Goal: Task Accomplishment & Management: Manage account settings

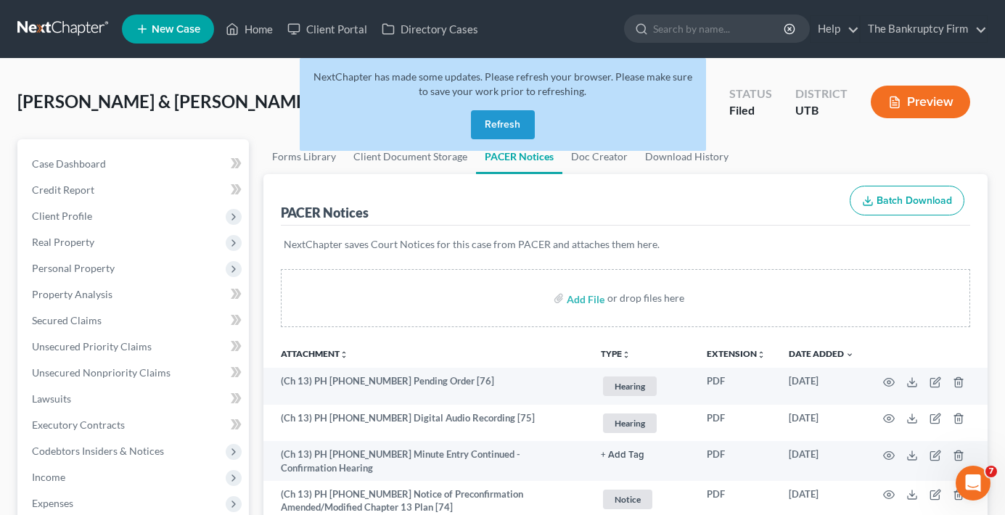
click at [498, 115] on button "Refresh" at bounding box center [503, 124] width 64 height 29
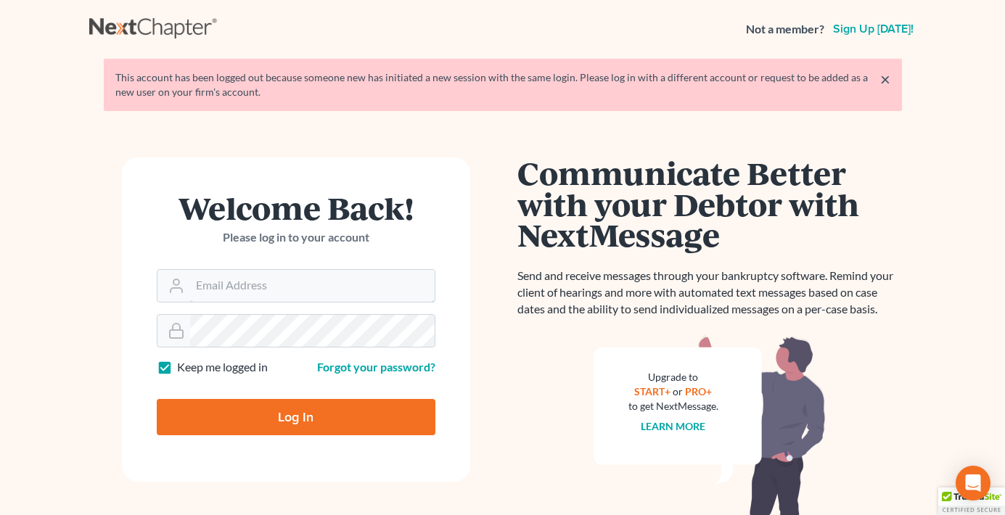
type input "[EMAIL_ADDRESS][DOMAIN_NAME]"
click at [323, 418] on input "Log In" at bounding box center [296, 417] width 279 height 36
type input "Thinking..."
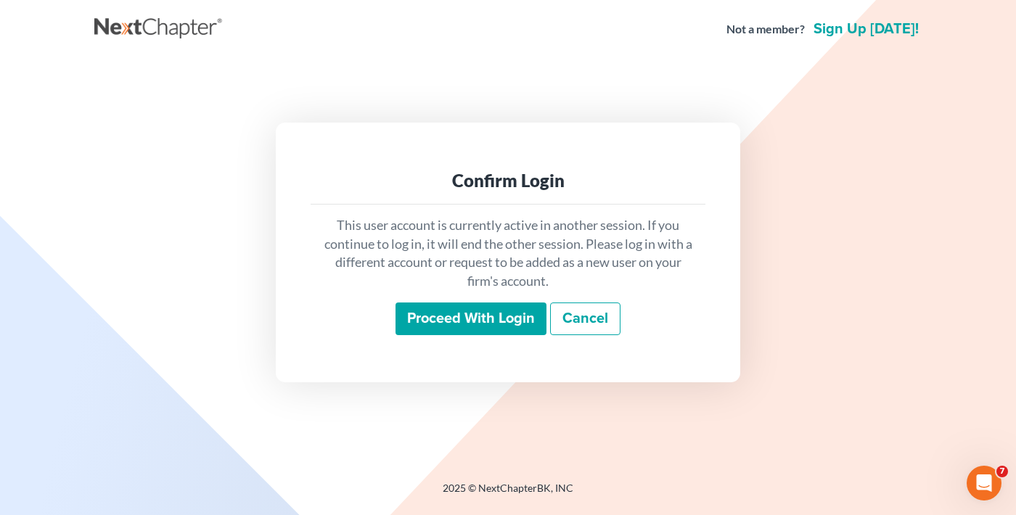
click at [459, 312] on input "Proceed with login" at bounding box center [470, 319] width 151 height 33
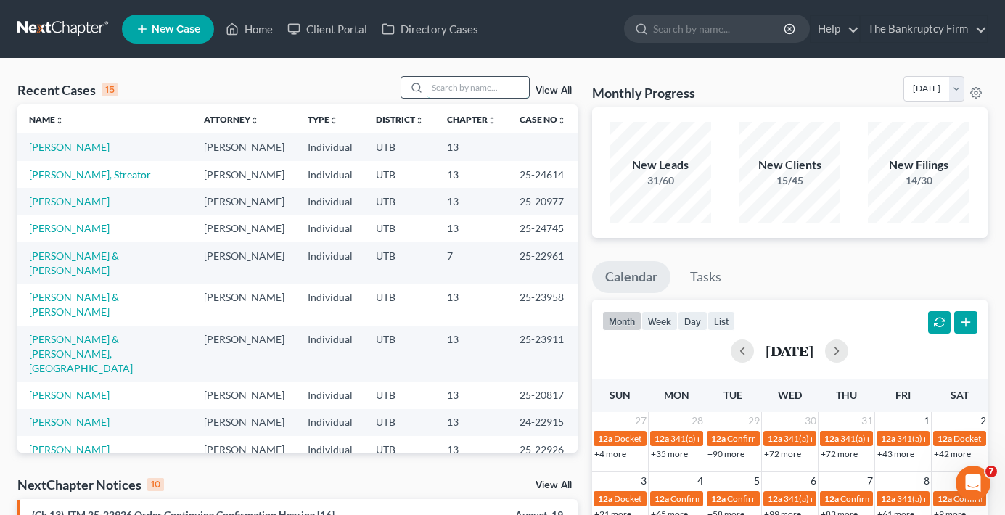
click at [434, 80] on input "search" at bounding box center [478, 87] width 102 height 21
type input "pettus"
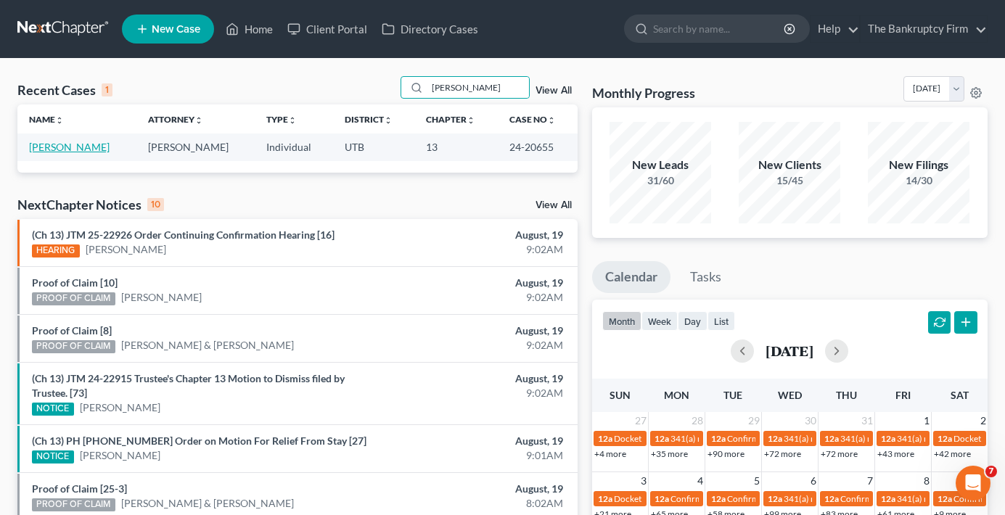
click at [65, 150] on link "[PERSON_NAME]" at bounding box center [69, 147] width 81 height 12
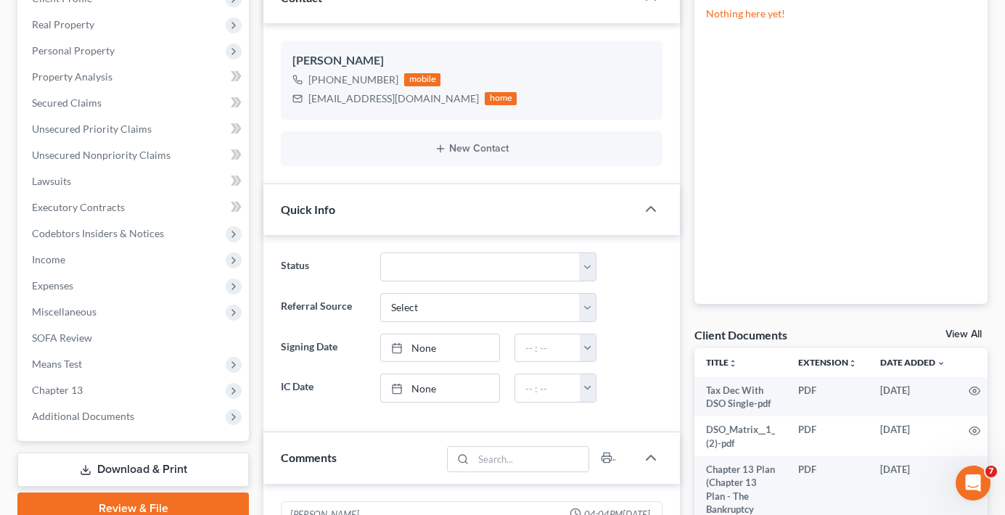
scroll to position [114, 0]
click at [965, 332] on link "View All" at bounding box center [963, 334] width 36 height 10
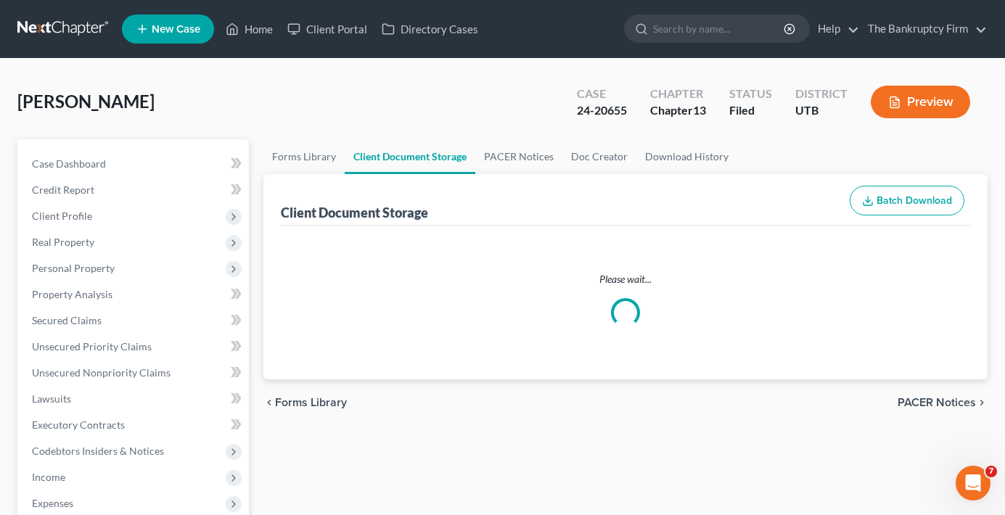
select select "30"
select select "26"
select select "41"
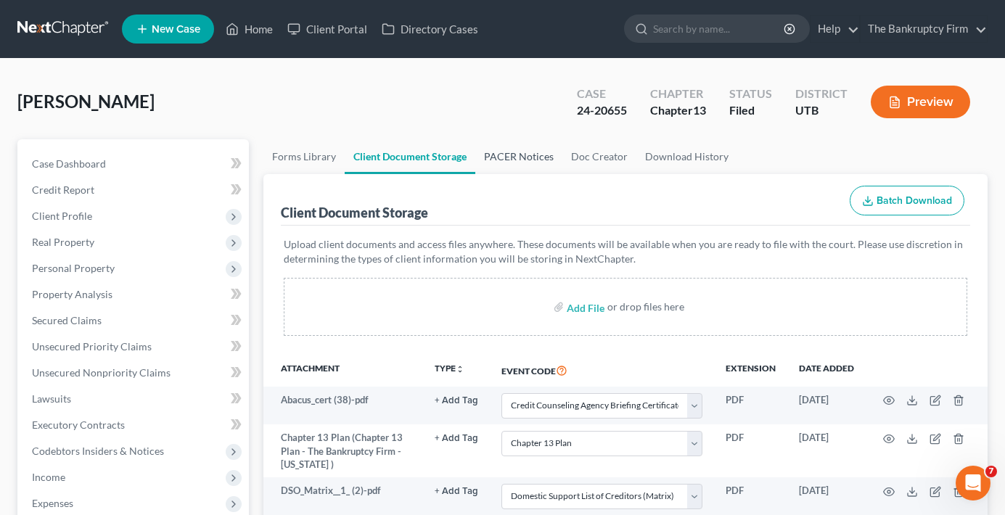
click at [528, 167] on link "PACER Notices" at bounding box center [518, 156] width 87 height 35
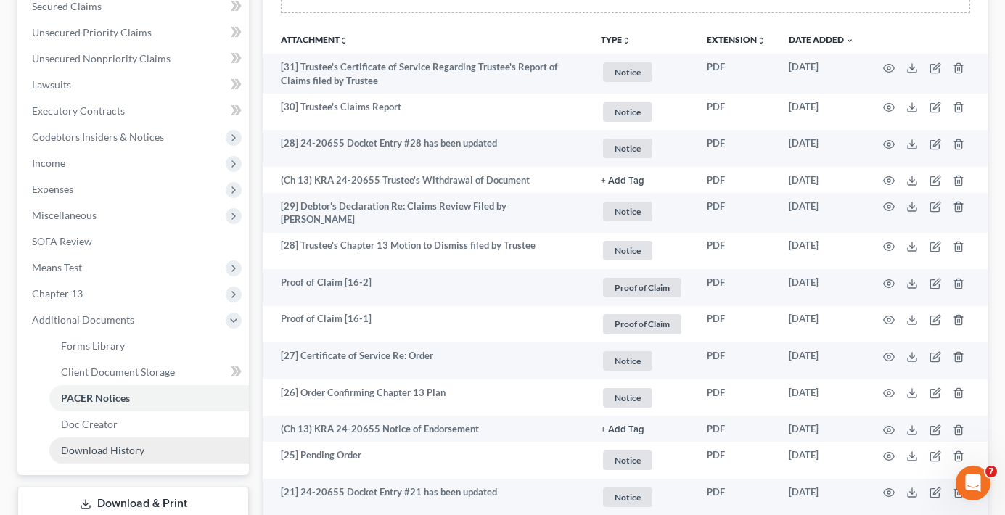
scroll to position [363, 0]
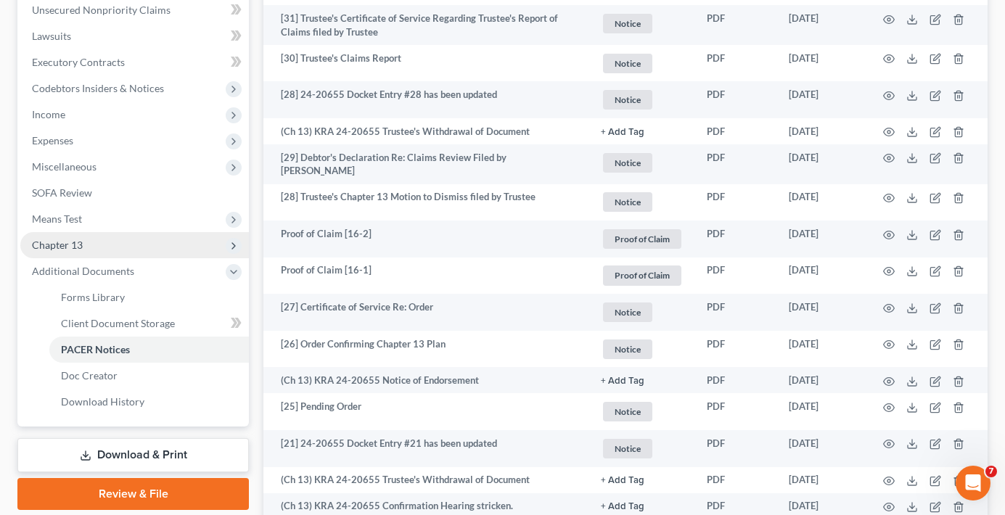
click at [95, 247] on span "Chapter 13" at bounding box center [134, 245] width 229 height 26
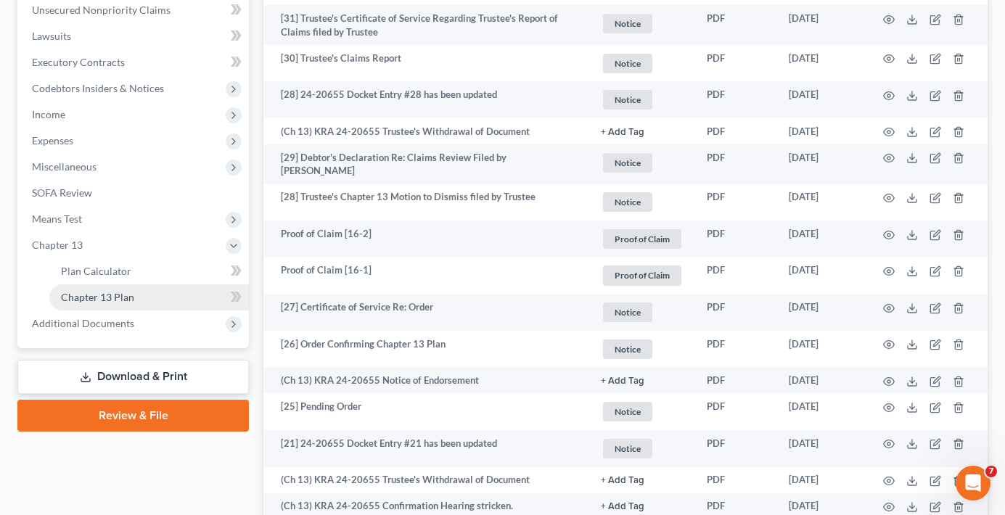
click at [129, 296] on span "Chapter 13 Plan" at bounding box center [97, 297] width 73 height 12
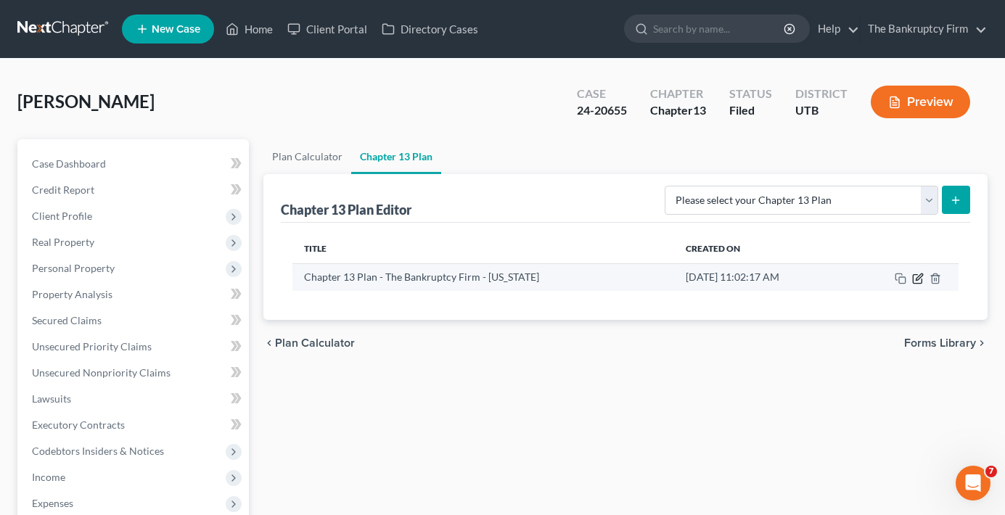
click at [919, 278] on icon "button" at bounding box center [919, 277] width 7 height 7
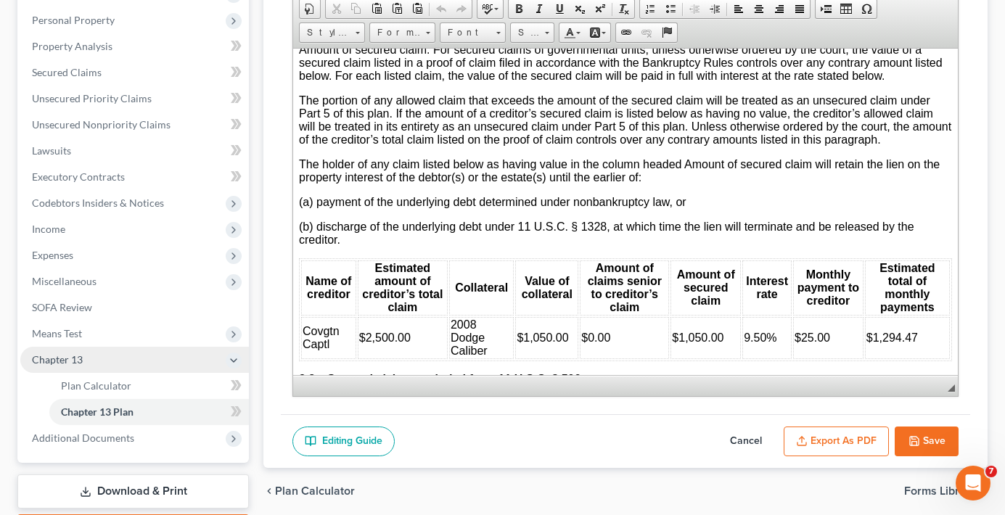
scroll to position [335, 0]
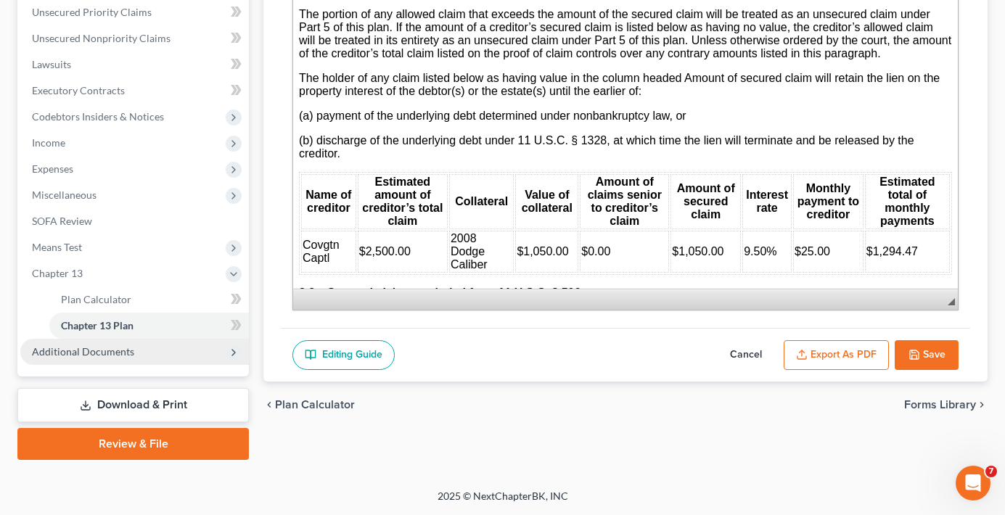
click at [82, 354] on span "Additional Documents" at bounding box center [83, 351] width 102 height 12
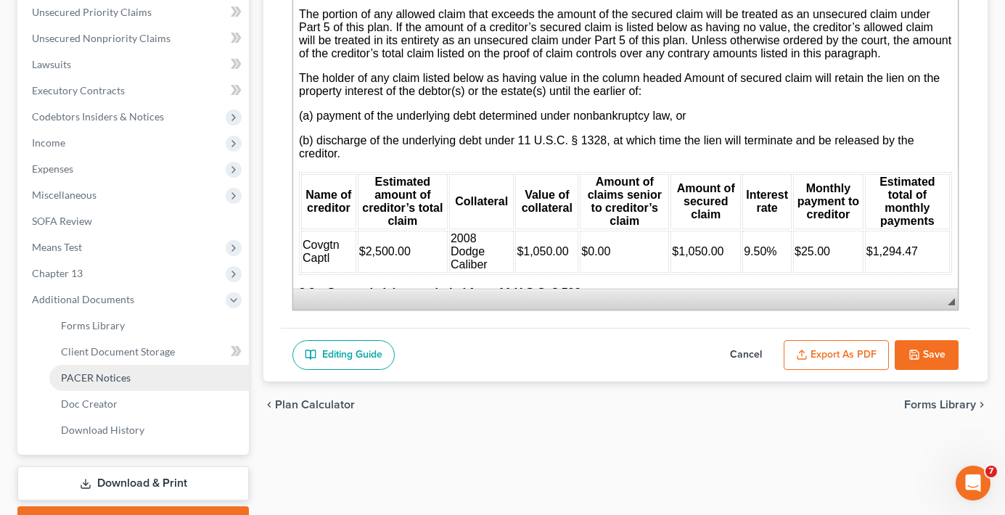
click at [103, 375] on span "PACER Notices" at bounding box center [96, 378] width 70 height 12
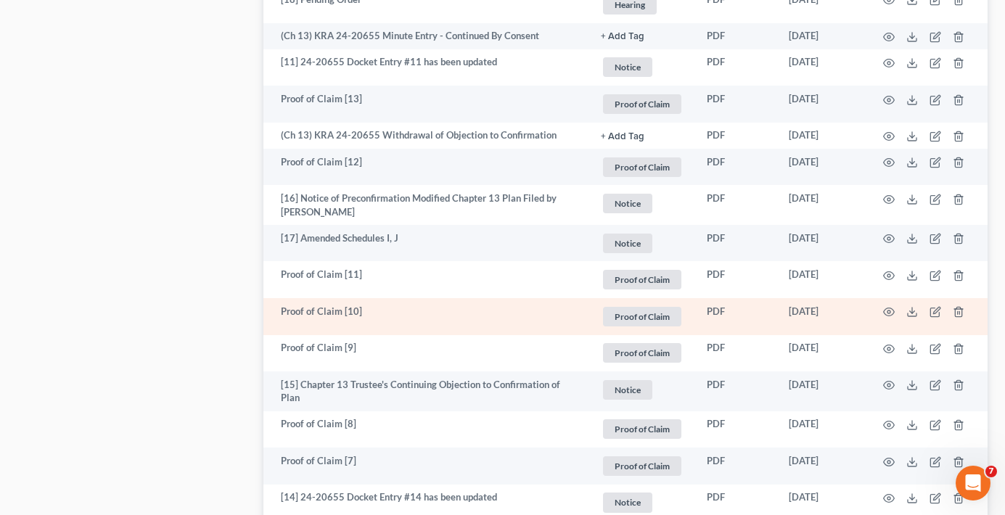
scroll to position [1141, 0]
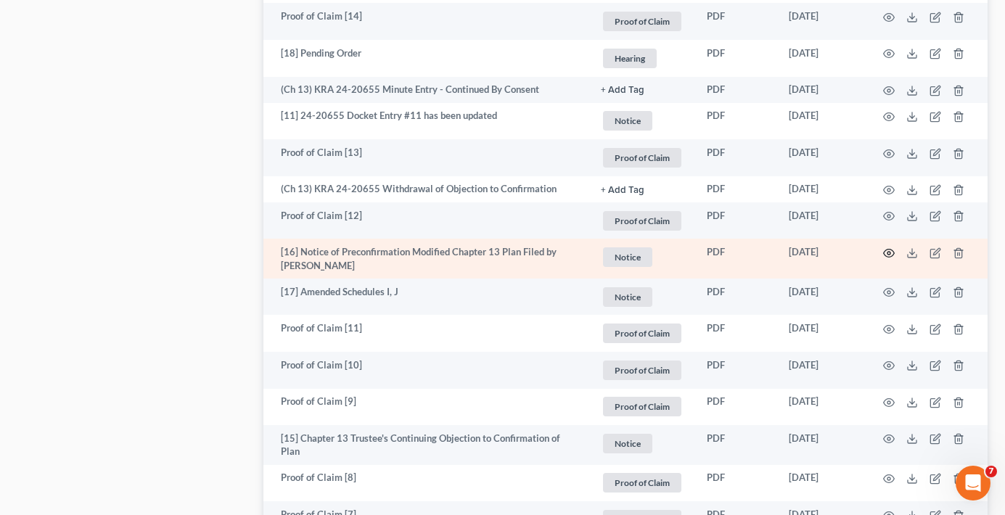
click at [890, 252] on circle "button" at bounding box center [888, 253] width 3 height 3
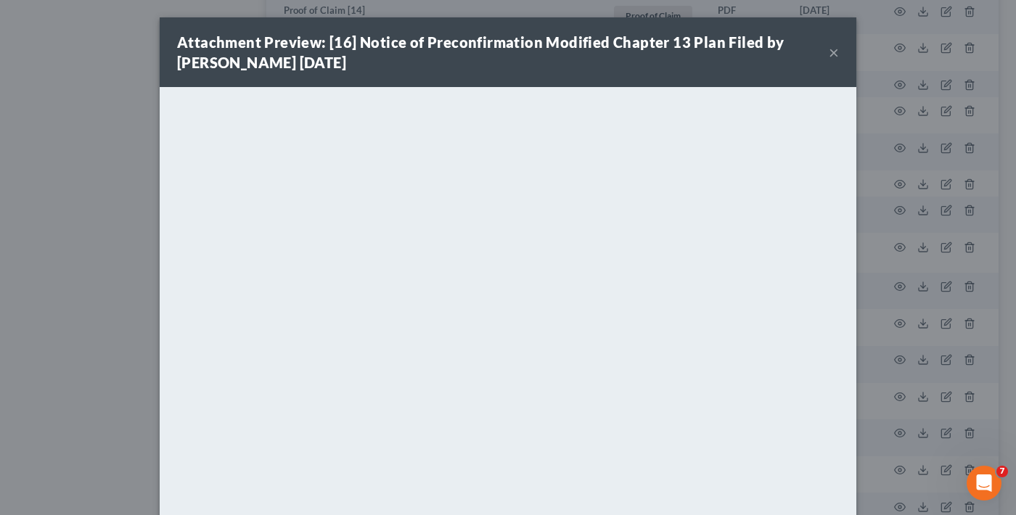
click at [829, 55] on button "×" at bounding box center [834, 52] width 10 height 17
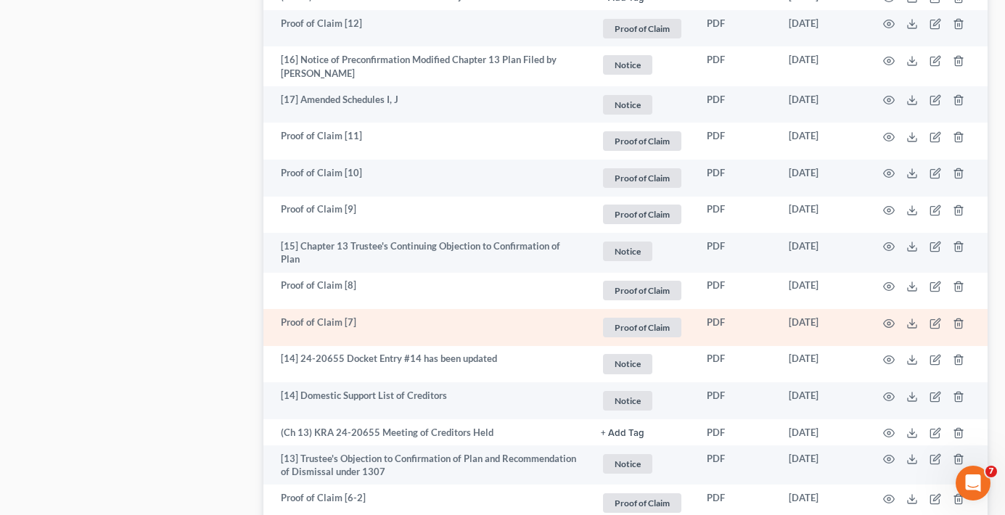
scroll to position [1359, 0]
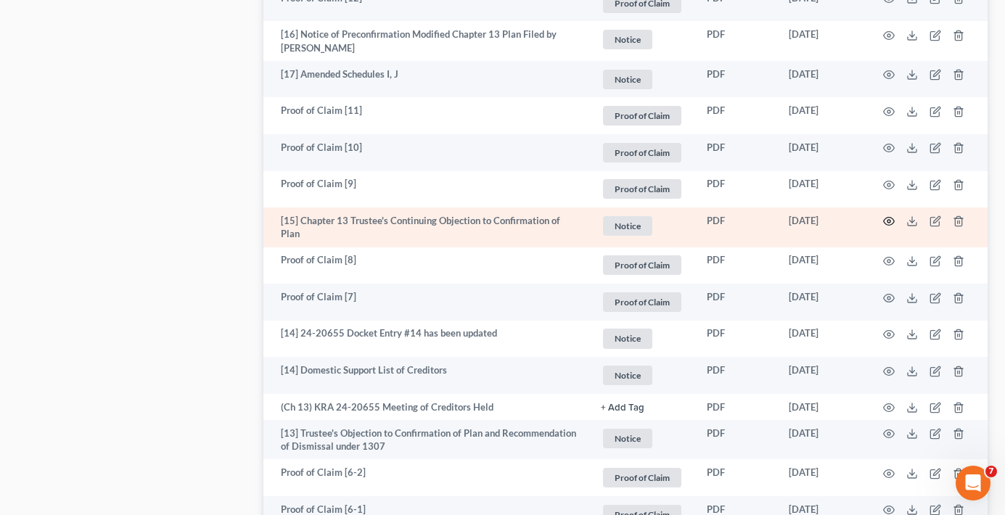
click at [887, 220] on circle "button" at bounding box center [888, 221] width 3 height 3
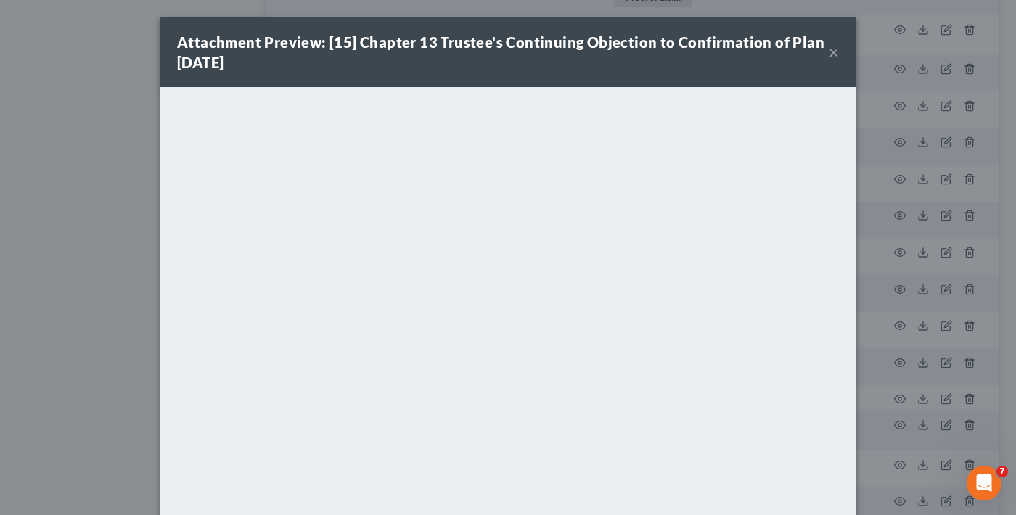
click at [833, 50] on button "×" at bounding box center [834, 52] width 10 height 17
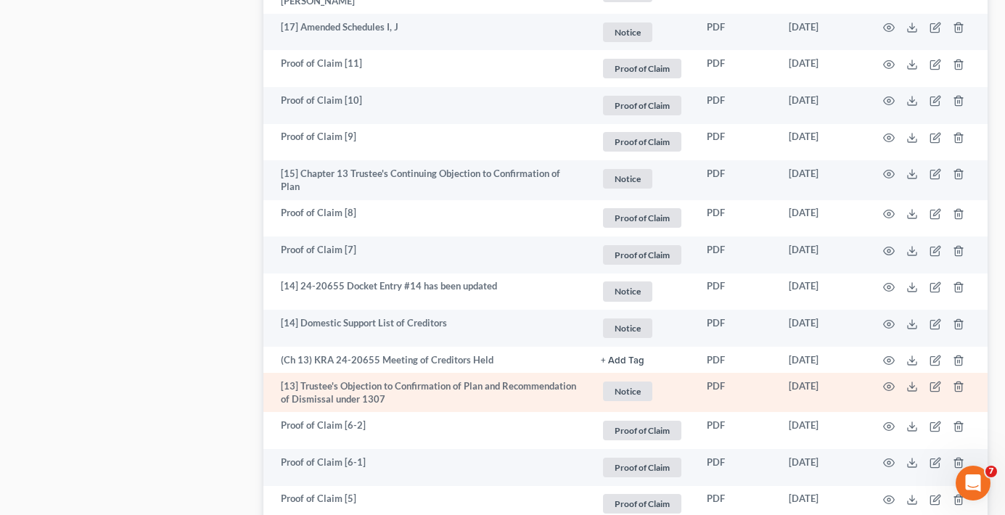
scroll to position [1432, 0]
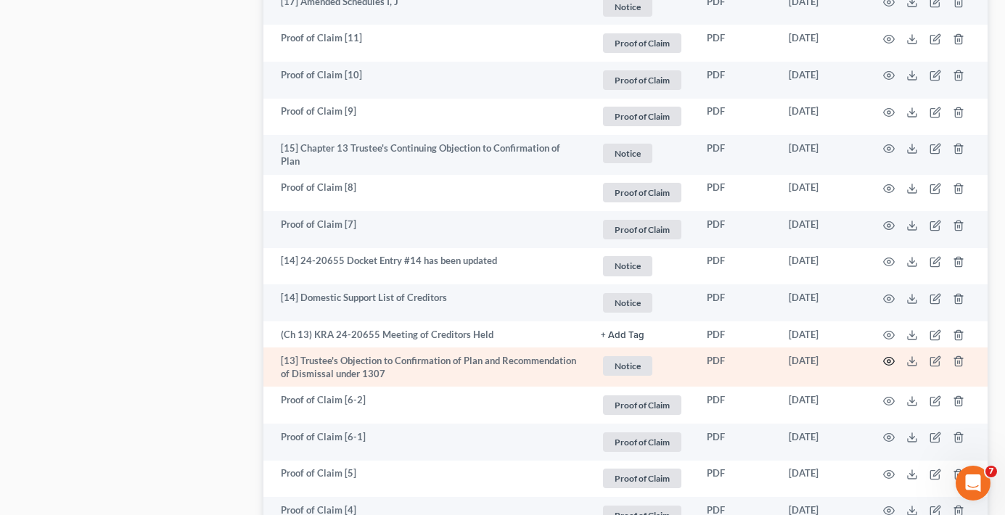
click at [890, 360] on circle "button" at bounding box center [888, 361] width 3 height 3
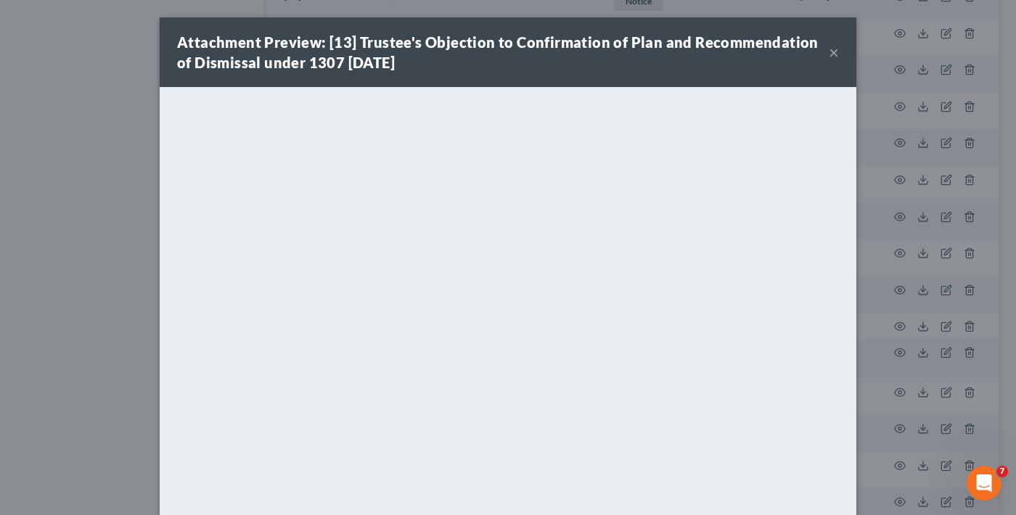
click at [829, 51] on button "×" at bounding box center [834, 52] width 10 height 17
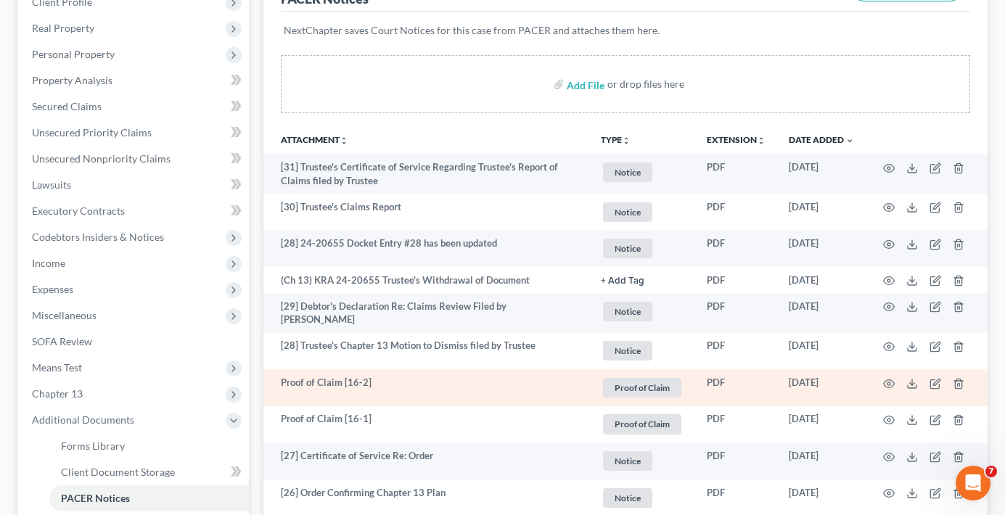
scroll to position [218, 0]
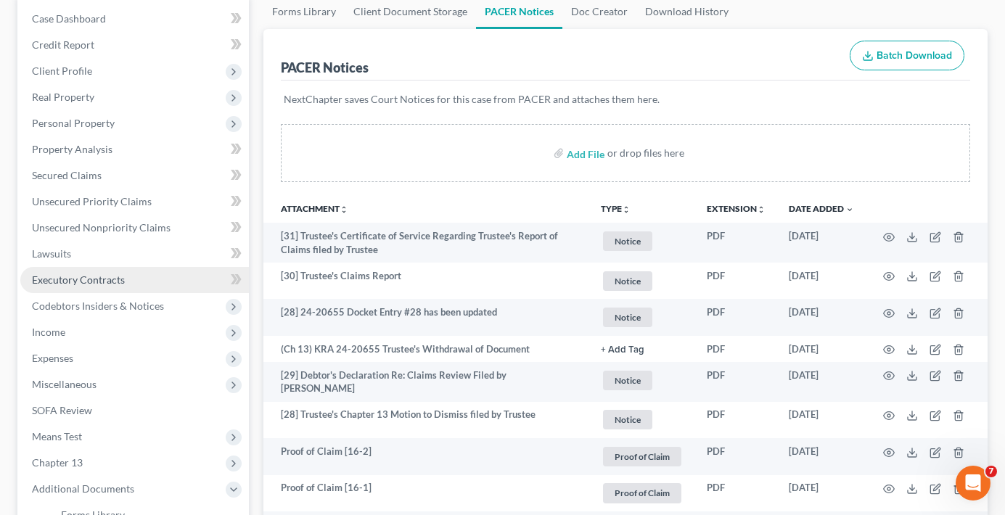
click at [72, 268] on link "Executory Contracts" at bounding box center [134, 280] width 229 height 26
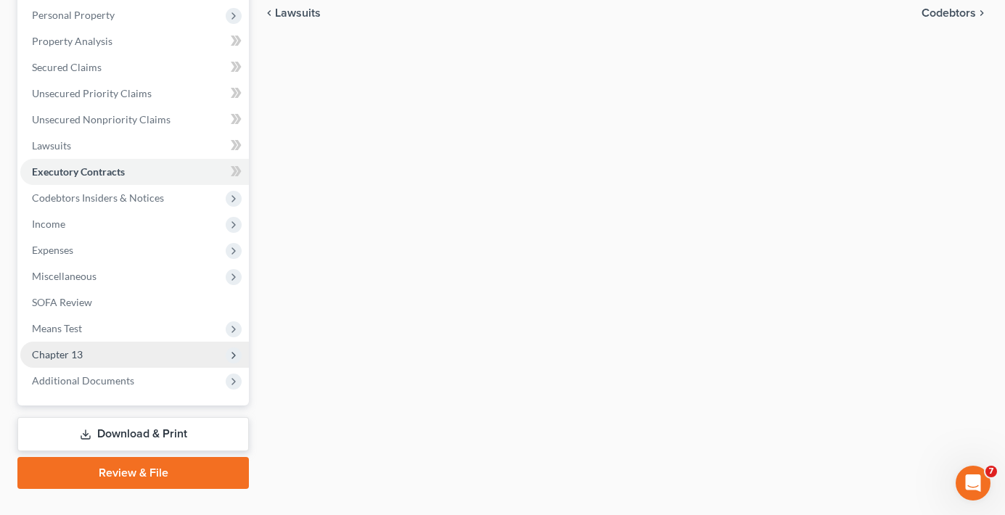
scroll to position [282, 0]
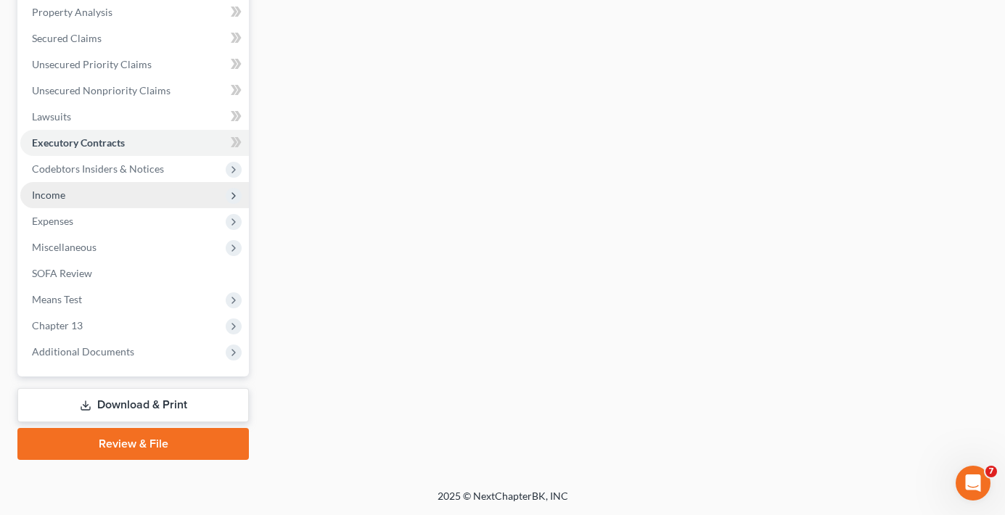
click at [60, 182] on span "Income" at bounding box center [134, 195] width 229 height 26
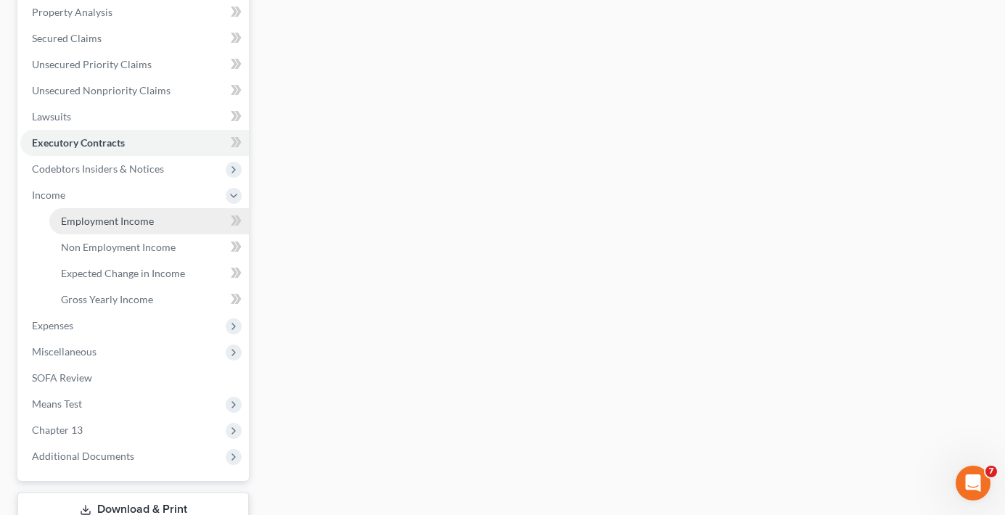
click at [123, 224] on span "Employment Income" at bounding box center [107, 221] width 93 height 12
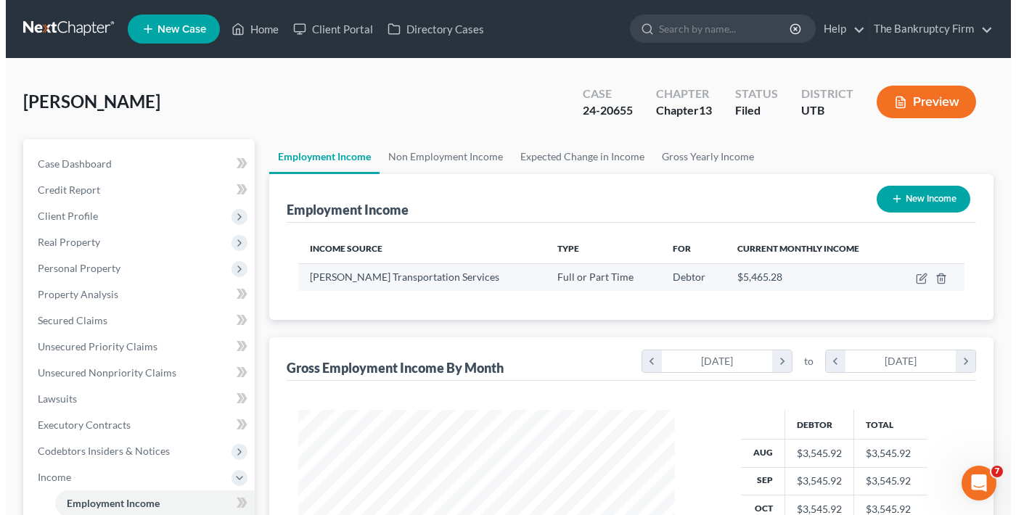
scroll to position [261, 405]
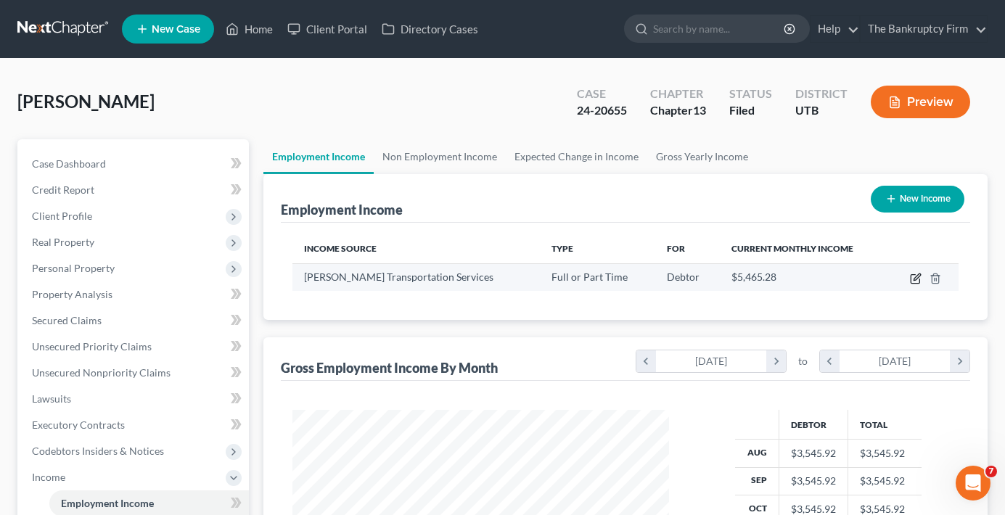
click at [914, 279] on icon "button" at bounding box center [917, 277] width 7 height 7
select select "0"
select select "46"
select select "1"
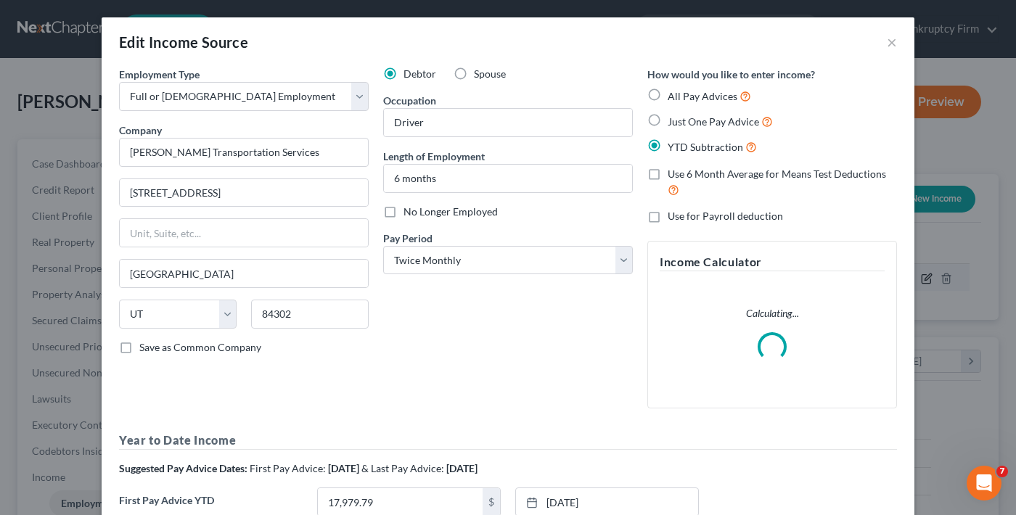
scroll to position [261, 411]
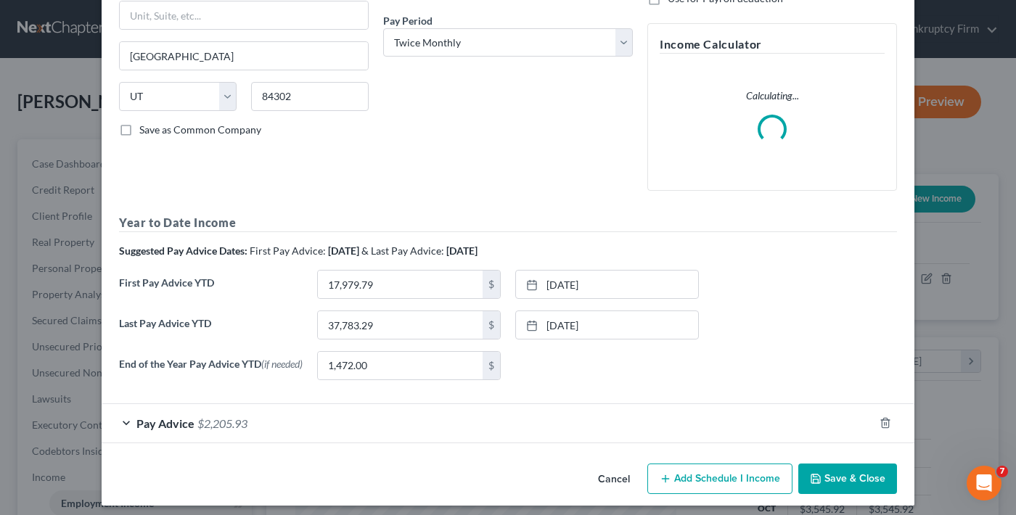
click at [573, 427] on div "Pay Advice $2,205.93" at bounding box center [488, 423] width 772 height 38
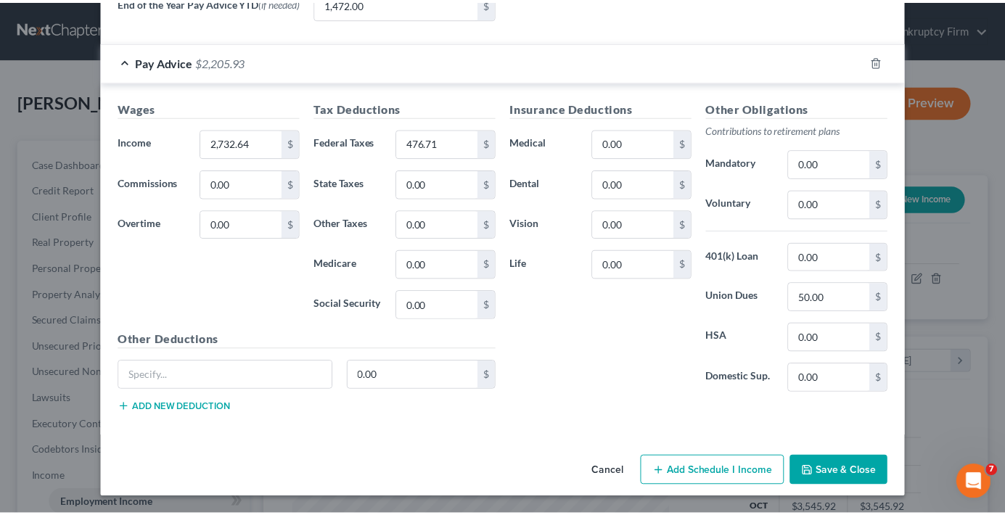
scroll to position [694, 0]
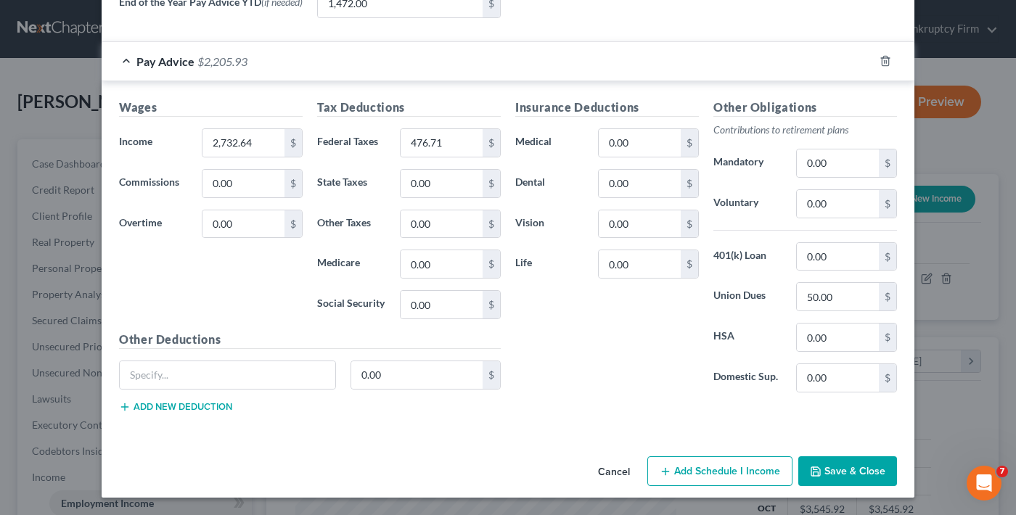
click at [614, 468] on button "Cancel" at bounding box center [613, 472] width 55 height 29
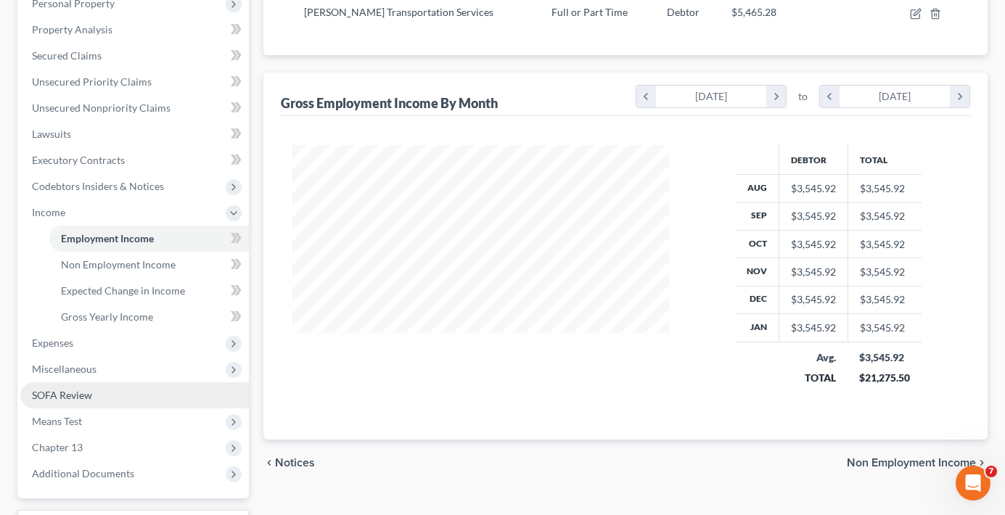
scroll to position [290, 0]
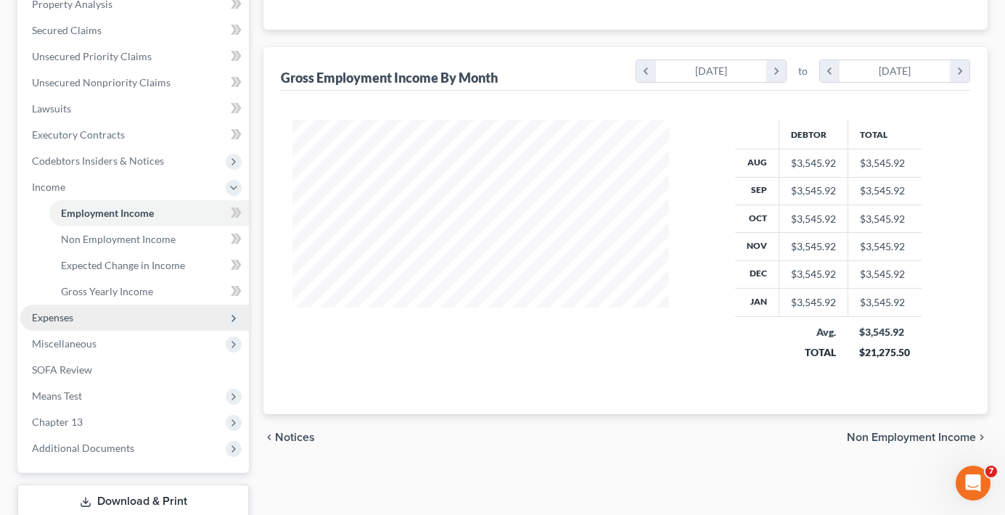
click at [62, 313] on span "Expenses" at bounding box center [52, 317] width 41 height 12
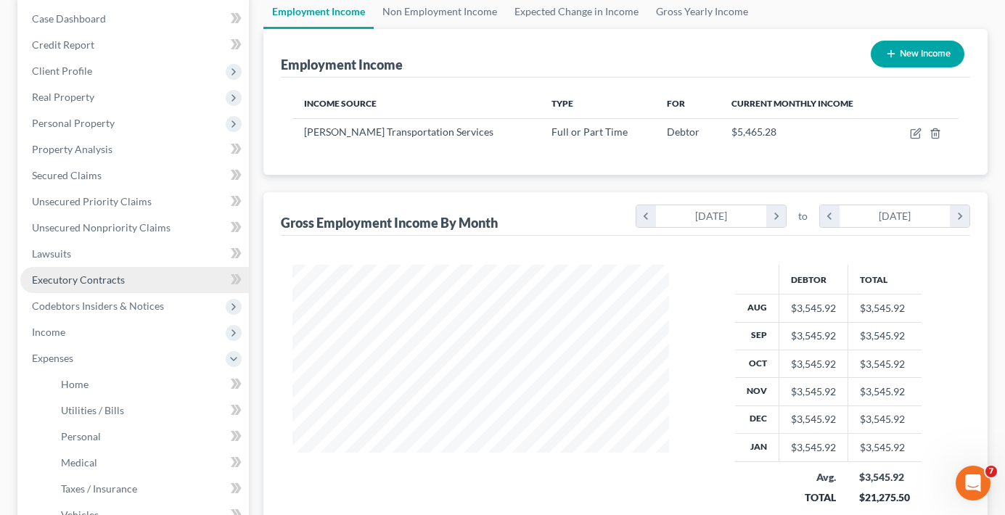
click at [84, 279] on span "Executory Contracts" at bounding box center [78, 280] width 93 height 12
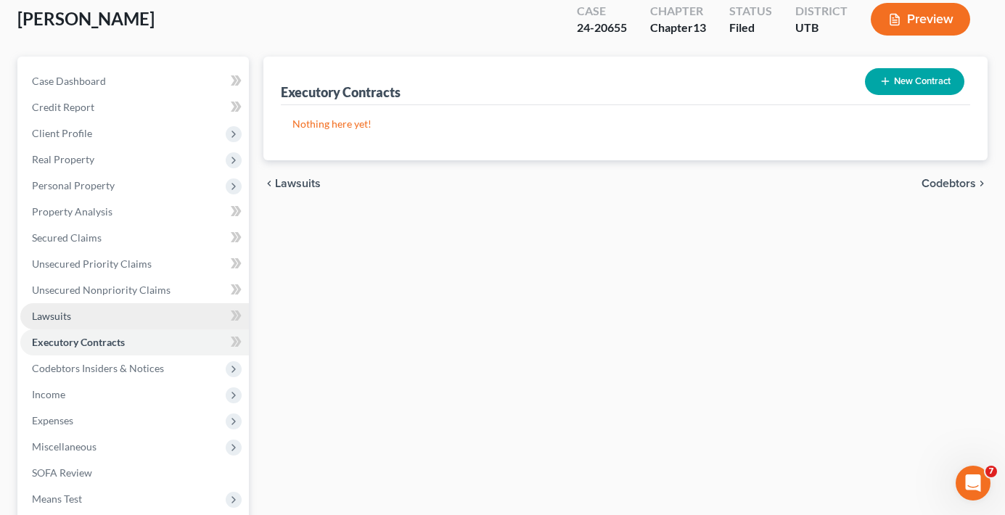
scroll to position [282, 0]
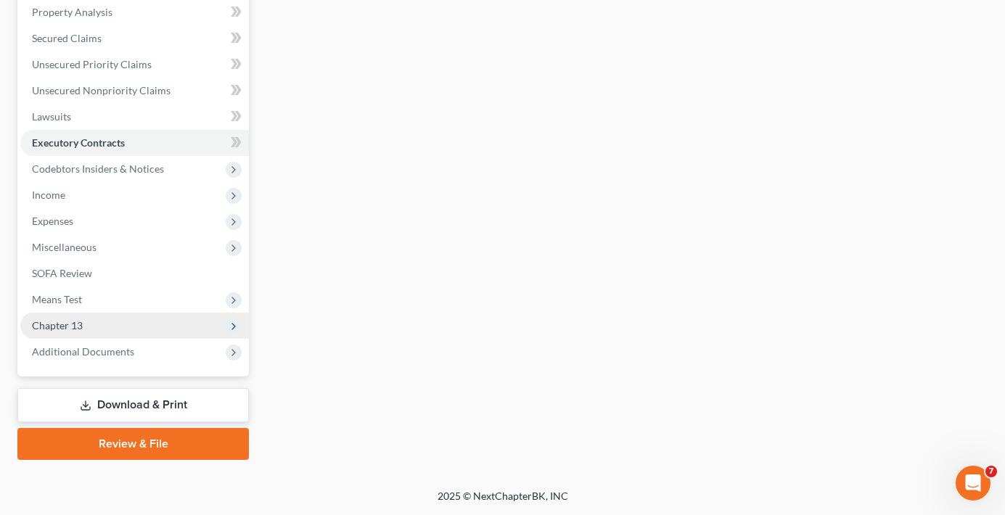
click at [88, 321] on span "Chapter 13" at bounding box center [134, 326] width 229 height 26
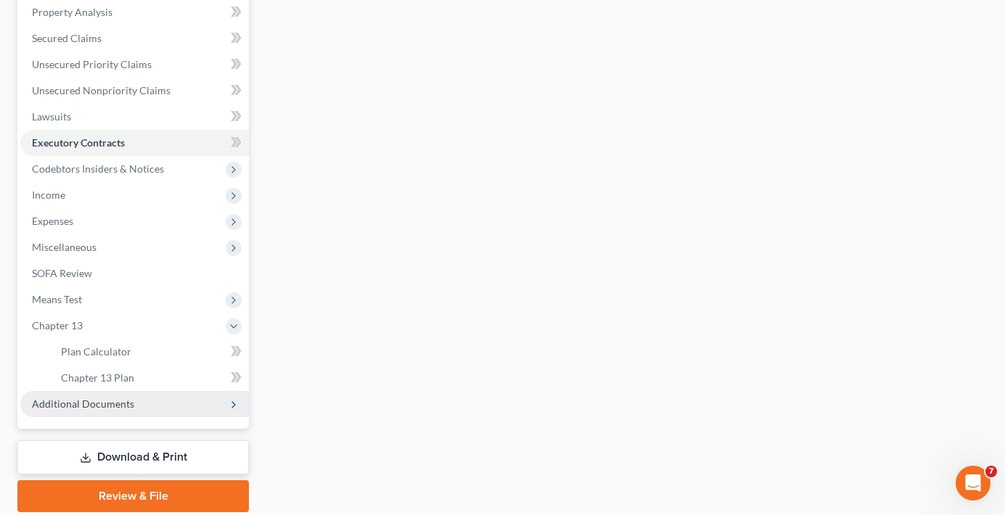
click at [83, 405] on span "Additional Documents" at bounding box center [83, 404] width 102 height 12
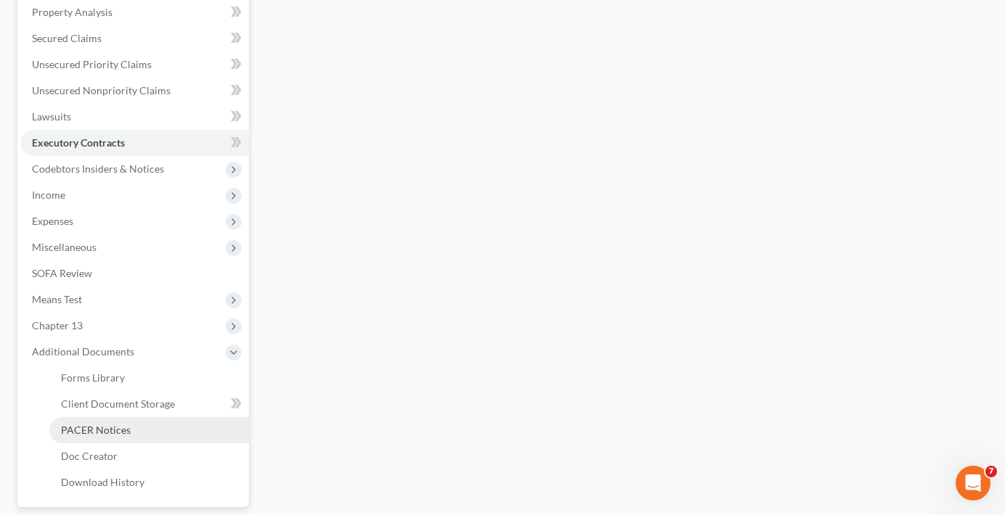
click at [102, 430] on span "PACER Notices" at bounding box center [96, 430] width 70 height 12
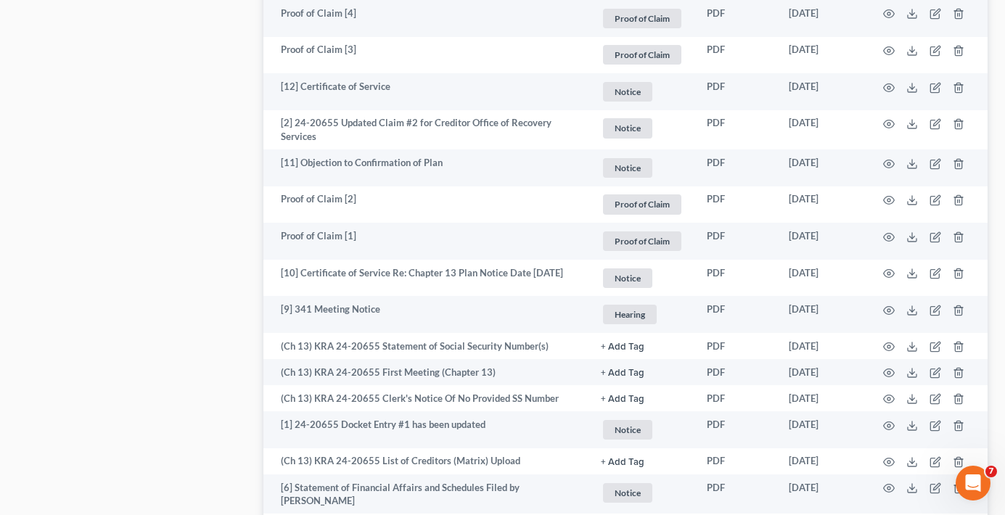
scroll to position [2230, 0]
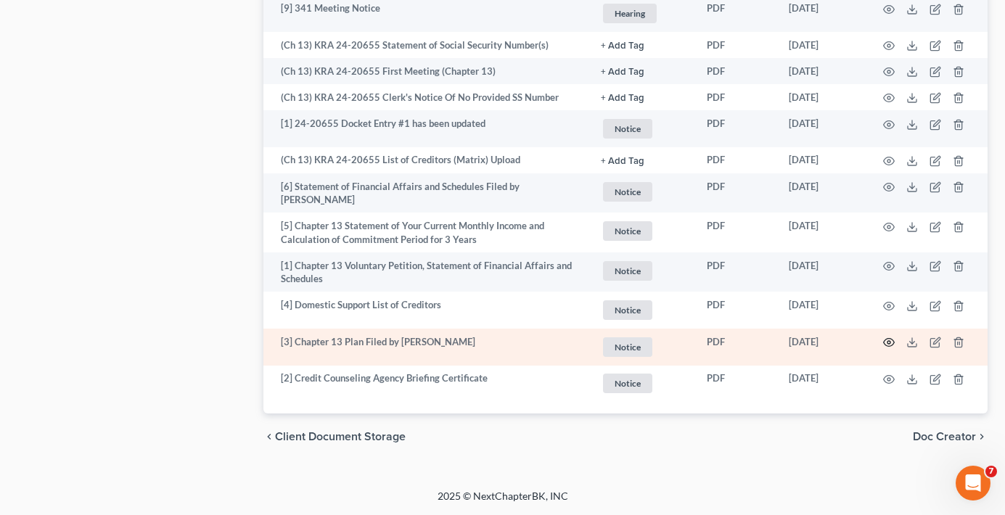
click at [890, 340] on icon "button" at bounding box center [889, 343] width 12 height 12
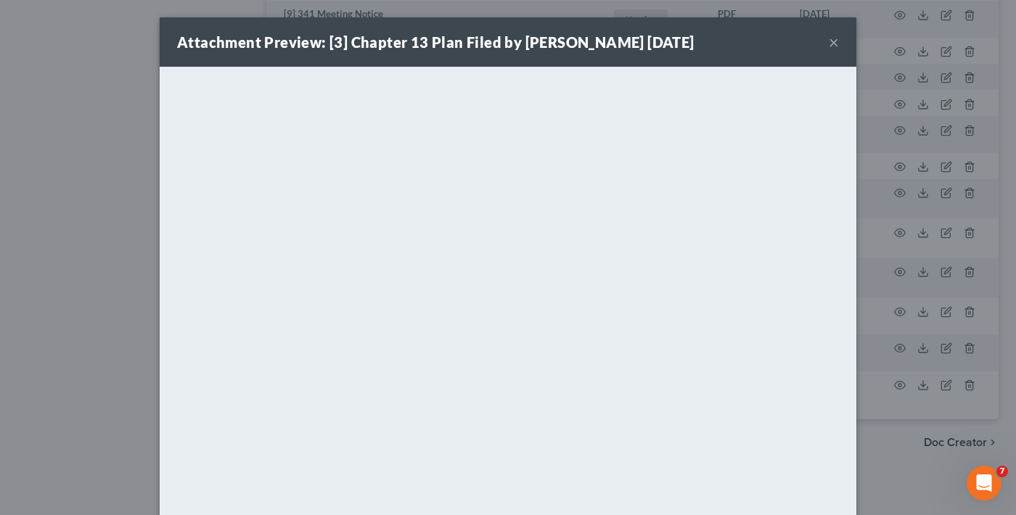
click at [829, 41] on button "×" at bounding box center [834, 41] width 10 height 17
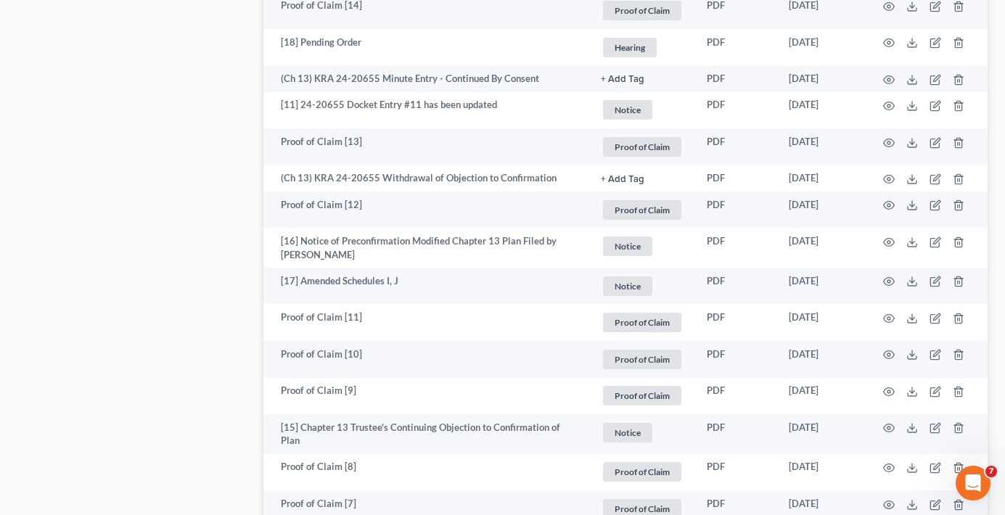
scroll to position [1127, 0]
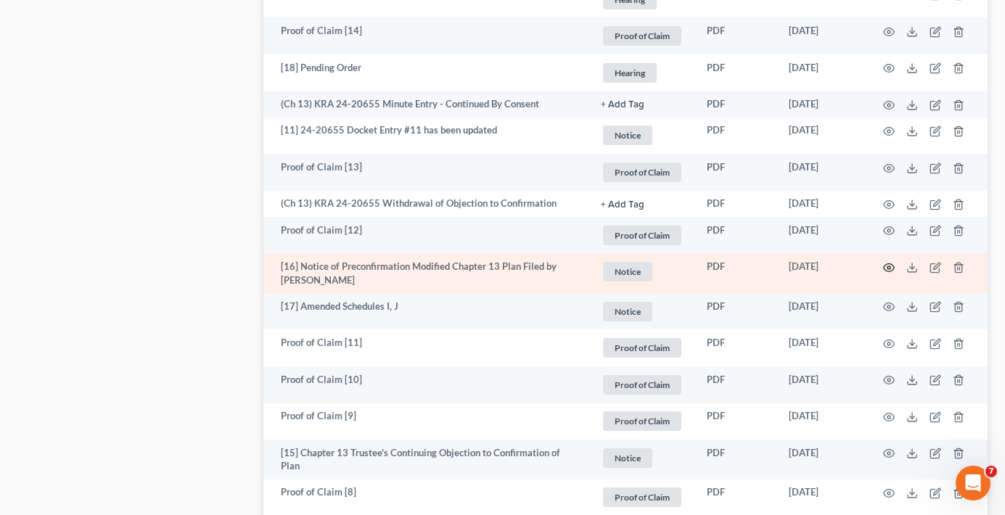
click at [887, 262] on icon "button" at bounding box center [889, 268] width 12 height 12
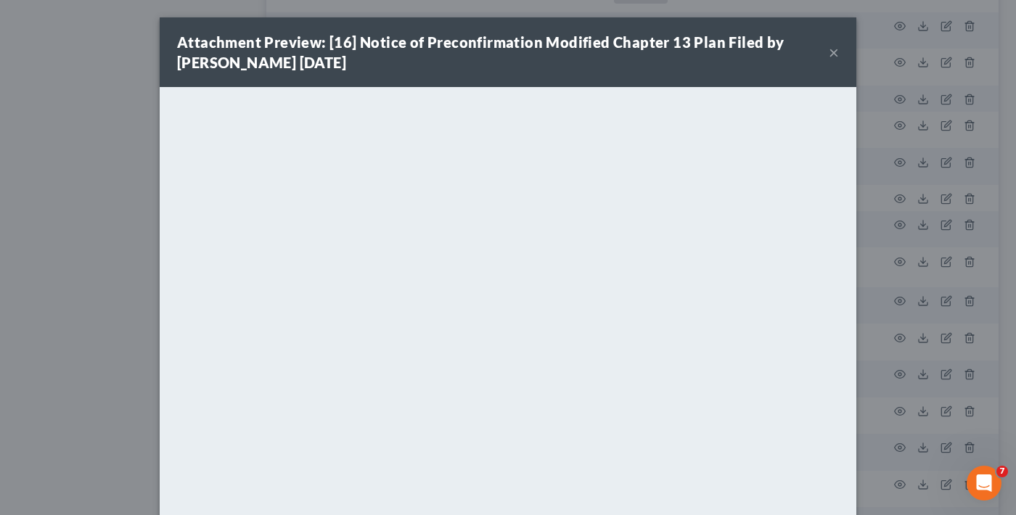
click at [829, 50] on button "×" at bounding box center [834, 52] width 10 height 17
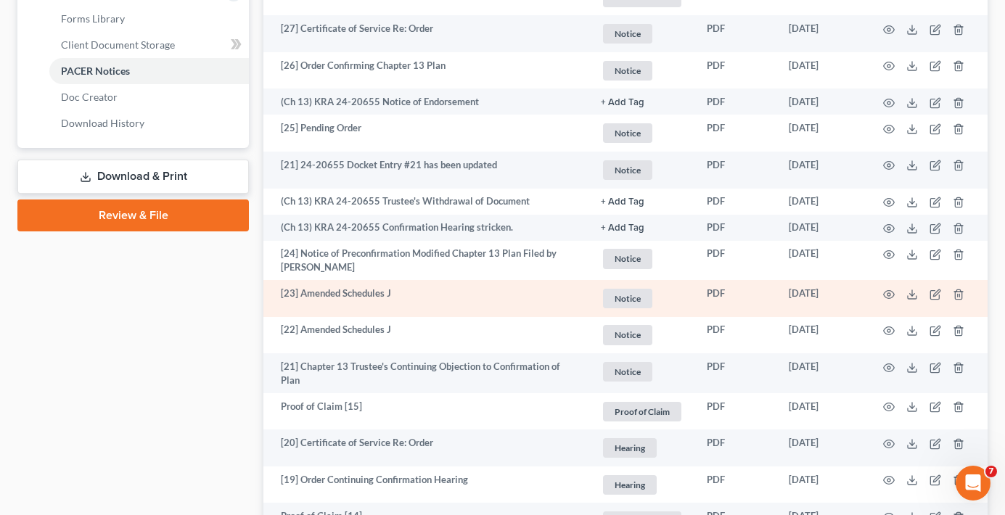
scroll to position [619, 0]
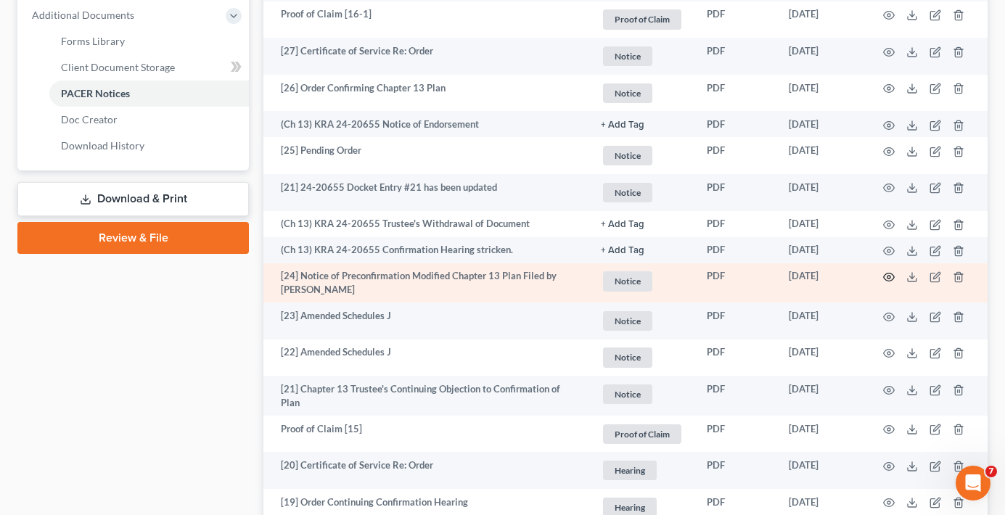
click at [890, 276] on circle "button" at bounding box center [888, 277] width 3 height 3
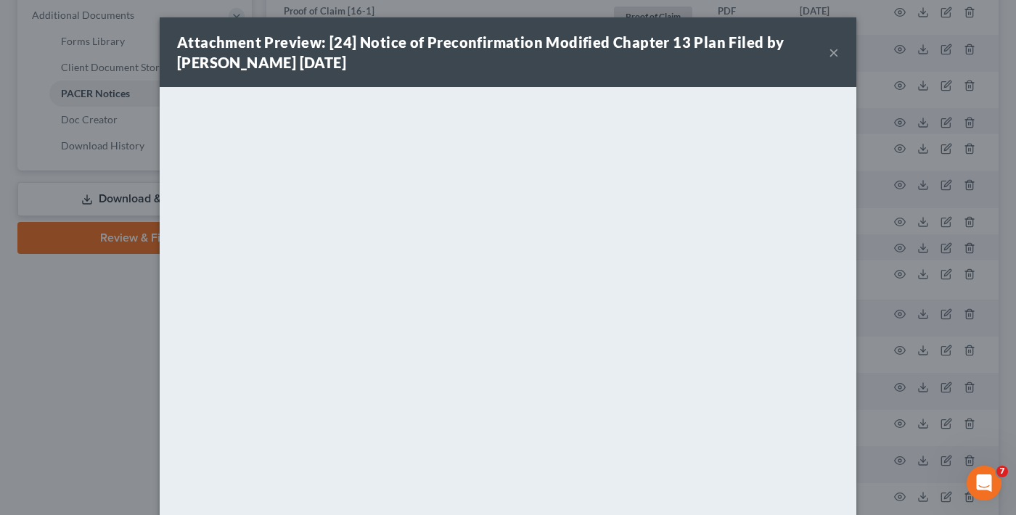
click at [829, 54] on button "×" at bounding box center [834, 52] width 10 height 17
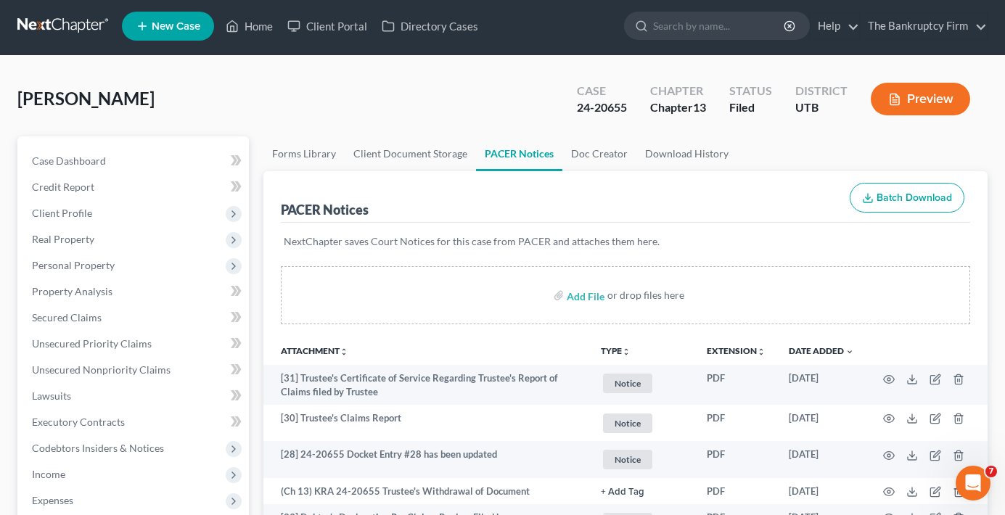
scroll to position [0, 0]
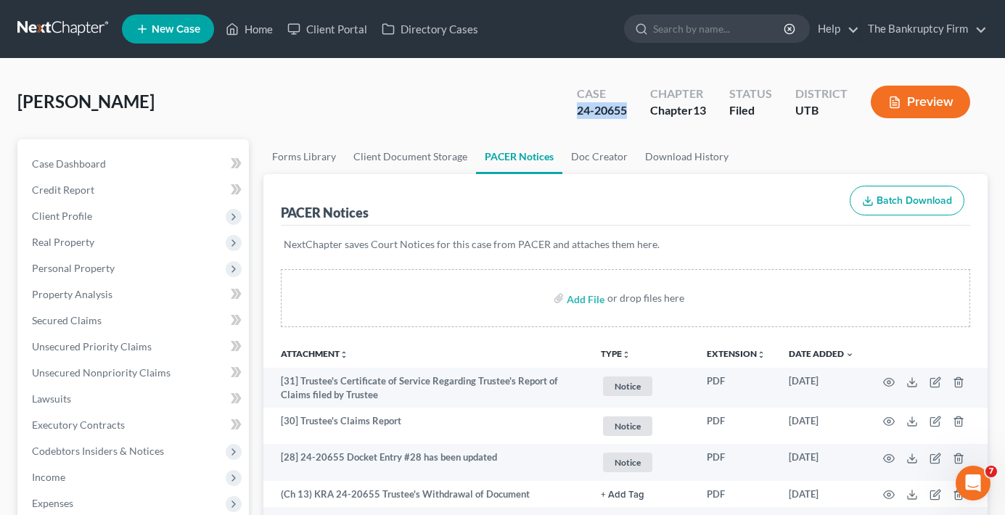
drag, startPoint x: 628, startPoint y: 107, endPoint x: 573, endPoint y: 119, distance: 56.4
click at [573, 119] on div "Case 24-20655" at bounding box center [601, 103] width 73 height 43
copy div "24-20655"
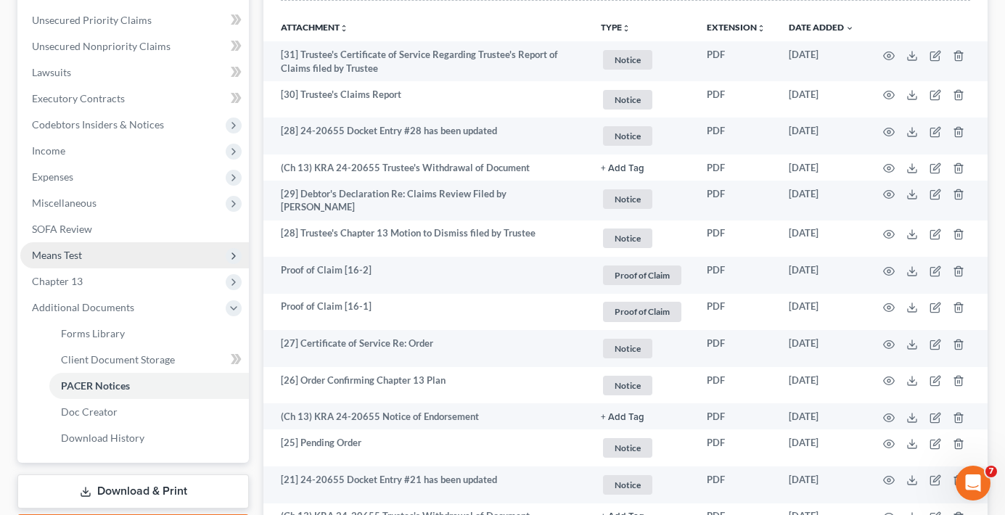
scroll to position [290, 0]
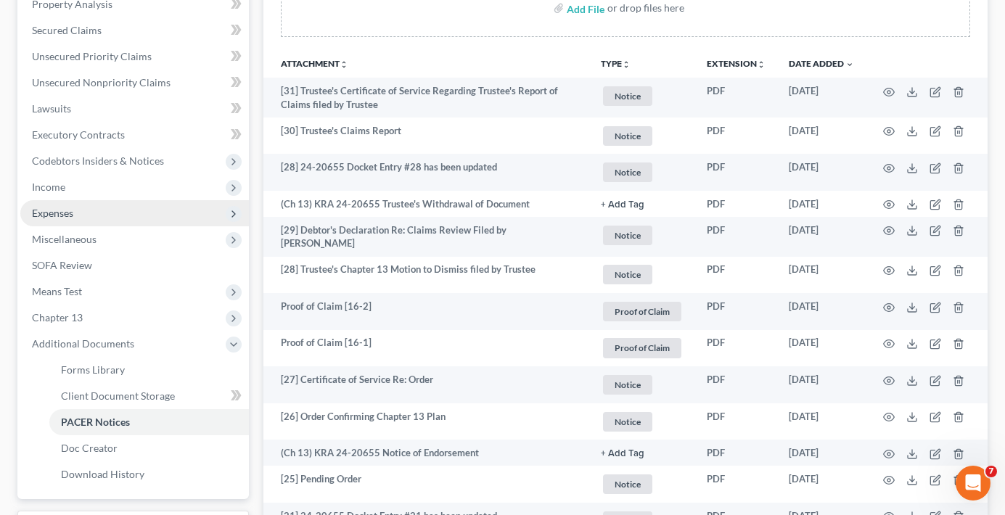
click at [70, 214] on span "Expenses" at bounding box center [52, 213] width 41 height 12
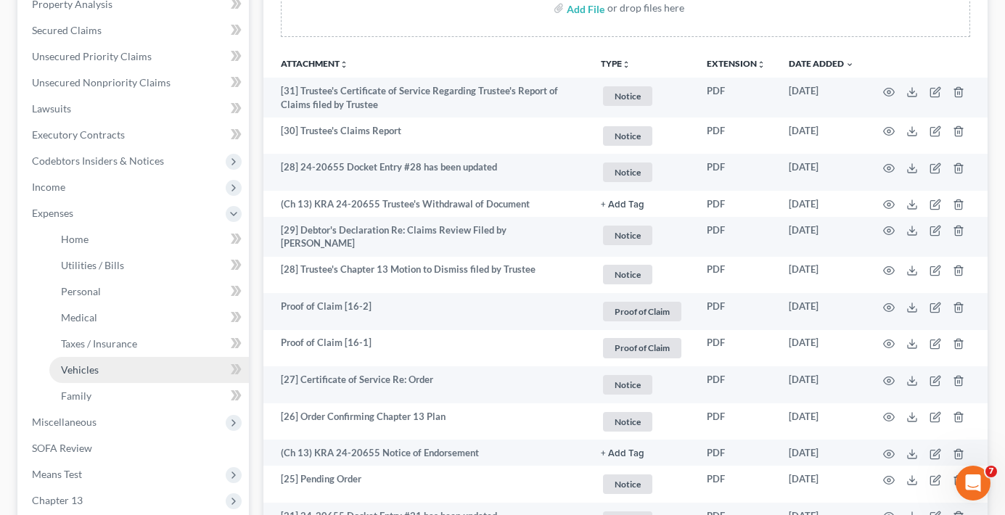
click at [86, 369] on span "Vehicles" at bounding box center [80, 370] width 38 height 12
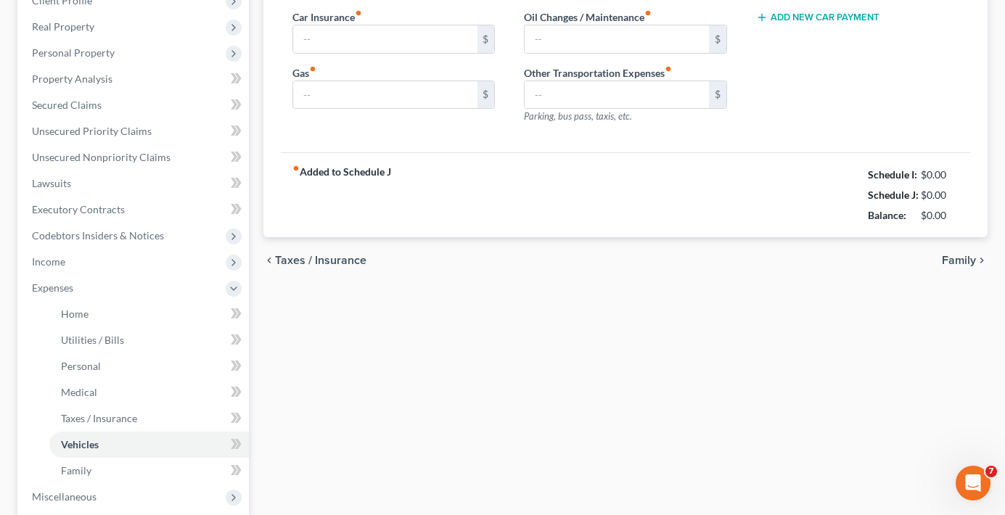
type input "200.00"
type input "321.00"
type input "0.00"
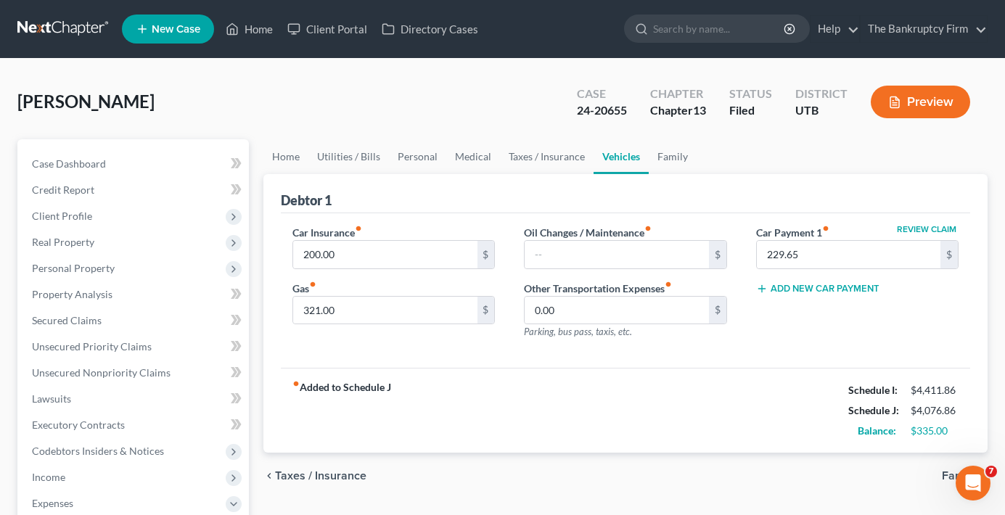
click at [254, 103] on div "Pettus, James Upgraded Case 24-20655 Chapter Chapter 13 Status Filed District U…" at bounding box center [502, 107] width 970 height 63
click at [249, 23] on link "Home" at bounding box center [249, 29] width 62 height 26
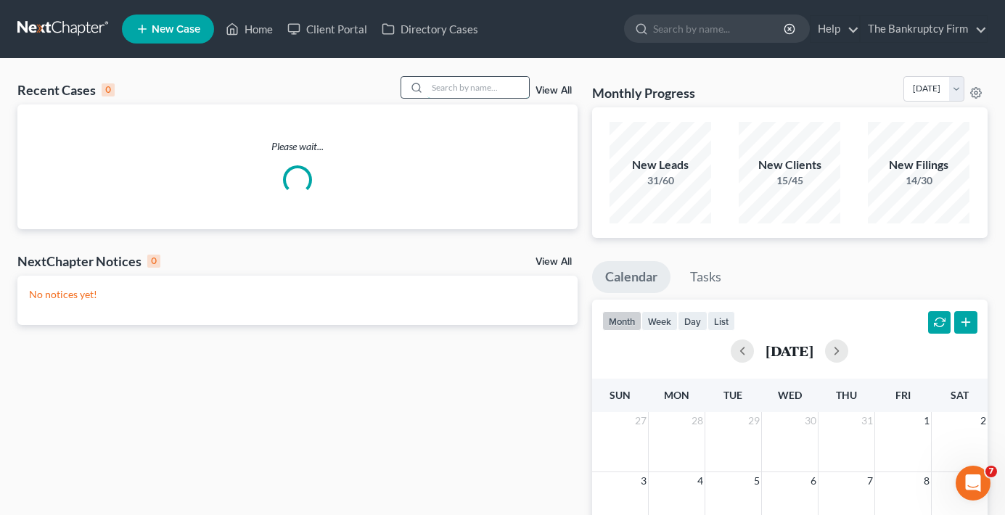
click at [467, 90] on input "search" at bounding box center [478, 87] width 102 height 21
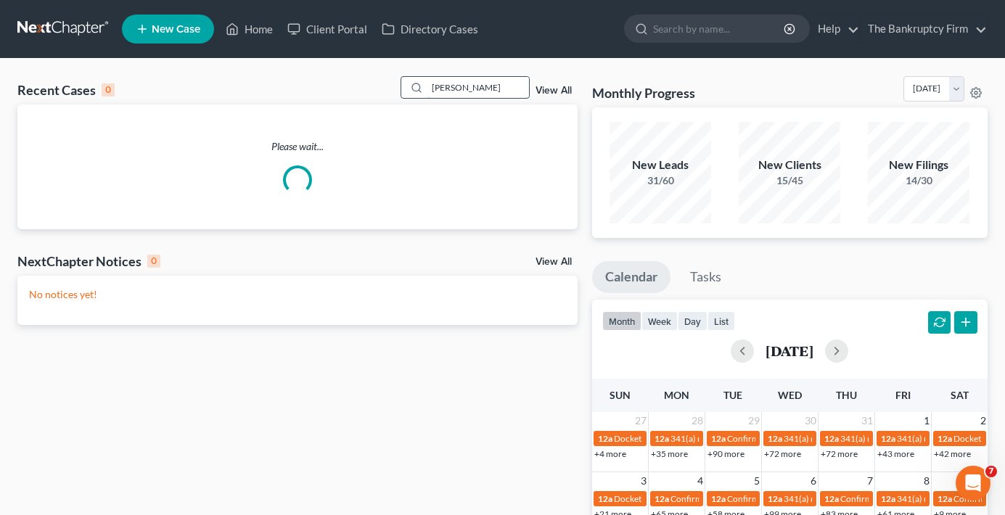
type input "jackson"
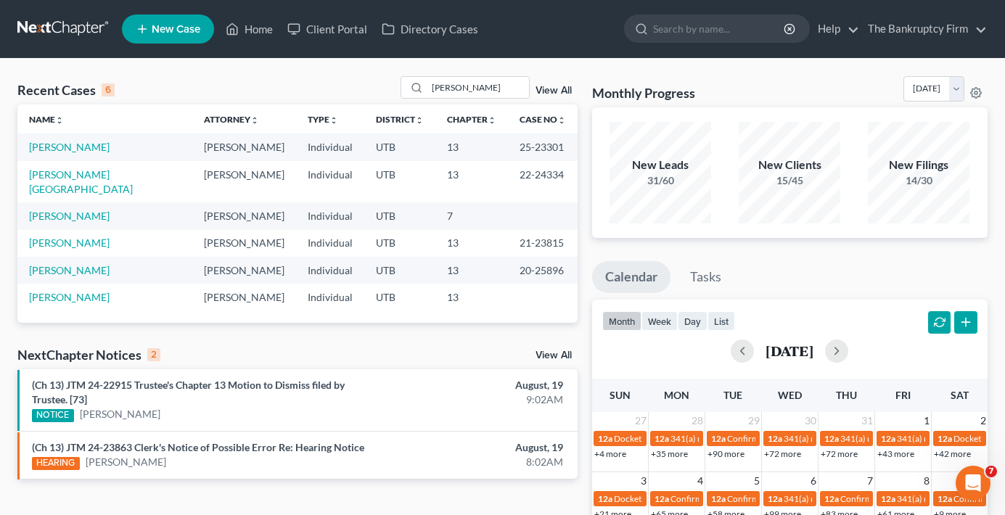
click at [89, 161] on td "Murphy, Addison" at bounding box center [104, 181] width 175 height 41
click at [83, 144] on link "[PERSON_NAME]" at bounding box center [69, 147] width 81 height 12
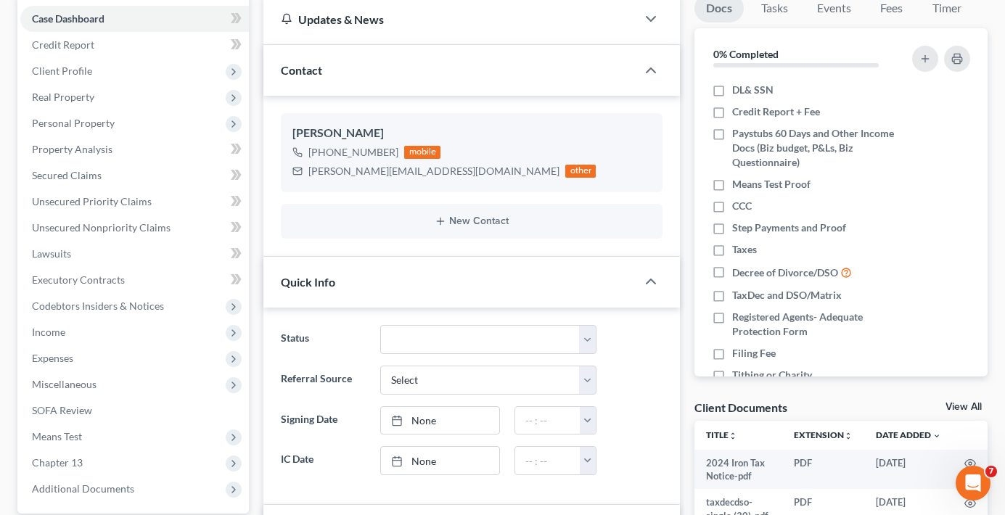
scroll to position [41, 0]
click at [969, 403] on link "View All" at bounding box center [963, 407] width 36 height 10
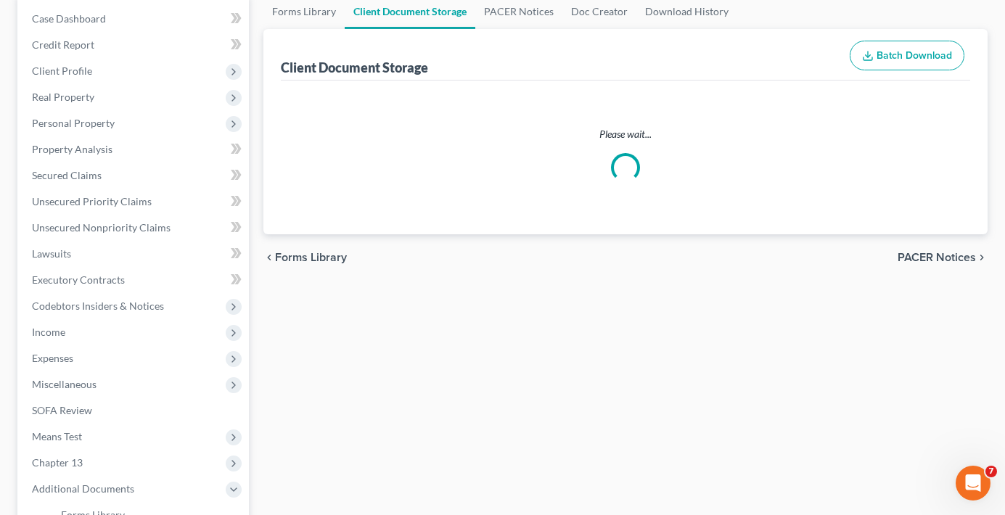
scroll to position [74, 0]
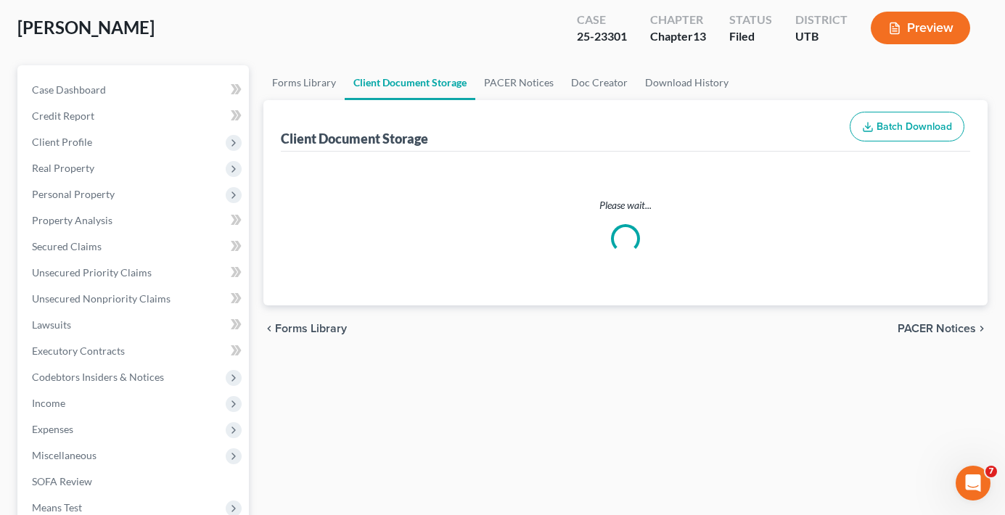
select select "26"
select select "30"
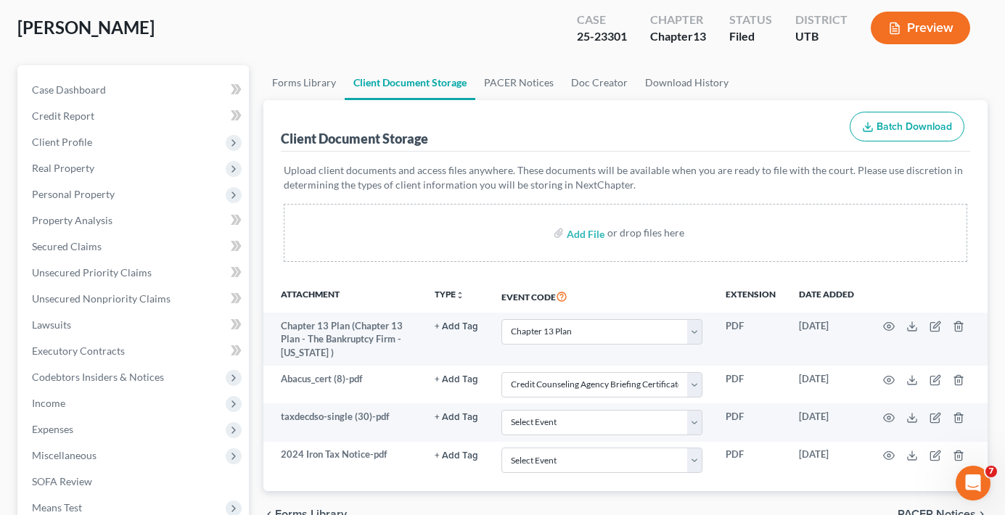
scroll to position [0, 0]
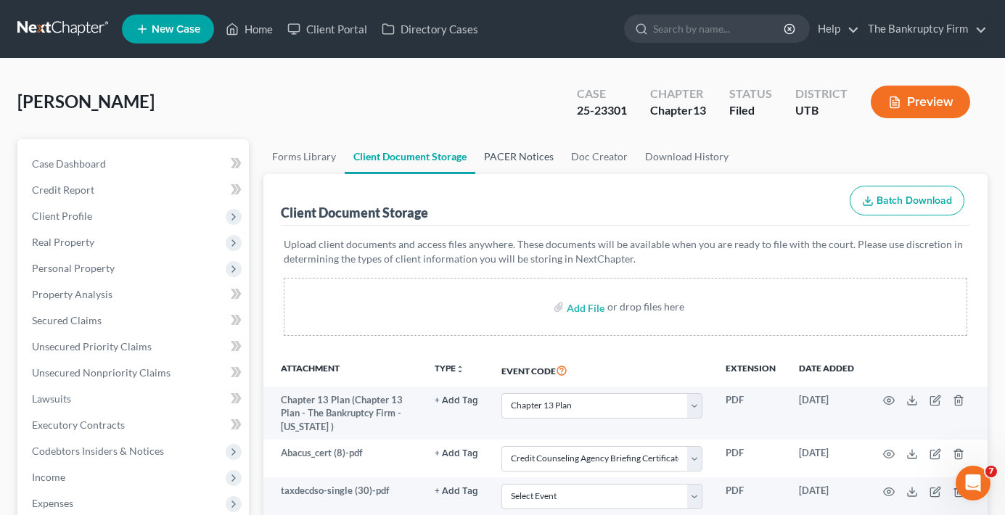
click at [515, 153] on link "PACER Notices" at bounding box center [518, 156] width 87 height 35
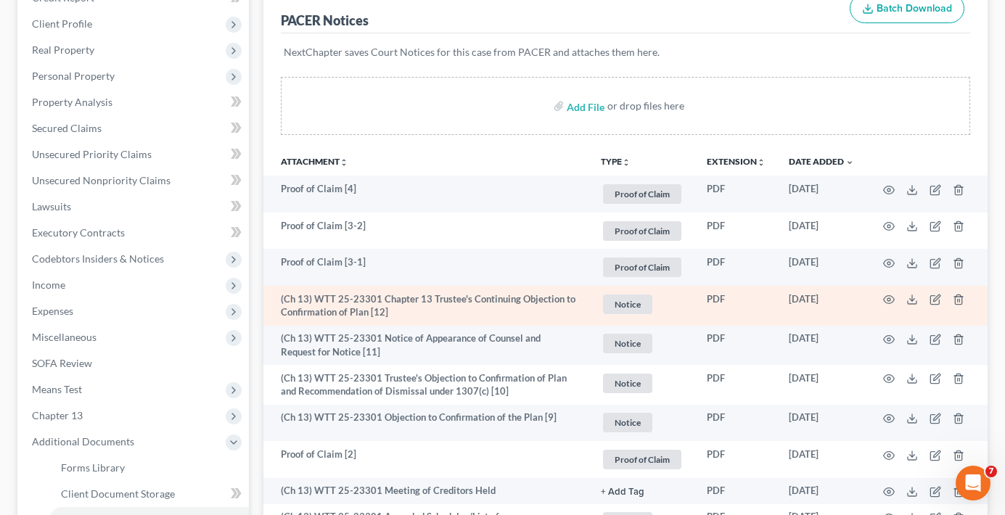
scroll to position [218, 0]
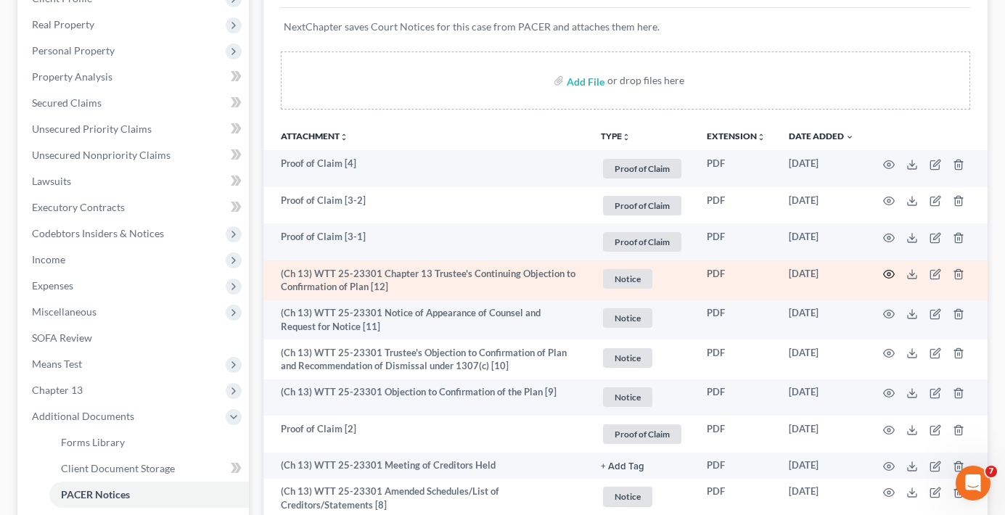
click at [893, 275] on icon "button" at bounding box center [889, 274] width 12 height 12
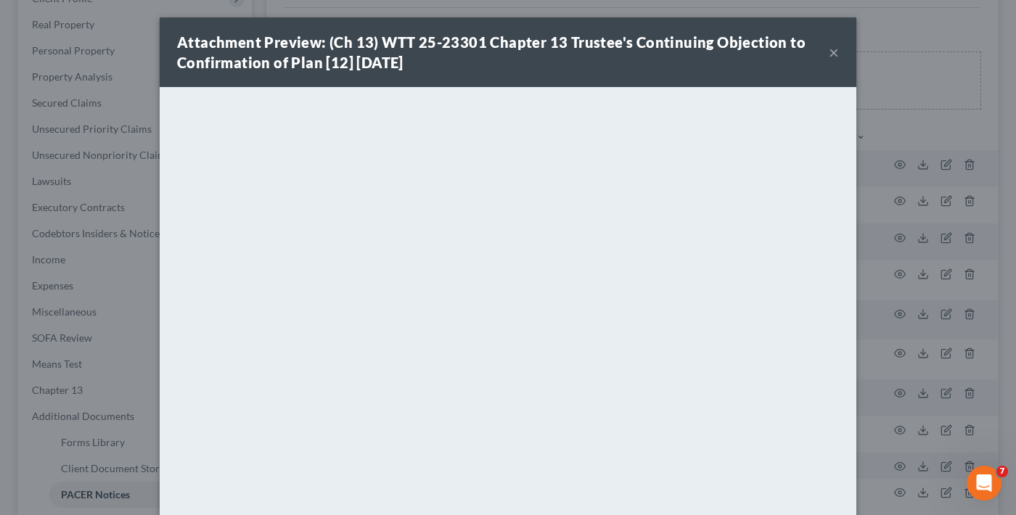
click at [290, 60] on strong "Attachment Preview: (Ch 13) WTT 25-23301 Chapter 13 Trustee's Continuing Object…" at bounding box center [491, 52] width 628 height 38
click at [829, 51] on button "×" at bounding box center [834, 52] width 10 height 17
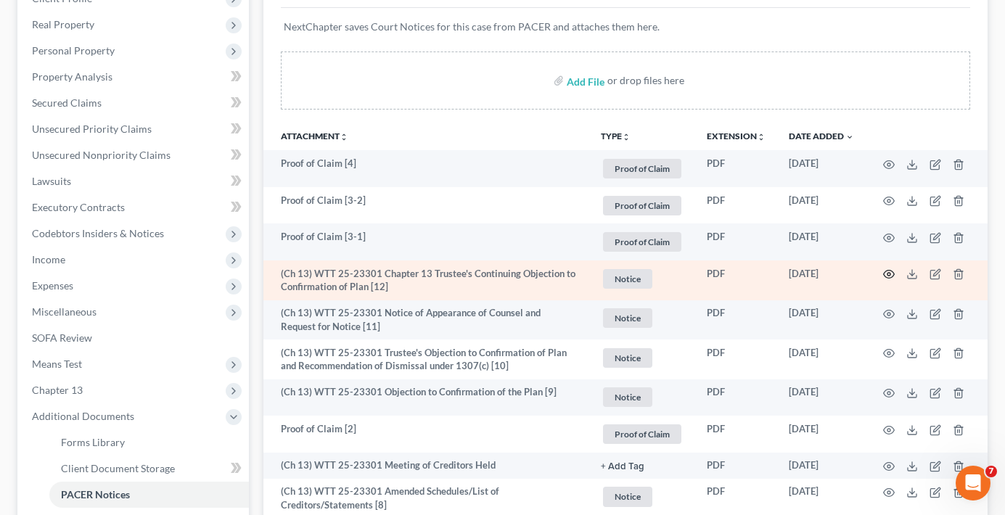
click at [891, 274] on icon "button" at bounding box center [889, 274] width 12 height 12
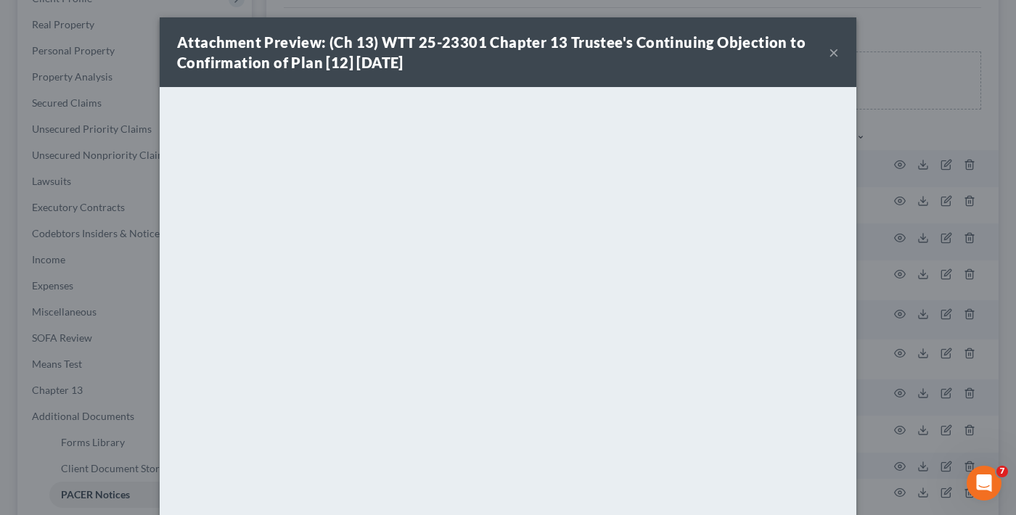
click at [829, 49] on button "×" at bounding box center [834, 52] width 10 height 17
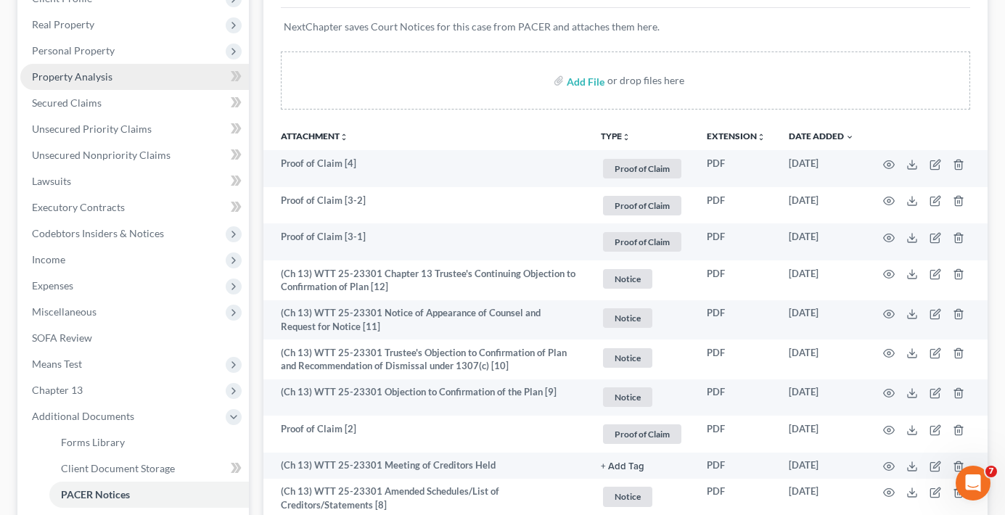
click at [79, 75] on span "Property Analysis" at bounding box center [72, 76] width 81 height 12
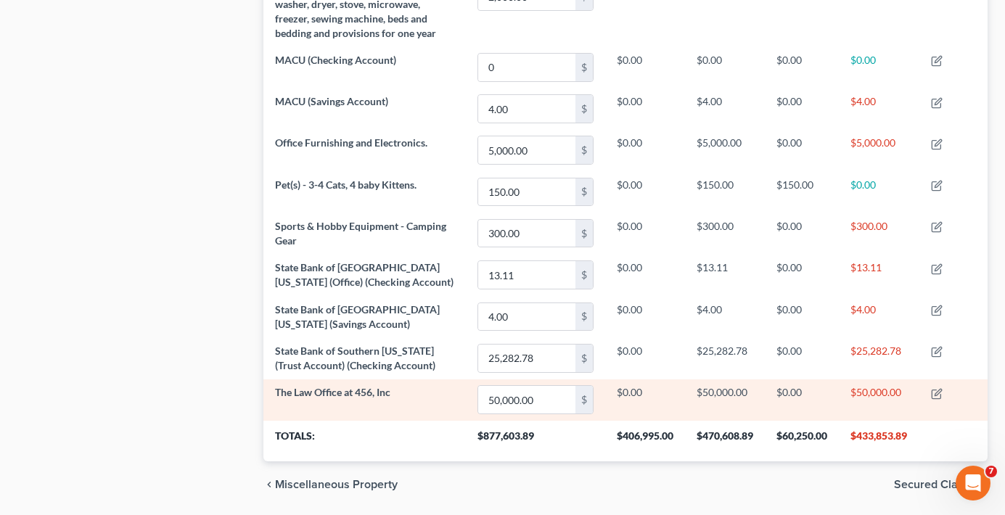
scroll to position [1088, 0]
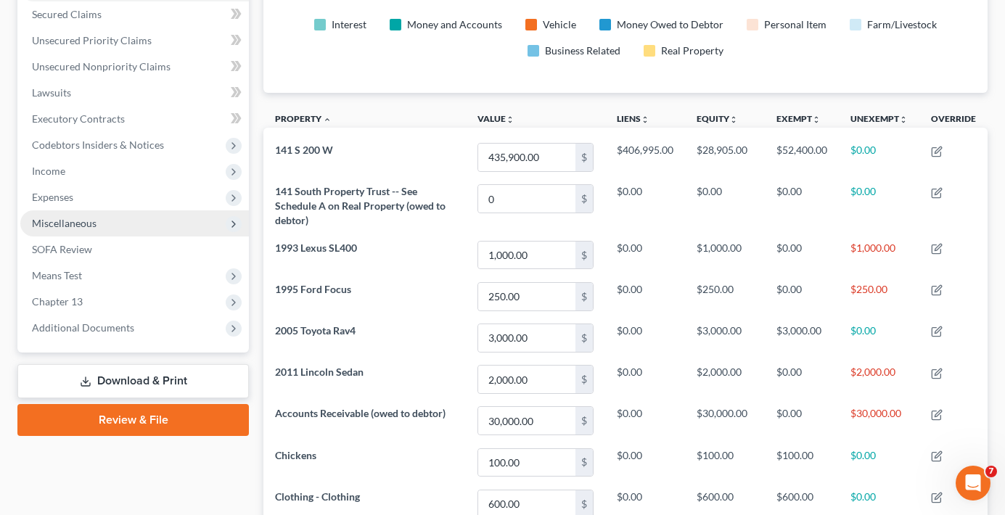
scroll to position [290, 0]
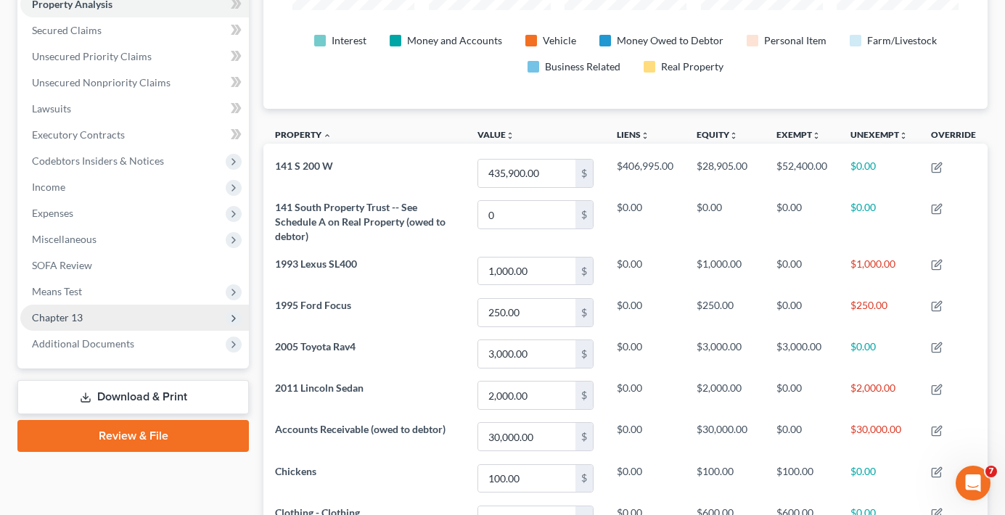
click at [48, 320] on span "Chapter 13" at bounding box center [57, 317] width 51 height 12
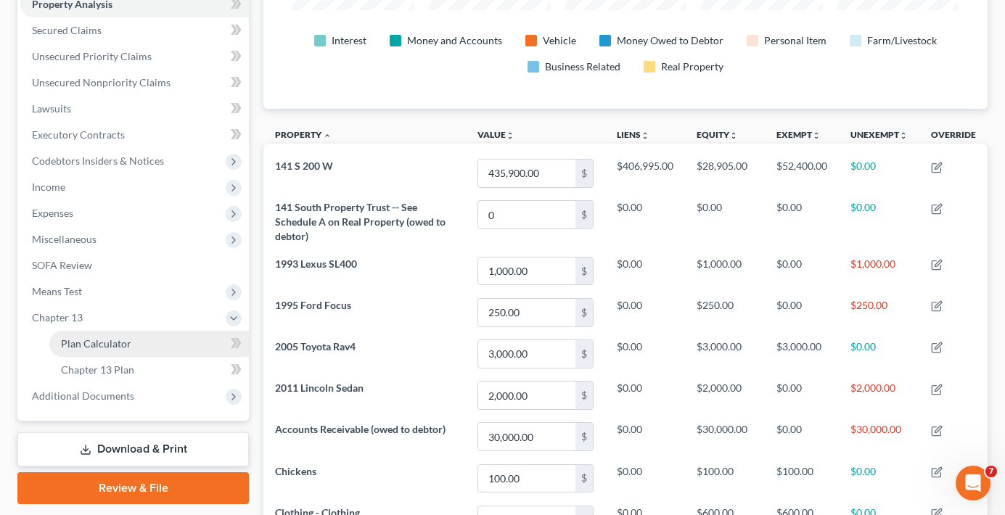
click at [82, 340] on span "Plan Calculator" at bounding box center [96, 343] width 70 height 12
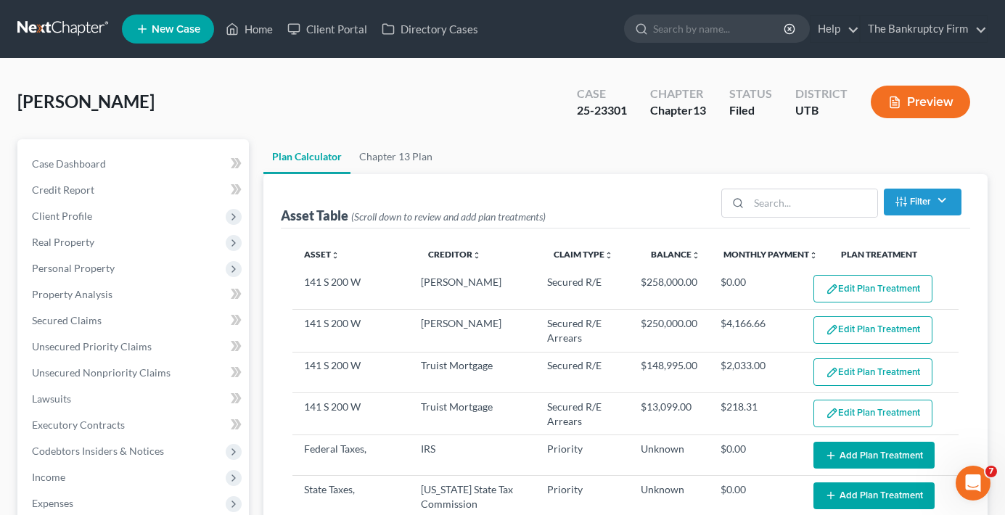
select select "59"
click at [264, 22] on link "Home" at bounding box center [249, 29] width 62 height 26
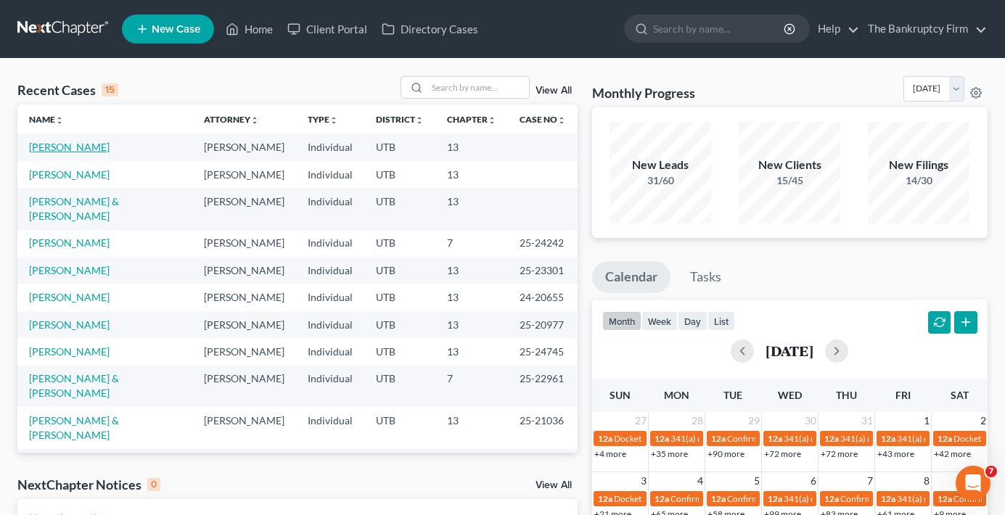
click at [36, 148] on link "[PERSON_NAME]" at bounding box center [69, 147] width 81 height 12
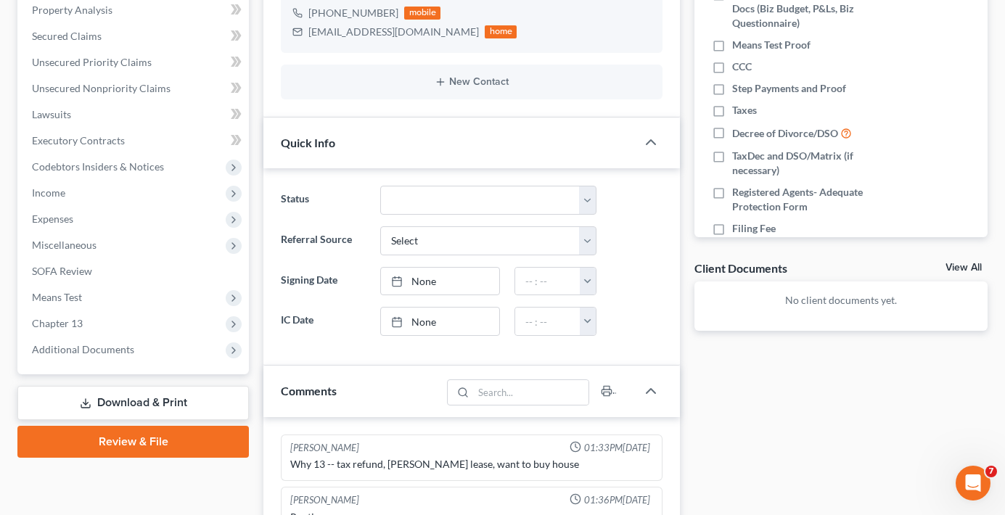
scroll to position [290, 0]
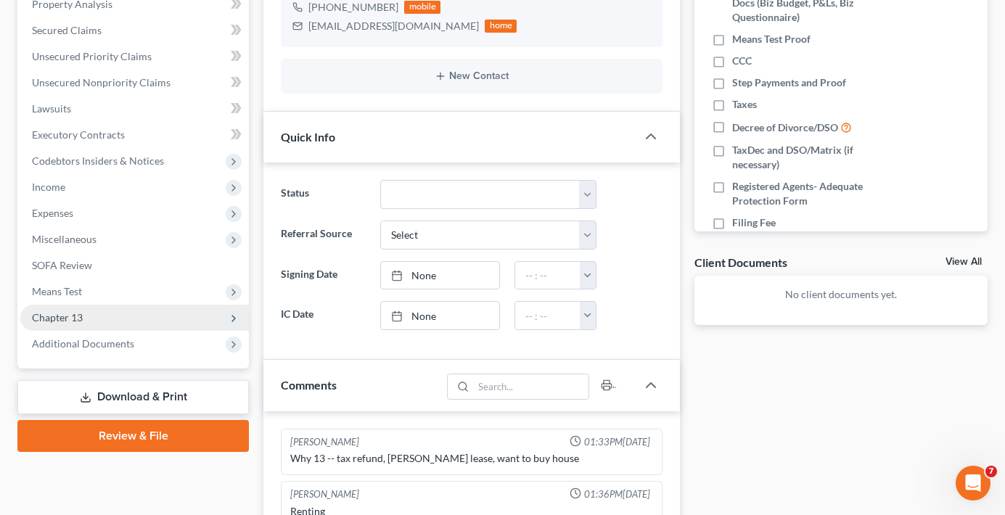
click at [70, 316] on span "Chapter 13" at bounding box center [57, 317] width 51 height 12
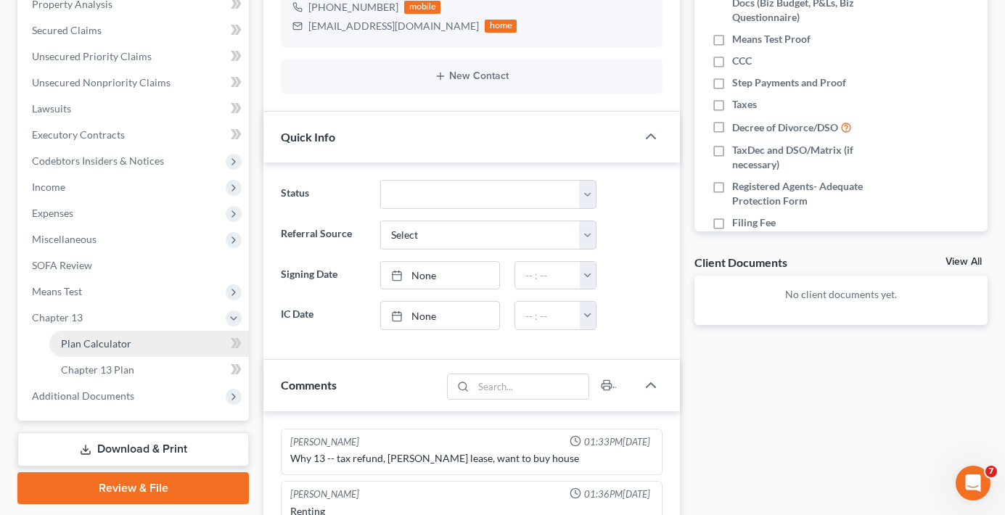
click at [119, 343] on span "Plan Calculator" at bounding box center [96, 343] width 70 height 12
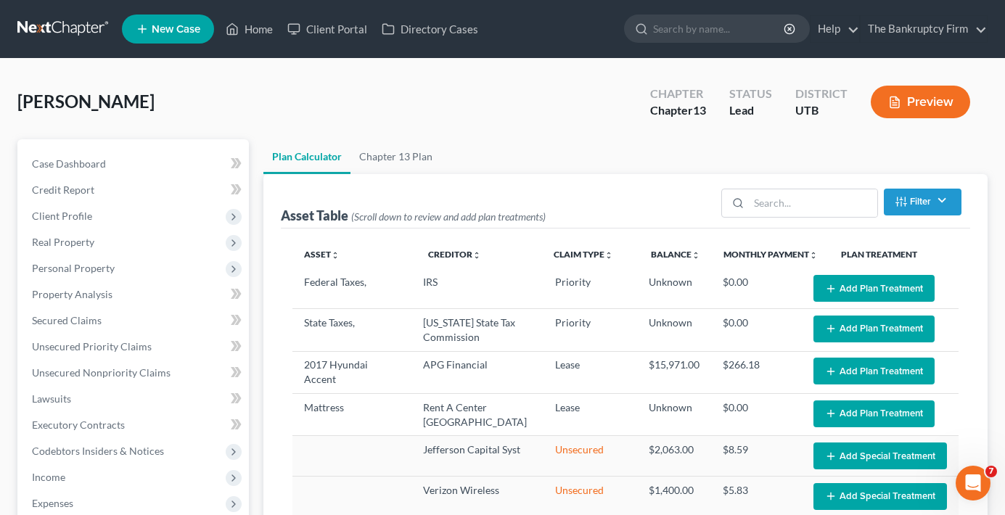
select select "59"
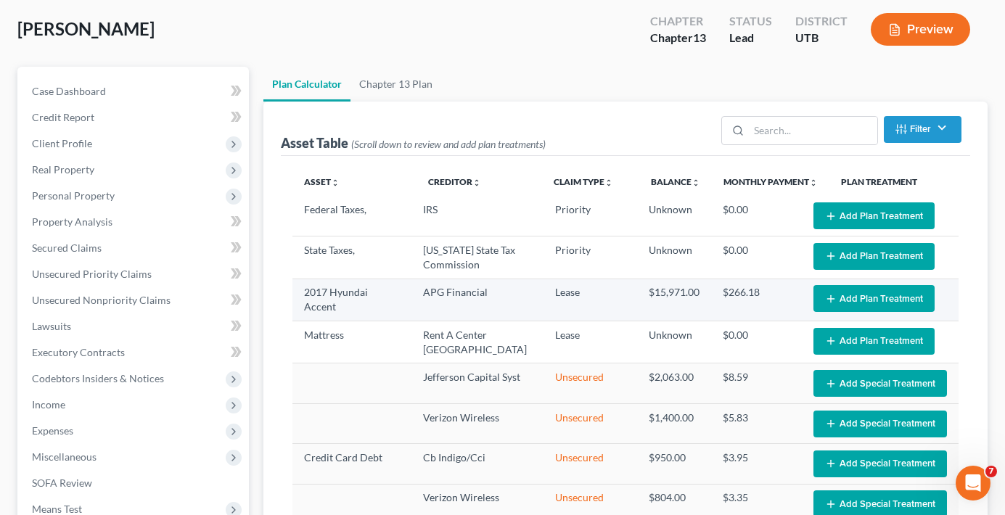
click at [834, 293] on button "Add Plan Treatment" at bounding box center [873, 298] width 121 height 27
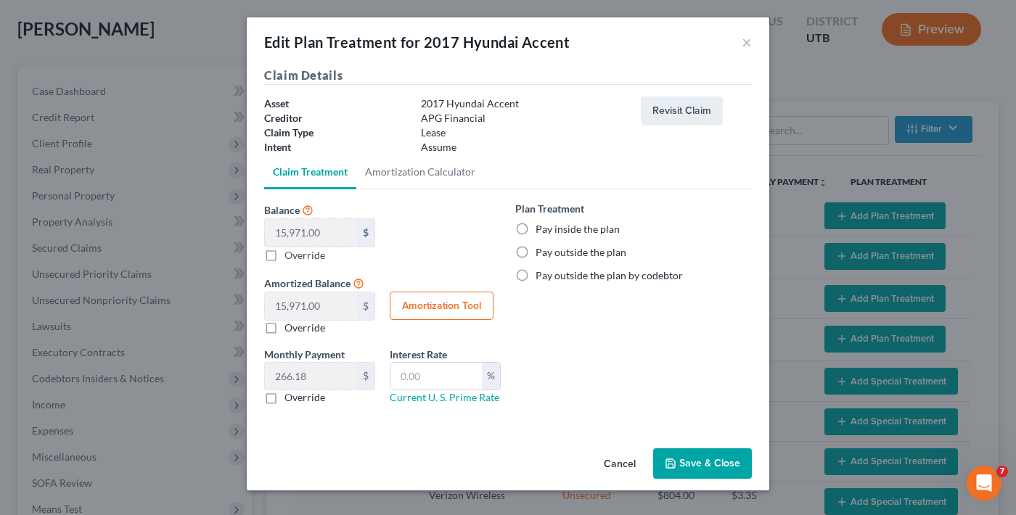
click at [578, 252] on label "Pay outside the plan" at bounding box center [581, 252] width 91 height 15
click at [551, 252] on input "Pay outside the plan" at bounding box center [545, 249] width 9 height 9
radio input "true"
click at [713, 456] on button "Save & Close" at bounding box center [702, 463] width 99 height 30
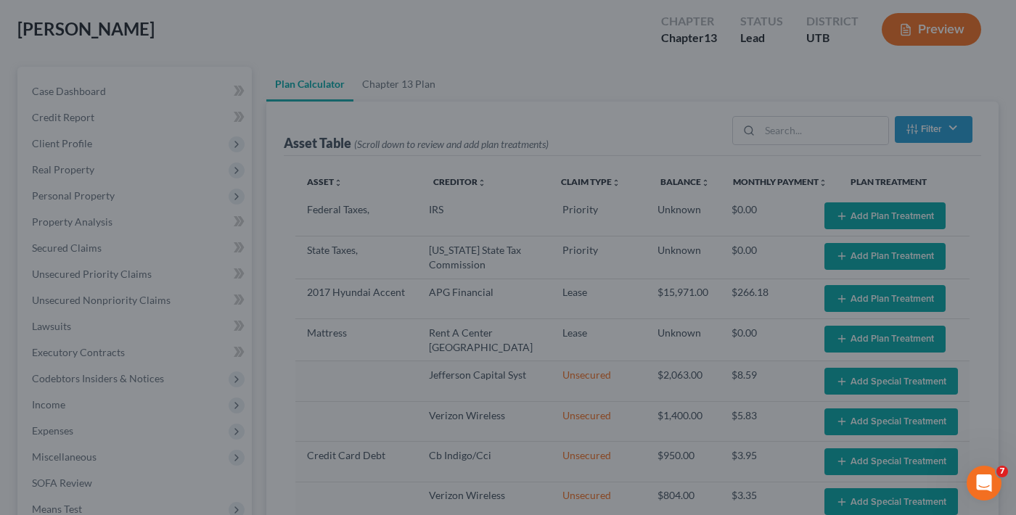
select select "59"
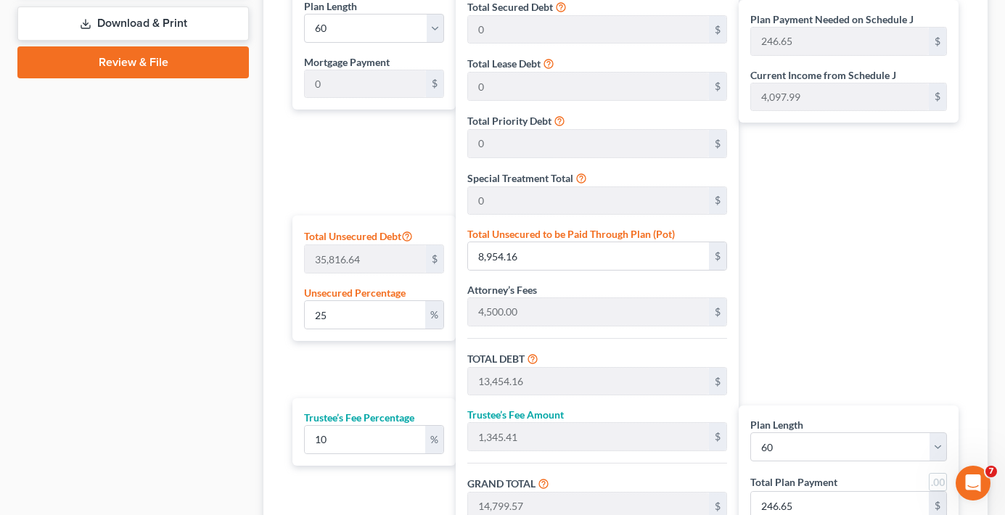
scroll to position [726, 0]
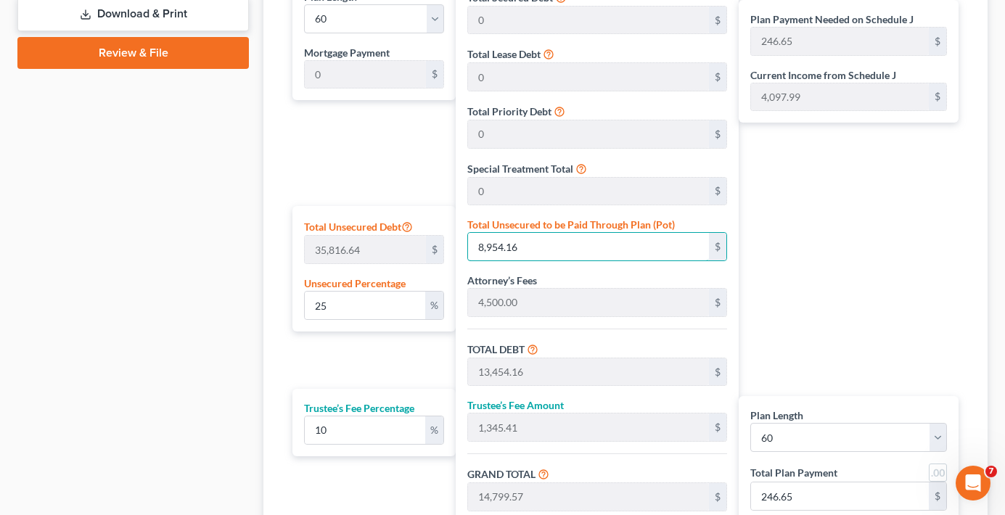
type input "0"
type input "4,500.00"
type input "450.00"
type input "4,950.00"
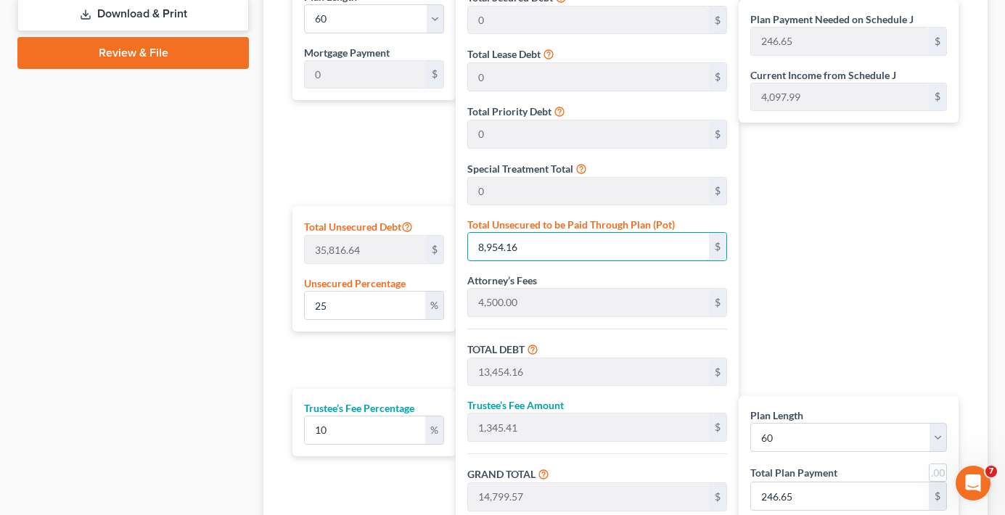
type input "82.50"
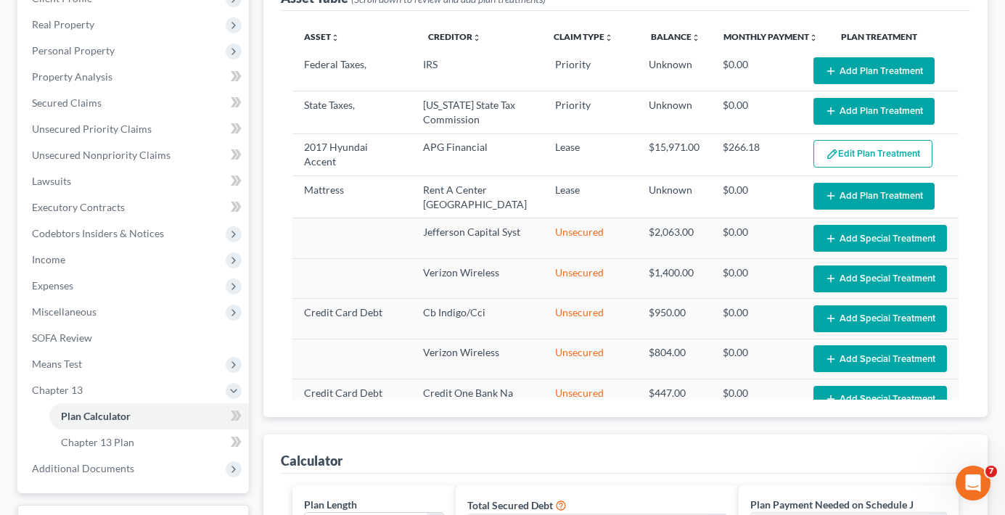
scroll to position [0, 0]
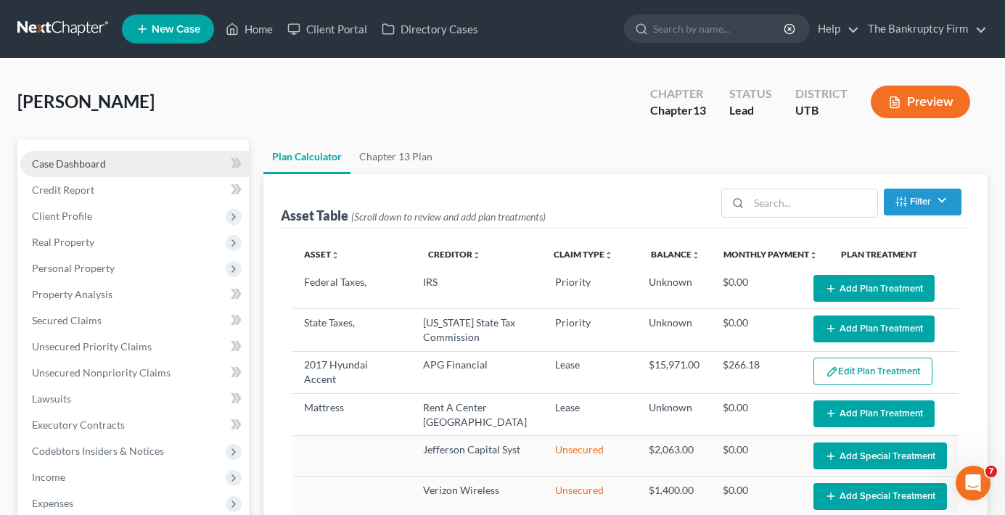
type input "0"
click at [75, 152] on link "Case Dashboard" at bounding box center [134, 164] width 229 height 26
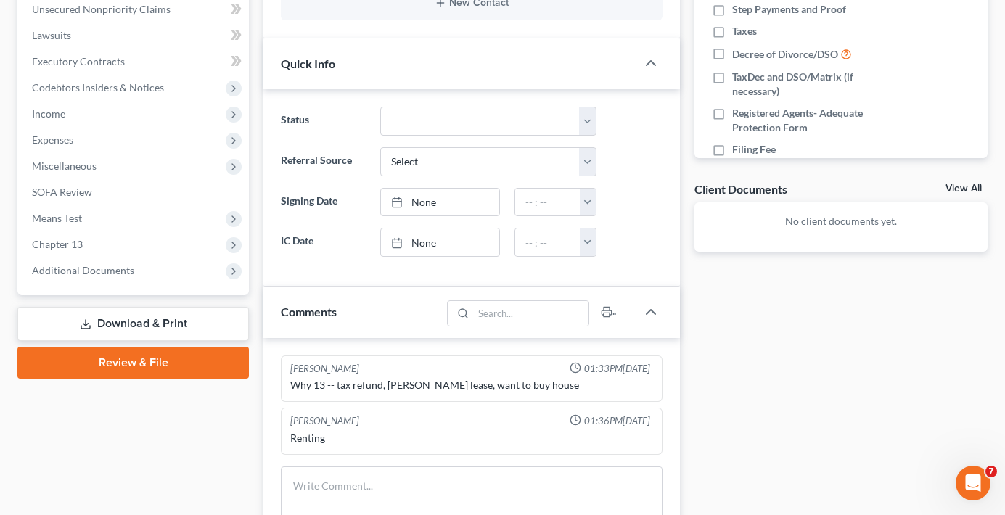
scroll to position [363, 0]
click at [78, 239] on span "Chapter 13" at bounding box center [57, 245] width 51 height 12
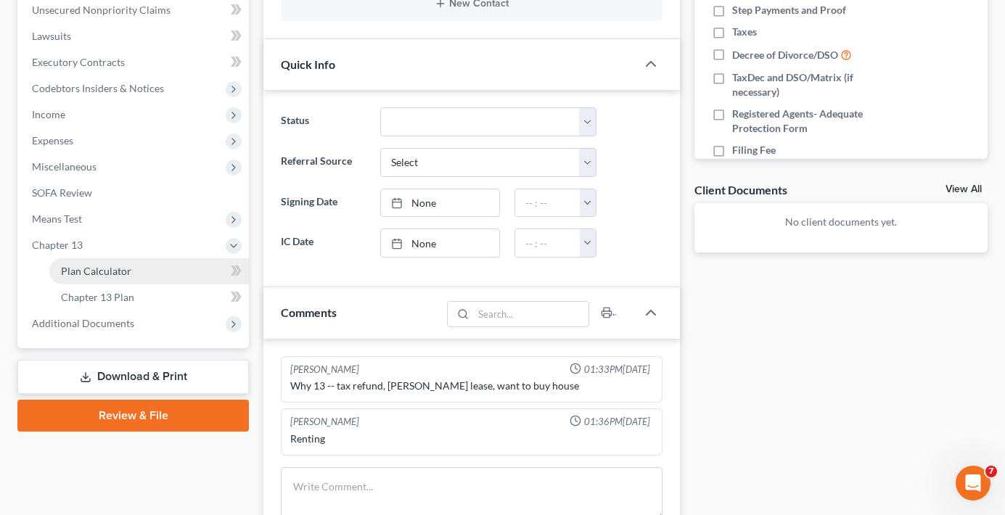
click at [103, 273] on span "Plan Calculator" at bounding box center [96, 271] width 70 height 12
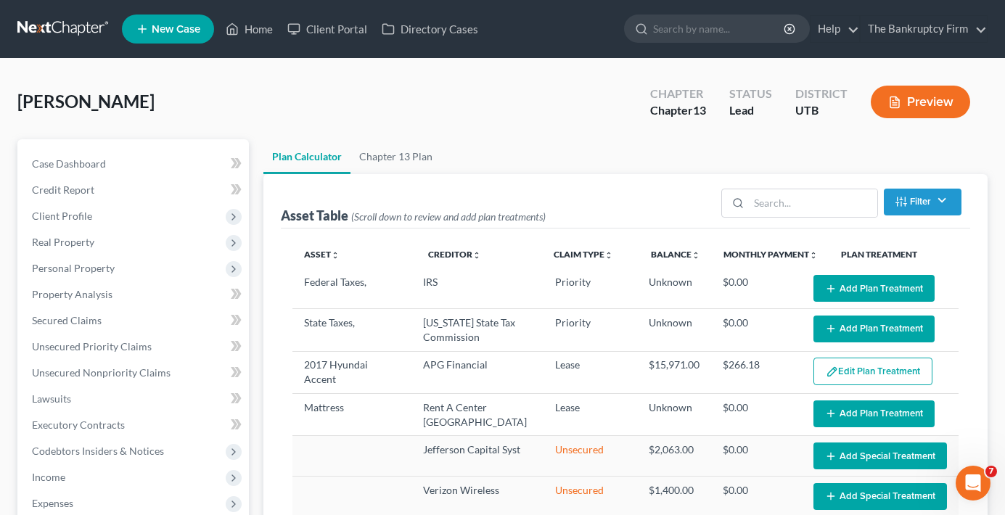
select select "59"
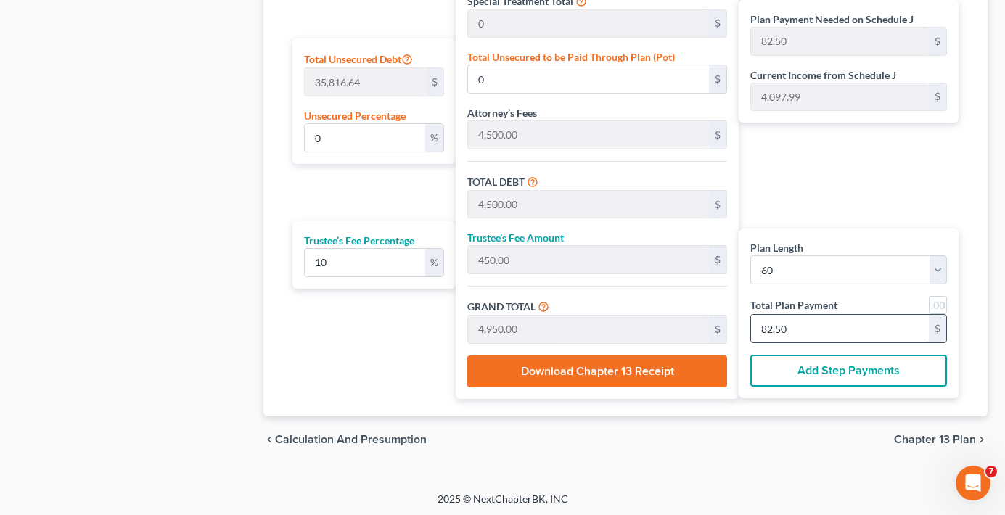
scroll to position [896, 0]
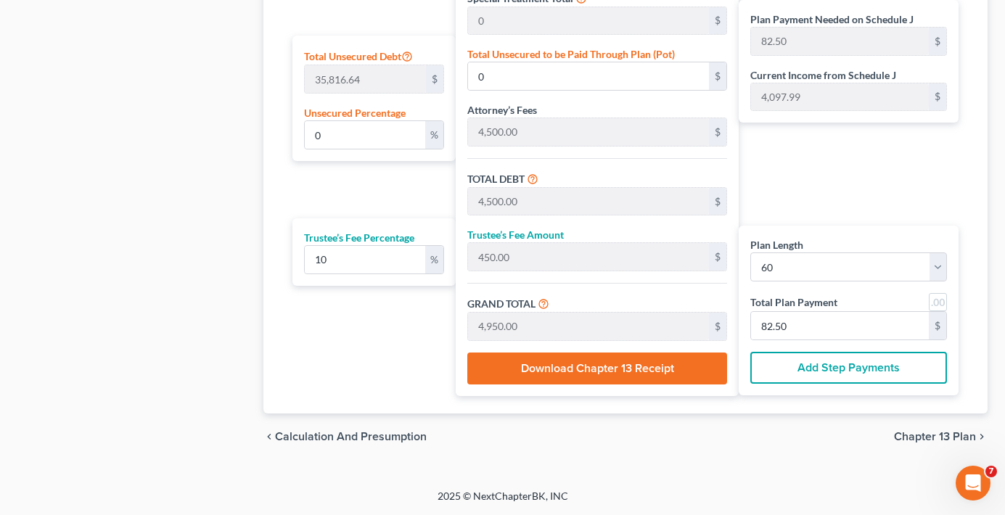
click at [811, 369] on button "Add Step Payments" at bounding box center [848, 368] width 197 height 32
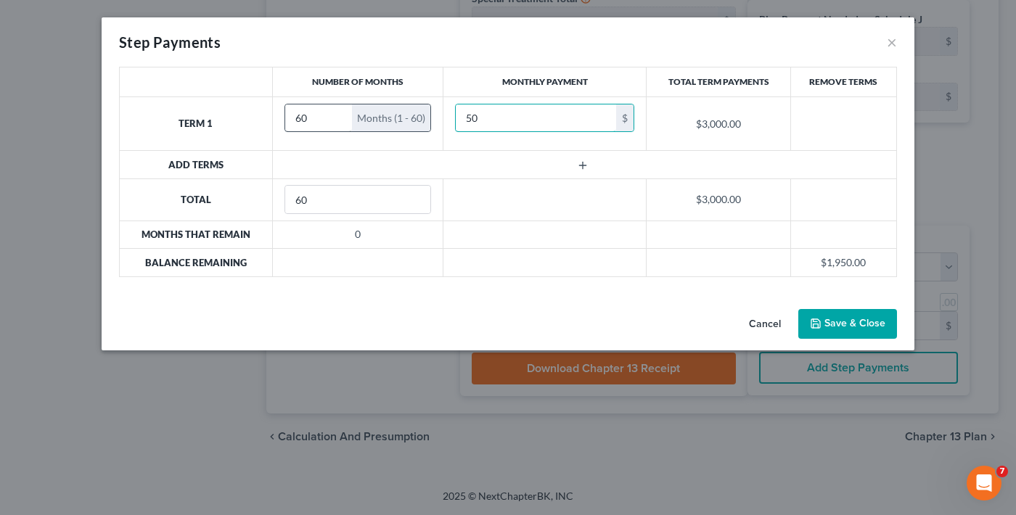
type input "50"
drag, startPoint x: 311, startPoint y: 123, endPoint x: 200, endPoint y: 121, distance: 110.3
click at [202, 124] on tr "Term 1 60 Months (1 - 60) 50 $ $3,000.00" at bounding box center [508, 124] width 777 height 54
type input "31"
click at [585, 168] on icon "button" at bounding box center [583, 166] width 12 height 12
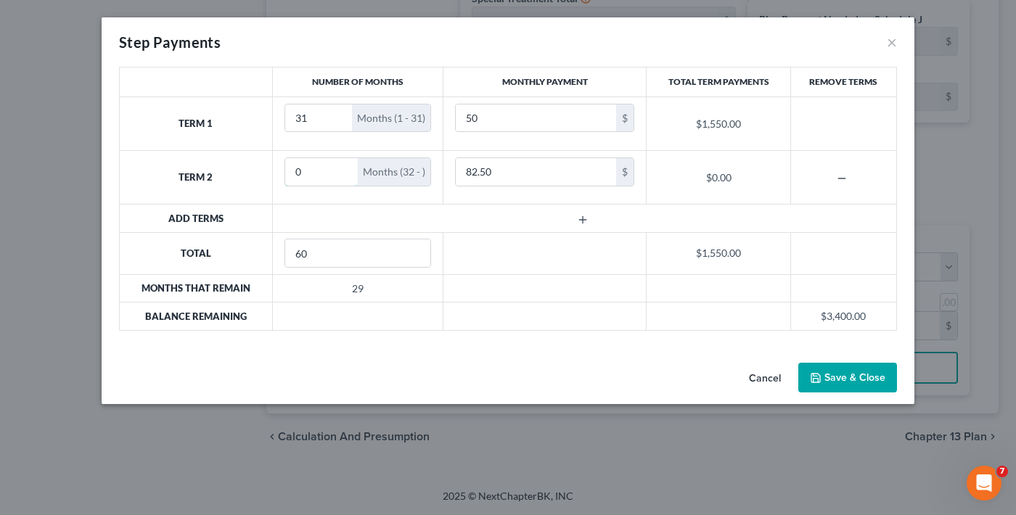
drag, startPoint x: 315, startPoint y: 171, endPoint x: 256, endPoint y: 179, distance: 59.4
click at [256, 179] on tr "Term 2 0 Months (32 - ) 82.50 $ $0.00" at bounding box center [508, 178] width 777 height 54
type input "29"
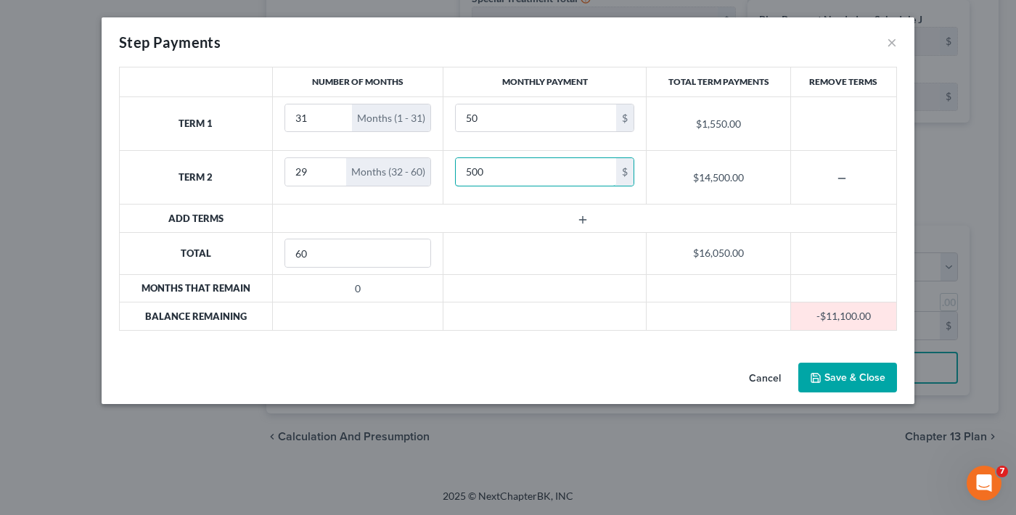
type input "500"
drag, startPoint x: 844, startPoint y: 418, endPoint x: 848, endPoint y: 380, distance: 38.7
click at [848, 387] on div "Step Payments × Number of Months Monthly Payment Total Term Payments Remove Ter…" at bounding box center [508, 257] width 1016 height 515
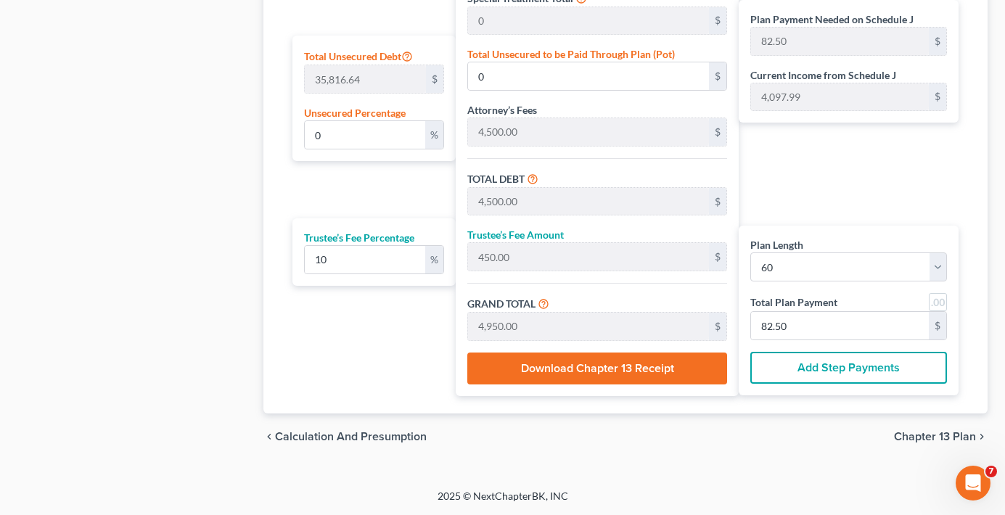
click at [817, 352] on button "Add Step Payments" at bounding box center [848, 368] width 197 height 32
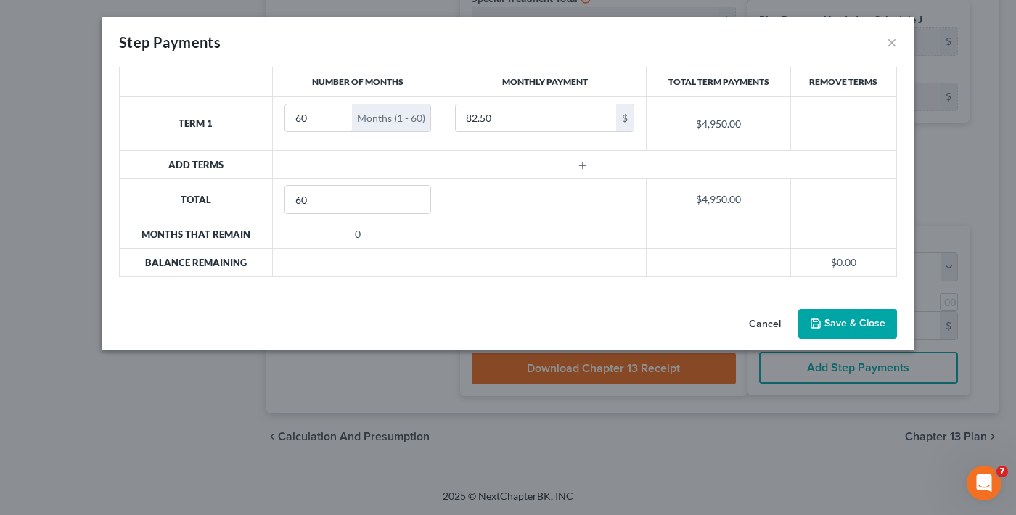
drag, startPoint x: 314, startPoint y: 112, endPoint x: 178, endPoint y: 113, distance: 136.4
click at [178, 113] on tr "Term 1 60 Months (1 - 60) 82.50 $ $4,950.00" at bounding box center [508, 124] width 777 height 54
type input "31"
type input "50"
click at [584, 165] on line "button" at bounding box center [583, 165] width 7 height 0
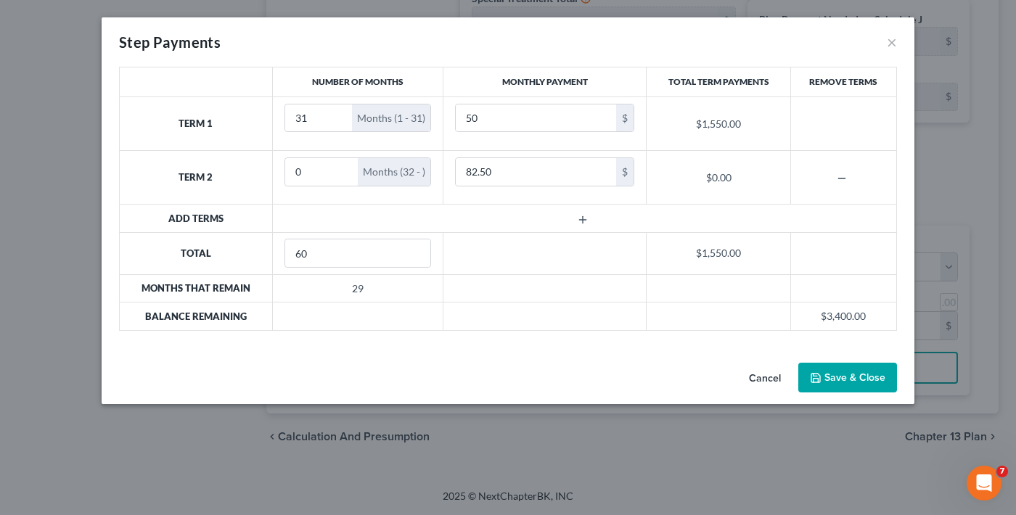
click at [224, 186] on tr "Term 2 0 Months (32 - ) 82.50 $ $0.00" at bounding box center [508, 178] width 777 height 54
drag, startPoint x: 315, startPoint y: 173, endPoint x: 159, endPoint y: 191, distance: 157.1
click at [159, 191] on tr "Term 2 0 Months (32 - ) 82.50 $ $0.00" at bounding box center [508, 178] width 777 height 54
type input "29"
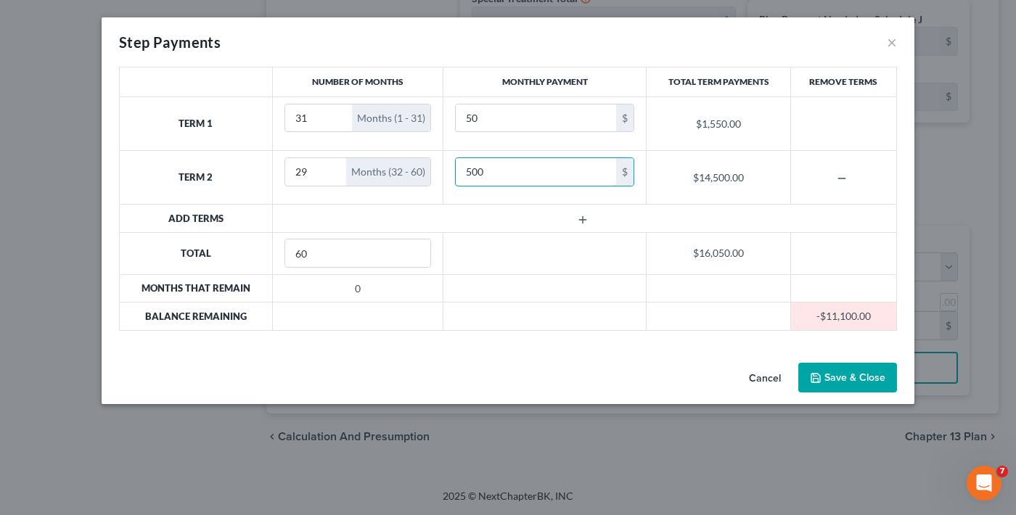
type input "500"
click at [821, 361] on div "Cancel Save & Close" at bounding box center [508, 381] width 813 height 48
click at [823, 369] on button "Save & Close" at bounding box center [847, 378] width 99 height 30
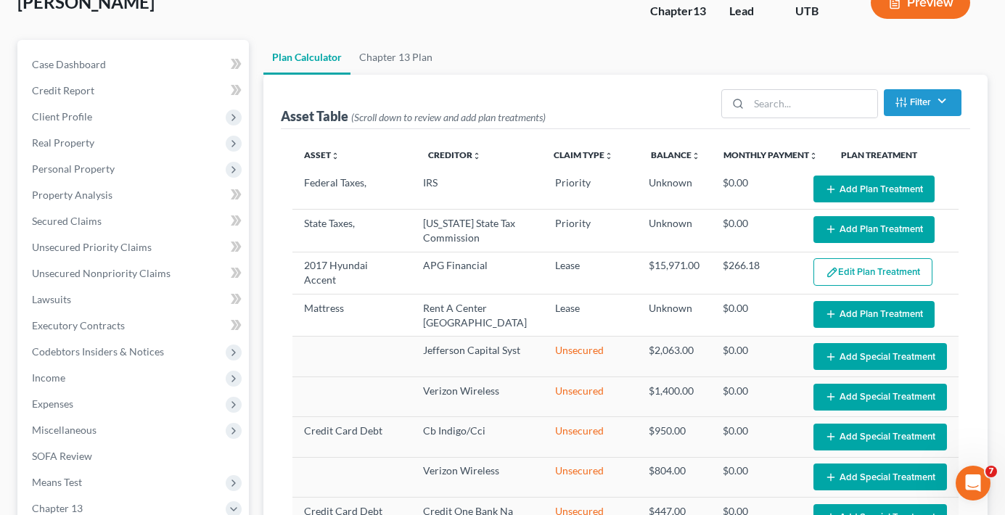
scroll to position [98, 0]
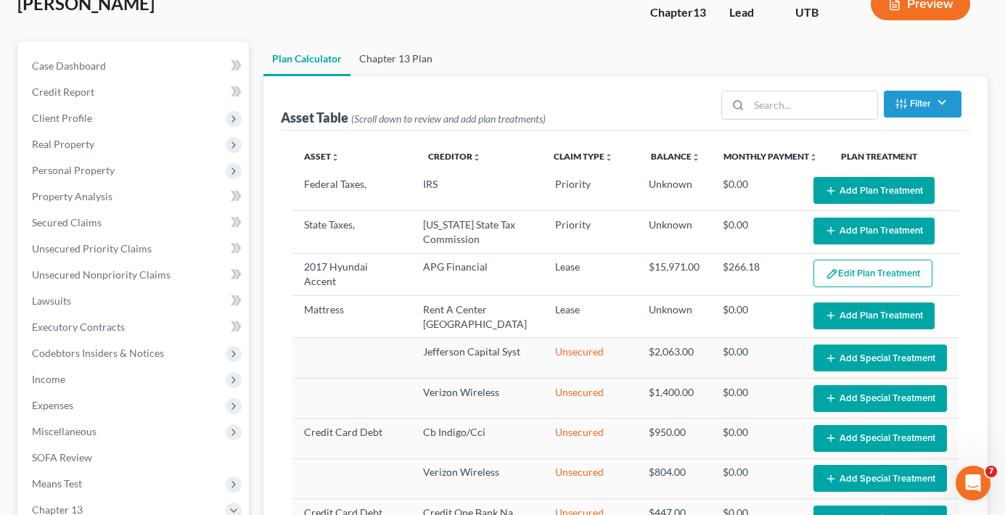
drag, startPoint x: 395, startPoint y: 58, endPoint x: 466, endPoint y: 30, distance: 75.9
drag, startPoint x: 466, startPoint y: 30, endPoint x: 426, endPoint y: 33, distance: 40.0
click at [426, 33] on div "Rice, Alissa Upgraded Chapter Chapter 13 Status Lead District UTB Preview" at bounding box center [502, 9] width 970 height 63
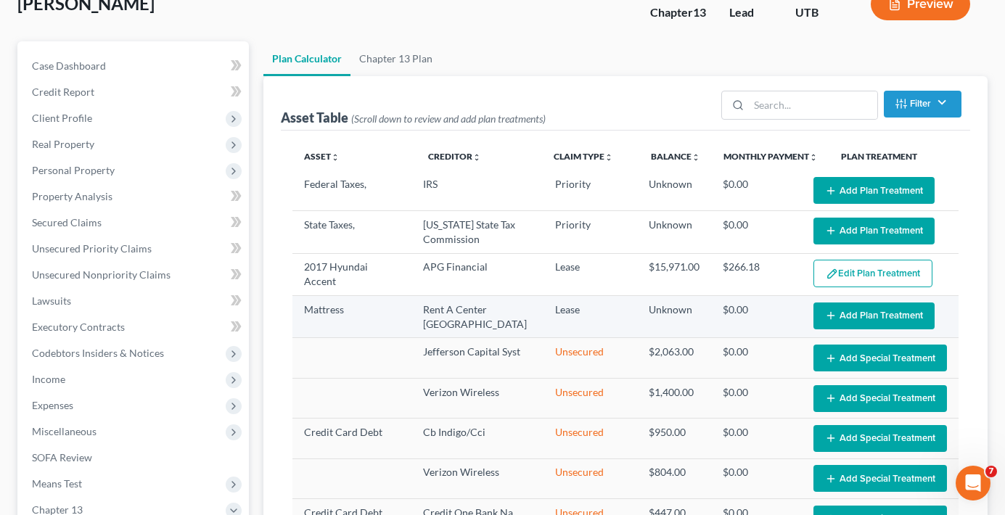
click at [852, 313] on button "Add Plan Treatment" at bounding box center [873, 316] width 121 height 27
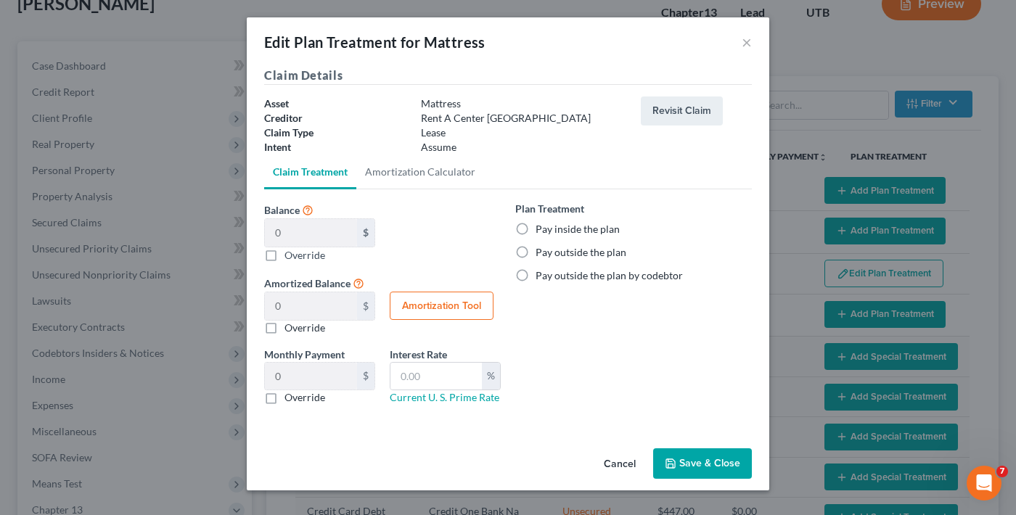
click at [536, 252] on label "Pay outside the plan" at bounding box center [581, 252] width 91 height 15
click at [541, 252] on input "Pay outside the plan" at bounding box center [545, 249] width 9 height 9
radio input "true"
click at [697, 463] on button "Save & Close" at bounding box center [702, 463] width 99 height 30
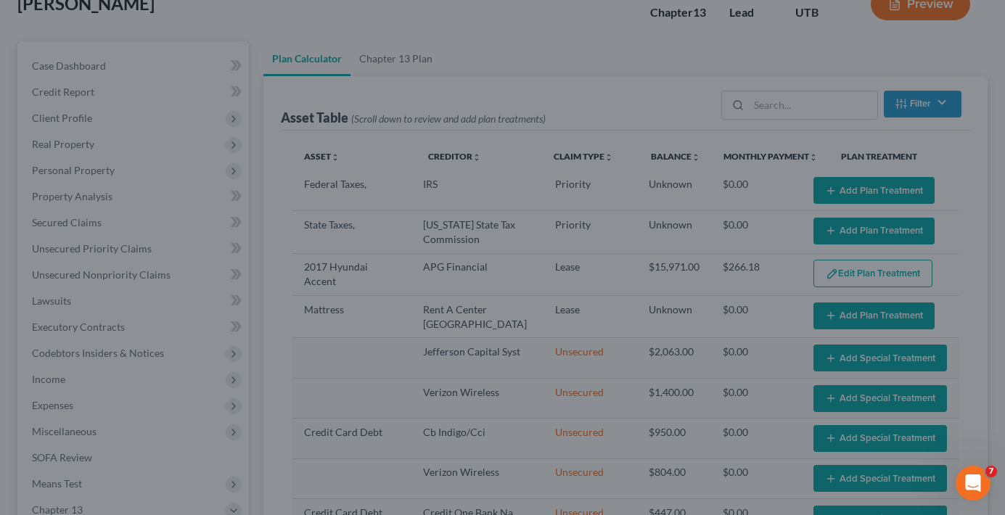
select select "59"
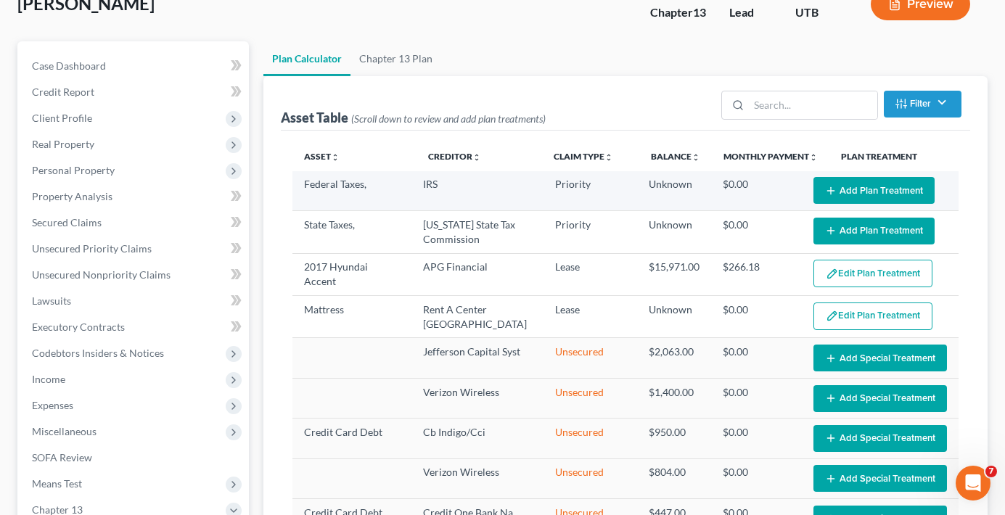
click at [838, 196] on button "Add Plan Treatment" at bounding box center [873, 190] width 121 height 27
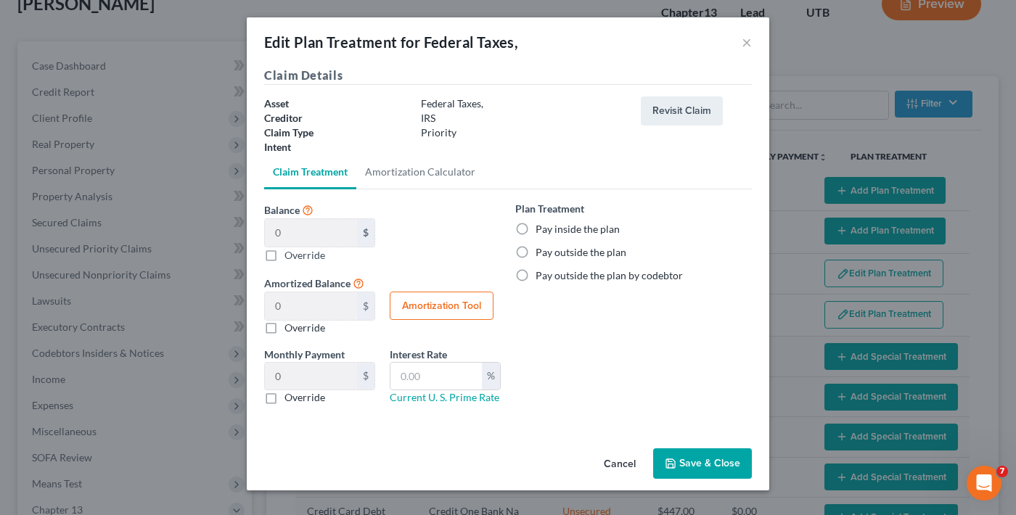
click at [562, 229] on label "Pay inside the plan" at bounding box center [578, 229] width 84 height 15
click at [551, 229] on input "Pay inside the plan" at bounding box center [545, 226] width 9 height 9
radio input "true"
click at [681, 462] on button "Save & Close" at bounding box center [702, 463] width 99 height 30
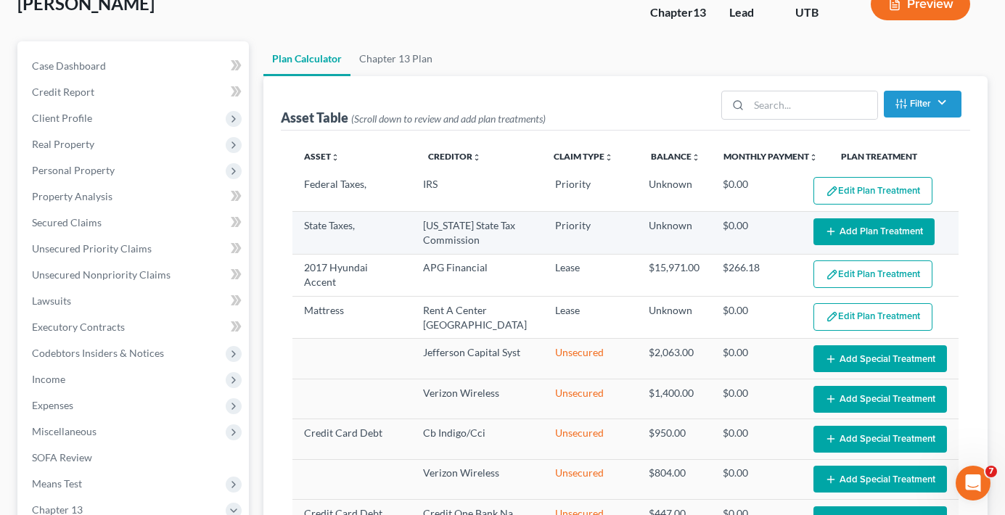
select select "59"
click at [890, 230] on button "Add Plan Treatment" at bounding box center [873, 231] width 121 height 27
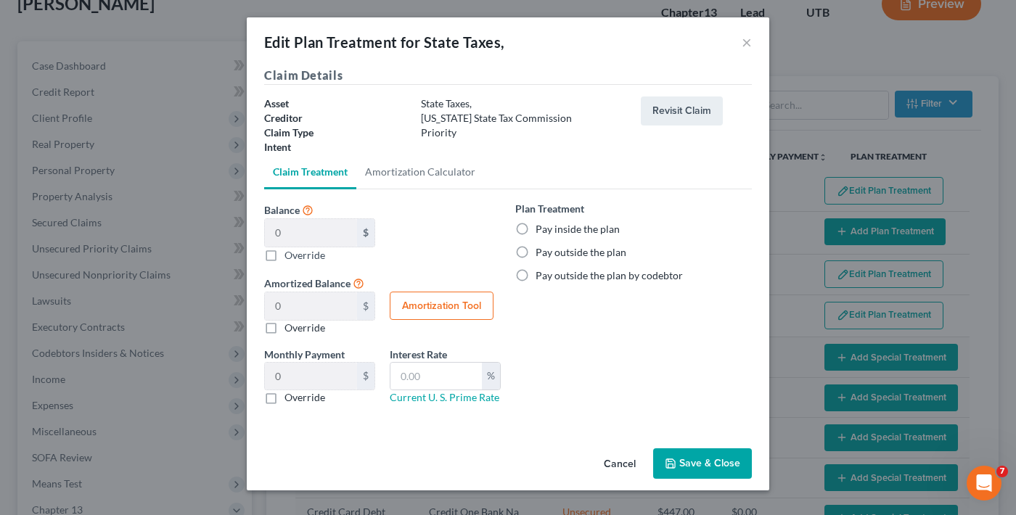
click at [540, 231] on label "Pay inside the plan" at bounding box center [578, 229] width 84 height 15
click at [541, 231] on input "Pay inside the plan" at bounding box center [545, 226] width 9 height 9
radio input "true"
click at [681, 450] on button "Save & Close" at bounding box center [702, 463] width 99 height 30
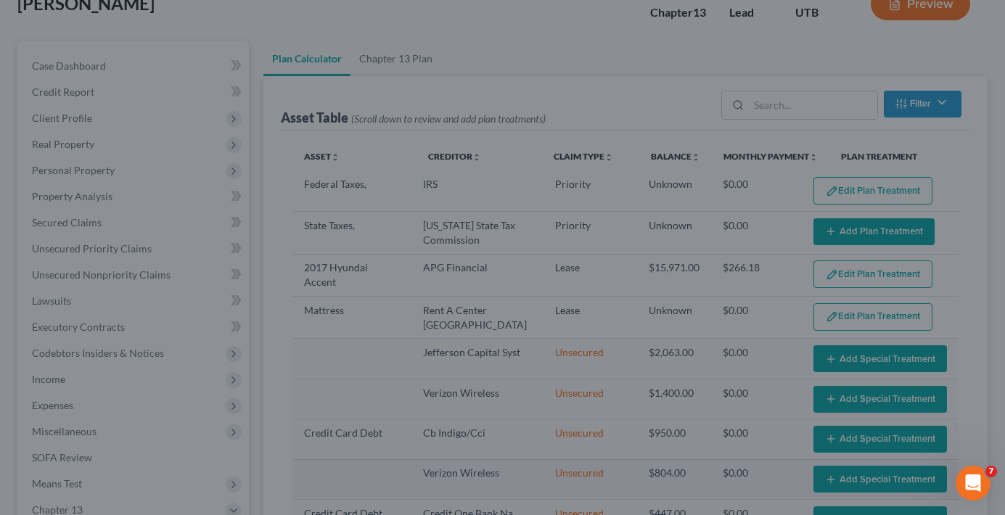
select select "59"
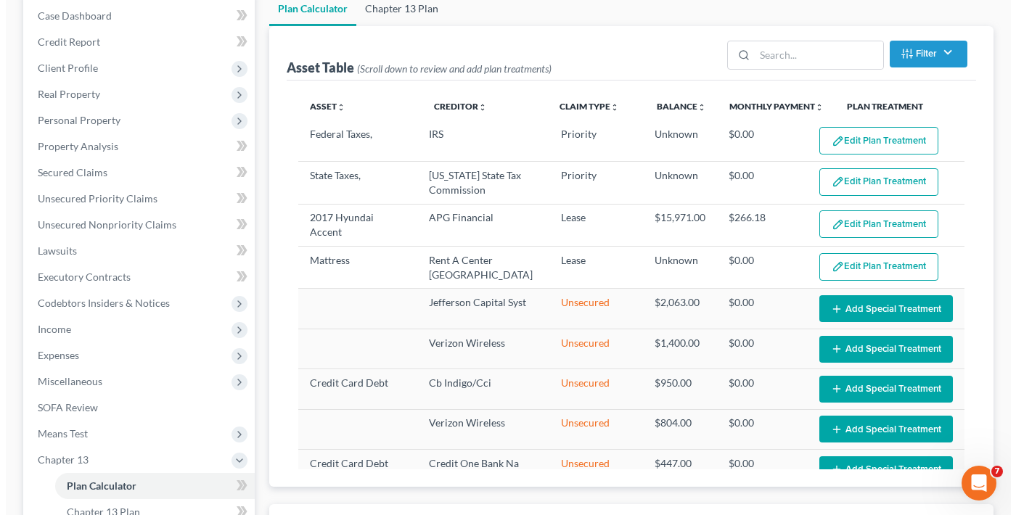
scroll to position [0, 0]
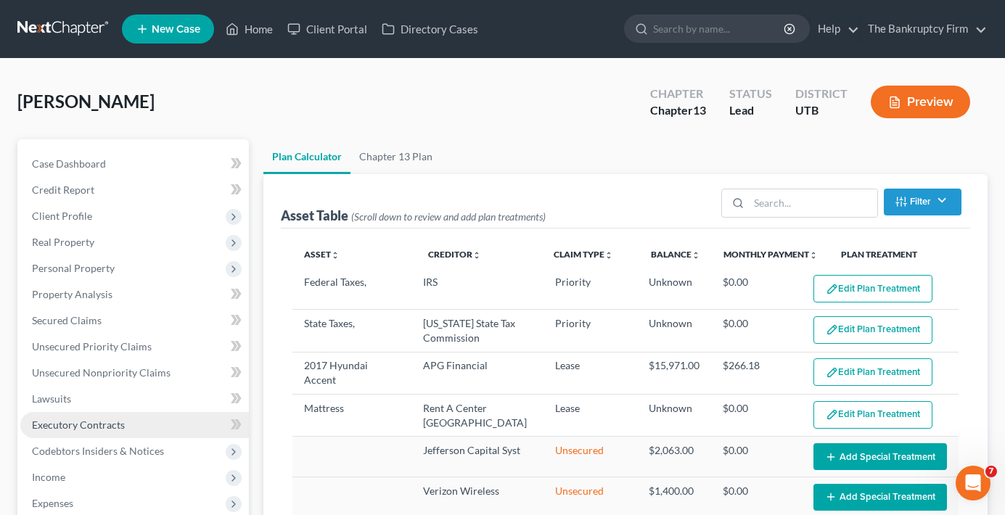
click at [77, 424] on span "Executory Contracts" at bounding box center [78, 425] width 93 height 12
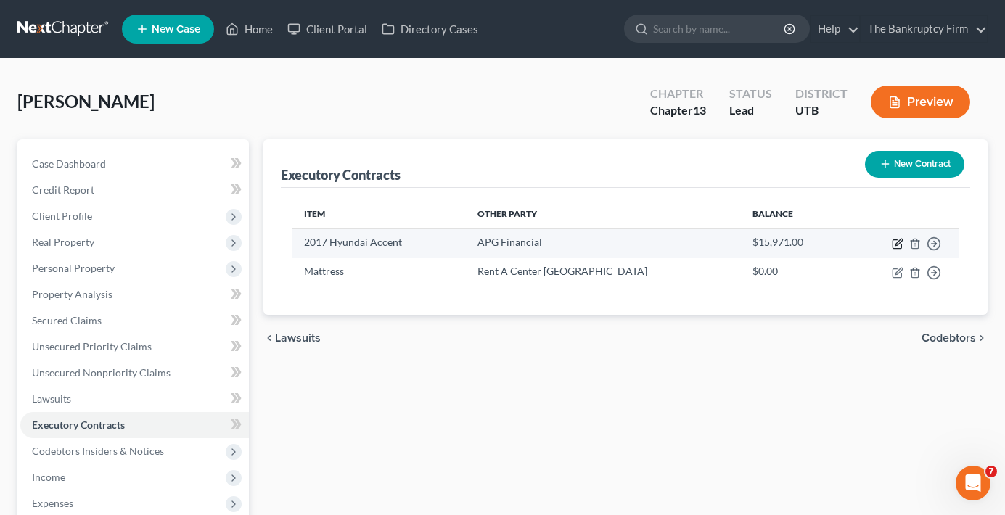
click at [895, 244] on icon "button" at bounding box center [898, 244] width 12 height 12
select select "46"
select select "0"
select select "1"
select select "0"
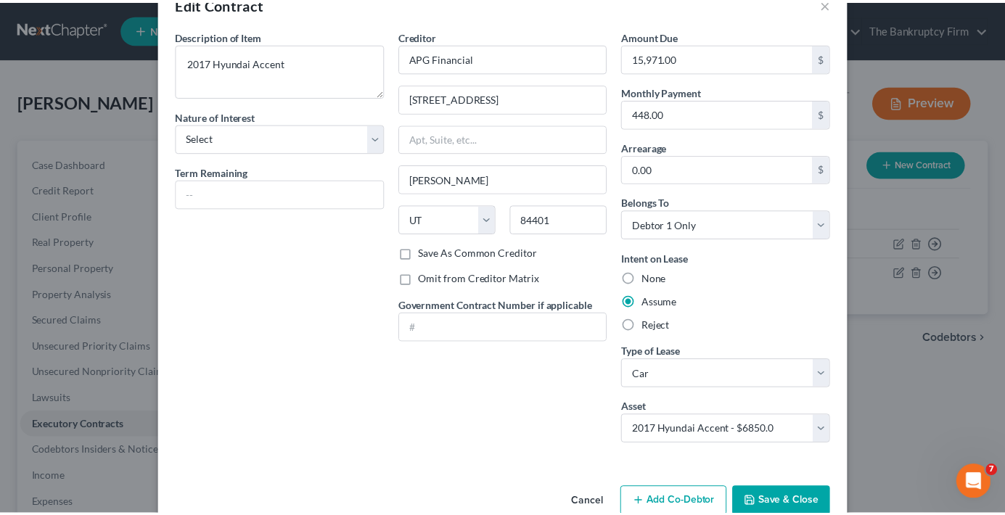
scroll to position [70, 0]
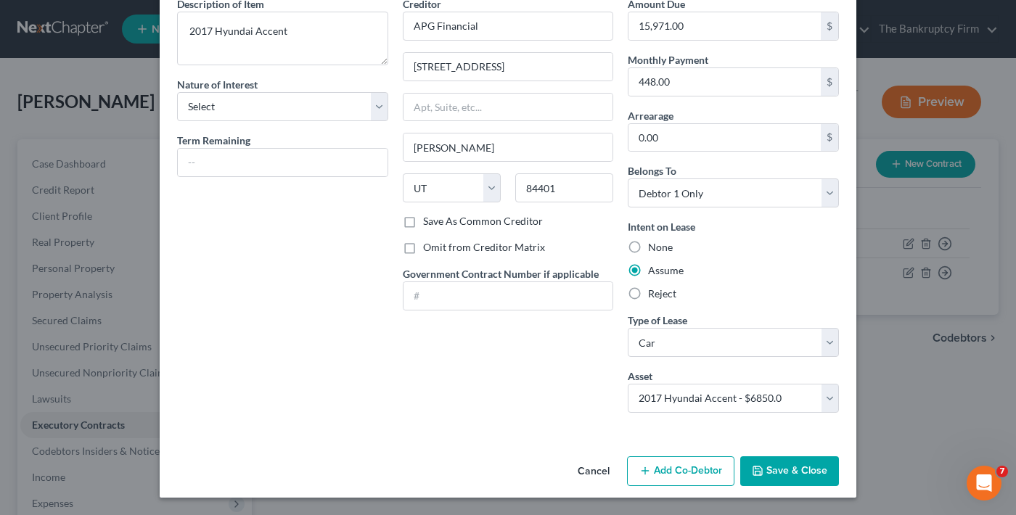
click at [750, 482] on button "Save & Close" at bounding box center [789, 471] width 99 height 30
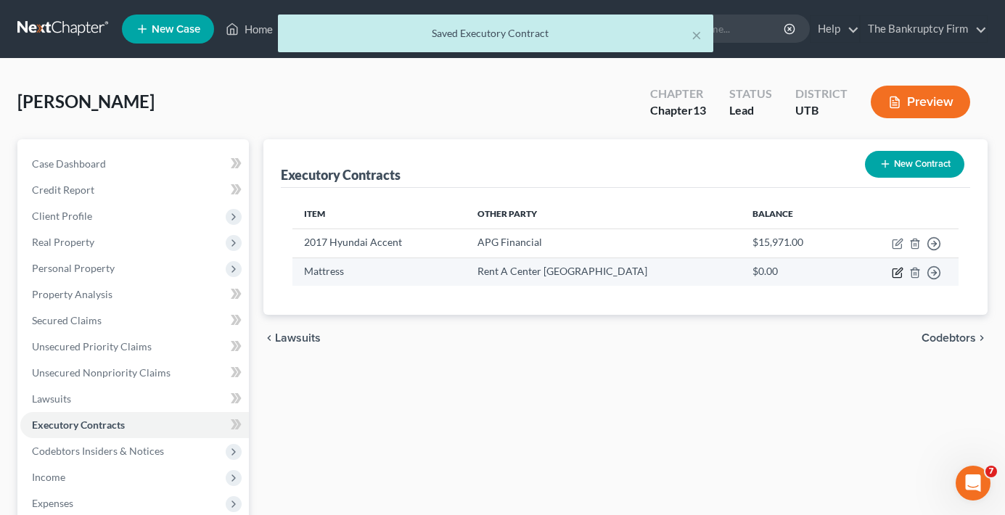
click at [897, 273] on icon "button" at bounding box center [898, 273] width 12 height 12
select select "0"
select select "46"
select select "0"
select select "2"
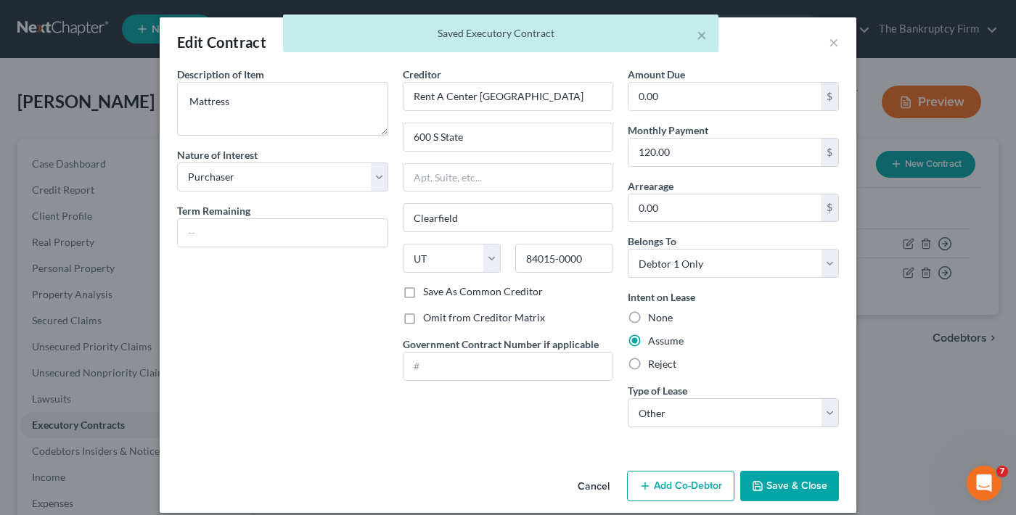
click at [648, 365] on label "Reject" at bounding box center [662, 364] width 28 height 15
click at [654, 365] on input "Reject" at bounding box center [658, 361] width 9 height 9
radio input "true"
click at [789, 474] on button "Save & Close" at bounding box center [789, 486] width 99 height 30
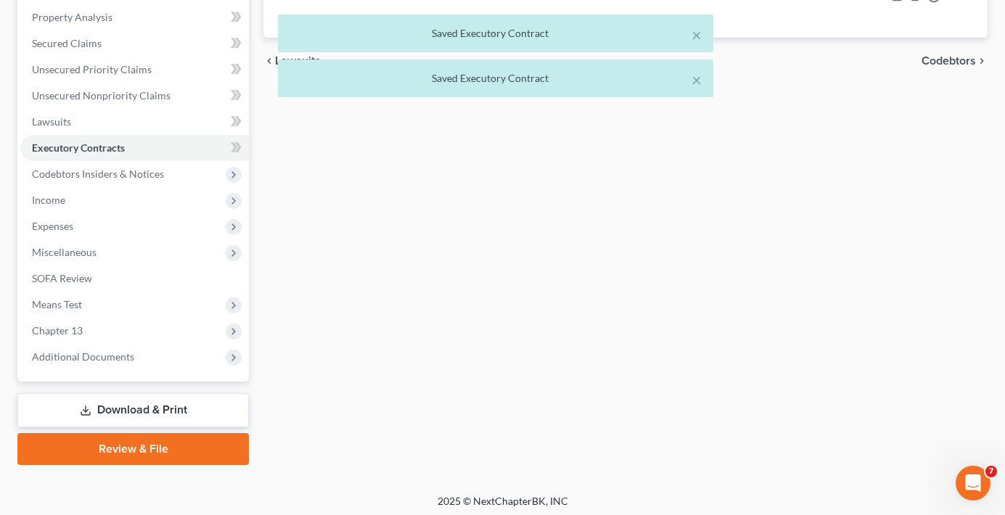
scroll to position [282, 0]
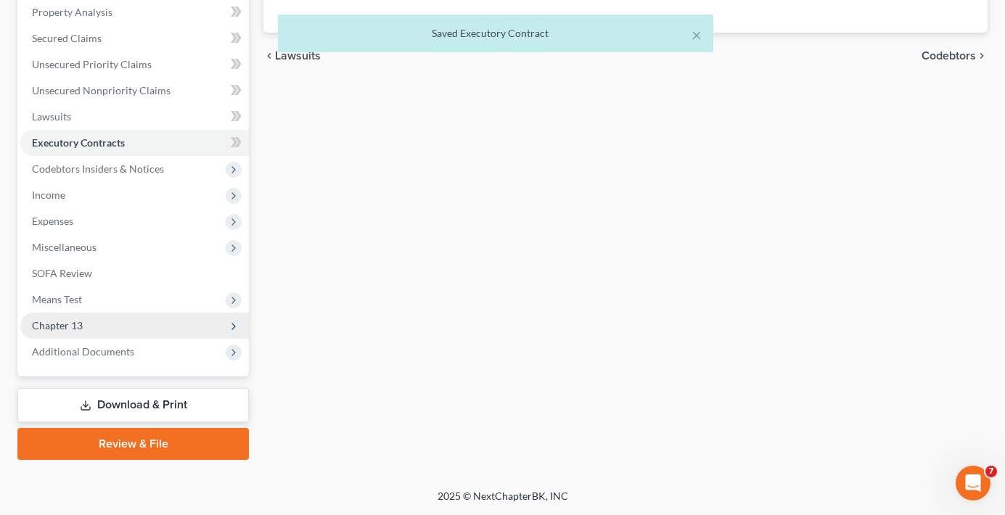
click at [78, 326] on span "Chapter 13" at bounding box center [57, 325] width 51 height 12
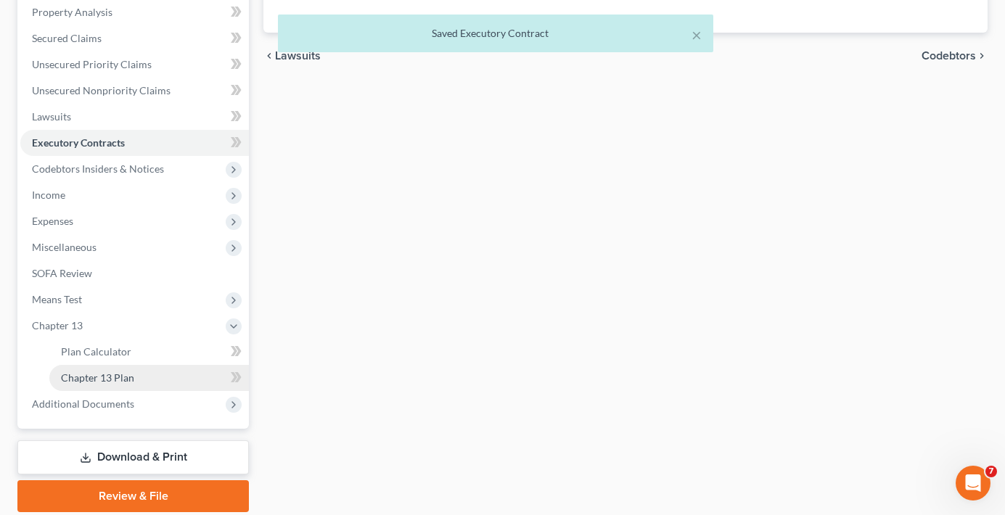
click at [107, 379] on span "Chapter 13 Plan" at bounding box center [97, 378] width 73 height 12
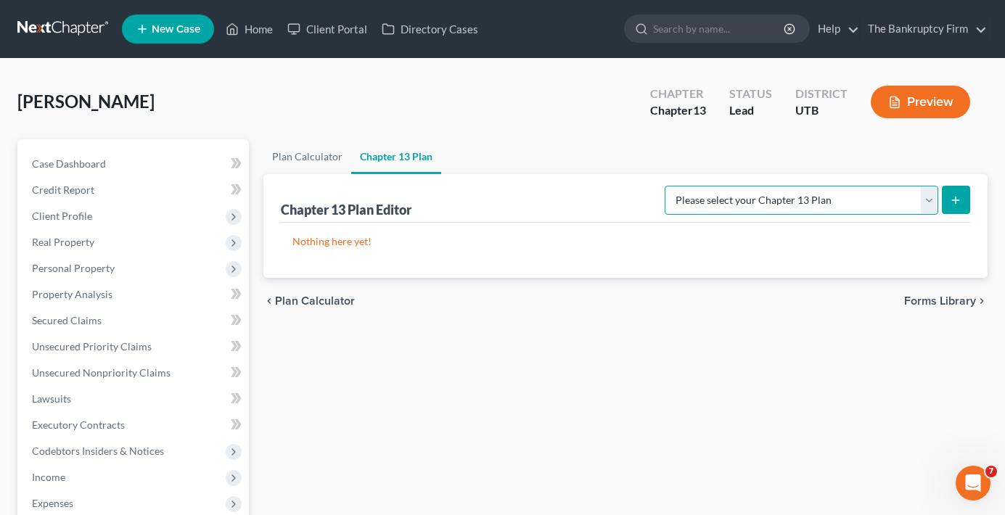
click at [811, 210] on select "Please select your Chapter 13 Plan Chapter 13 Plan - The Bankruptcy Firm - Utah…" at bounding box center [802, 200] width 274 height 29
select select "0"
click at [697, 186] on select "Please select your Chapter 13 Plan Chapter 13 Plan - The Bankruptcy Firm - Utah…" at bounding box center [802, 200] width 274 height 29
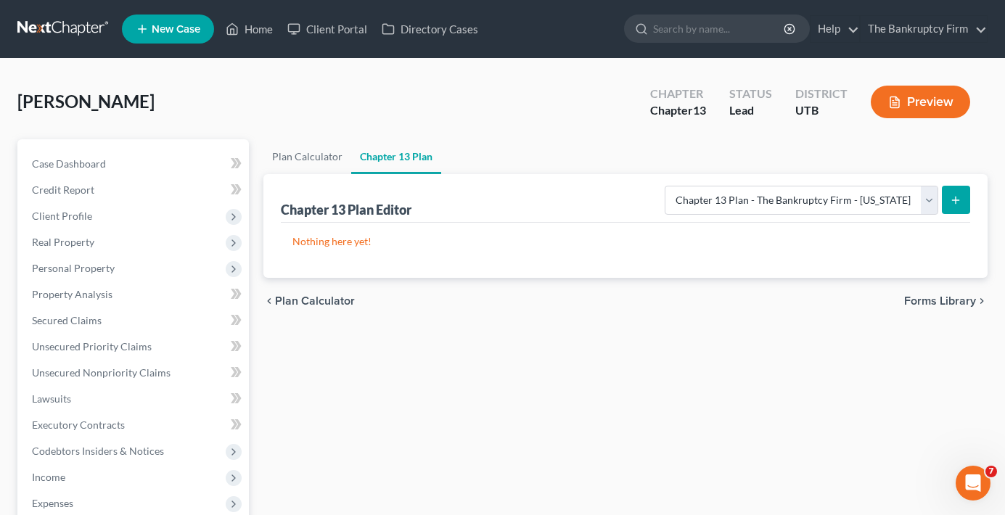
click at [953, 203] on icon "submit" at bounding box center [956, 200] width 12 height 12
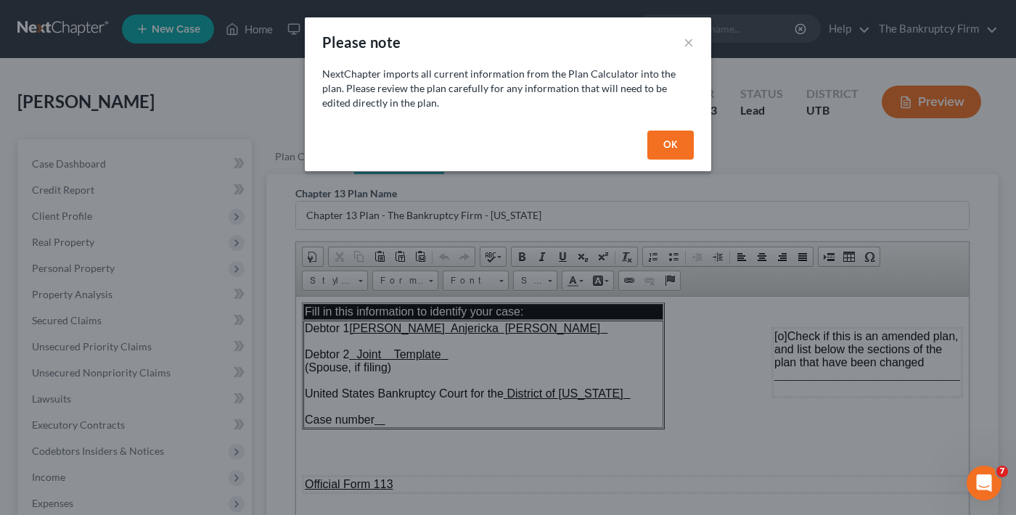
click at [670, 150] on button "OK" at bounding box center [670, 145] width 46 height 29
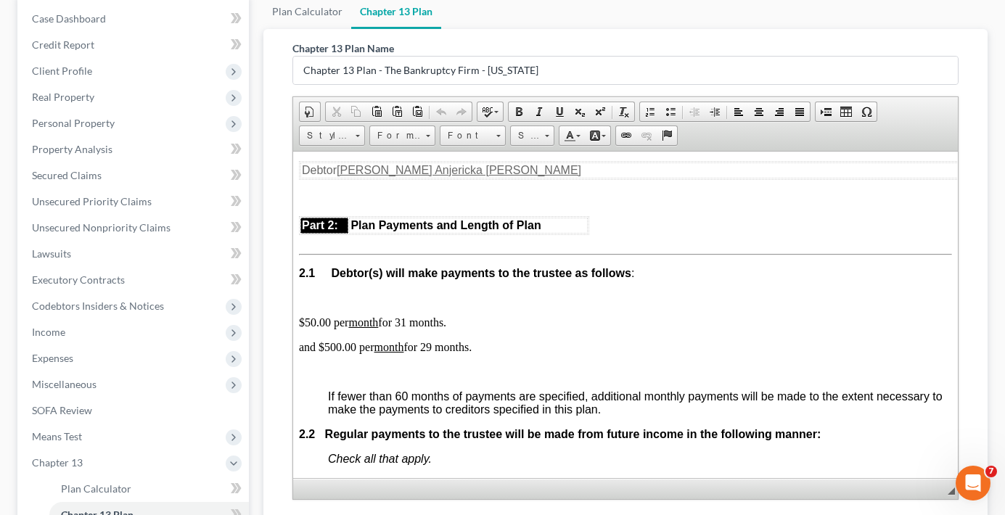
scroll to position [798, 0]
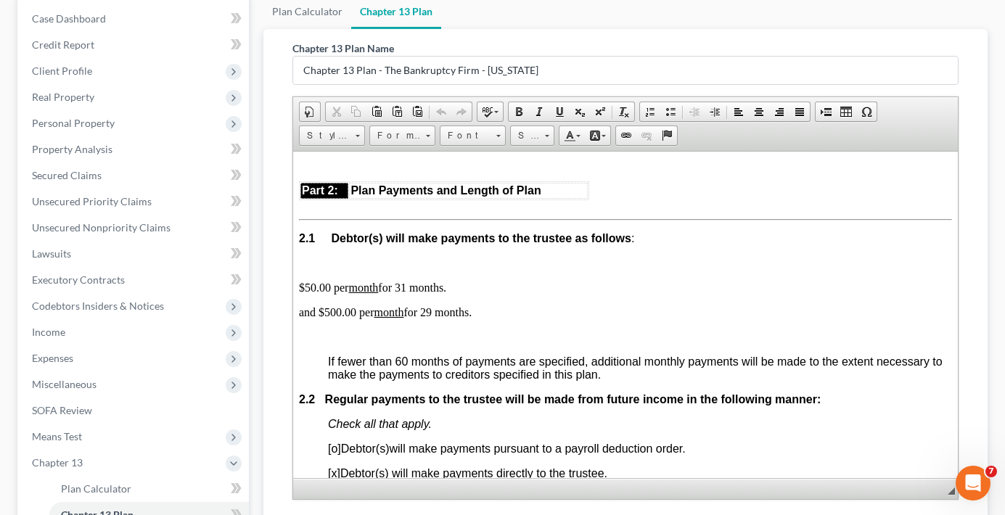
click at [488, 312] on p "and $500.00 per month for 29 months." at bounding box center [625, 311] width 653 height 13
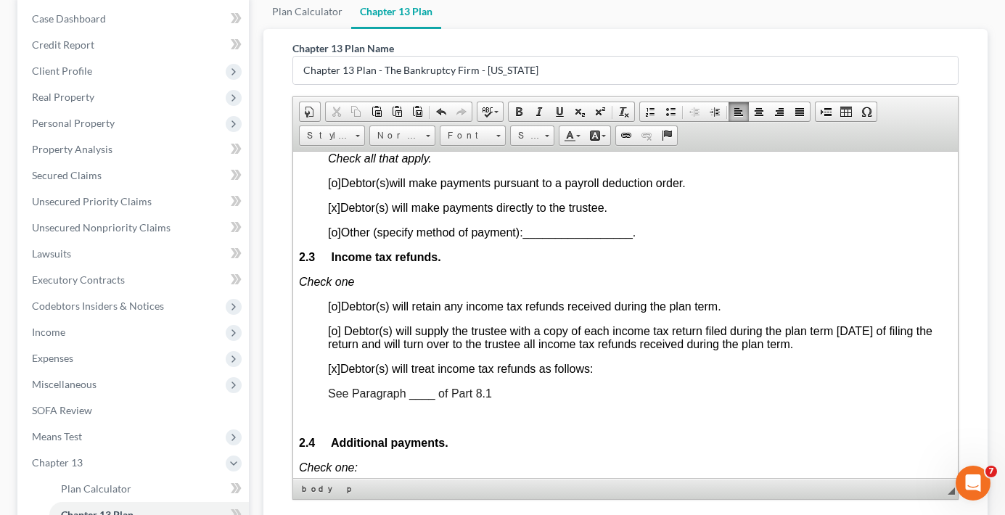
scroll to position [1088, 0]
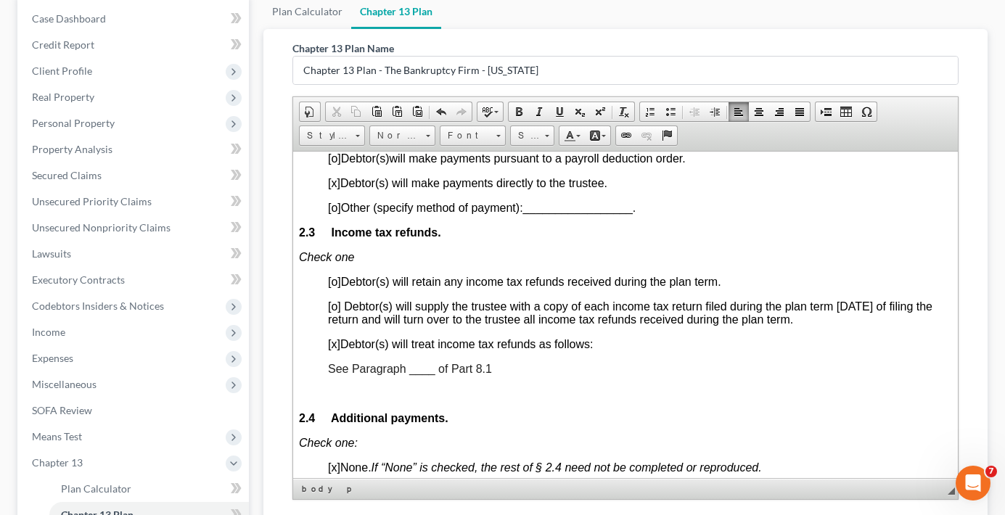
click at [271, 239] on div "Chapter 13 Plan Name Chapter 13 Plan - The Bankruptcy Firm - Utah Rich Text Edi…" at bounding box center [625, 300] width 724 height 542
drag, startPoint x: 424, startPoint y: 369, endPoint x: 416, endPoint y: 371, distance: 8.8
click at [416, 371] on span "See Paragraph ____ of Part 8.1" at bounding box center [410, 368] width 164 height 12
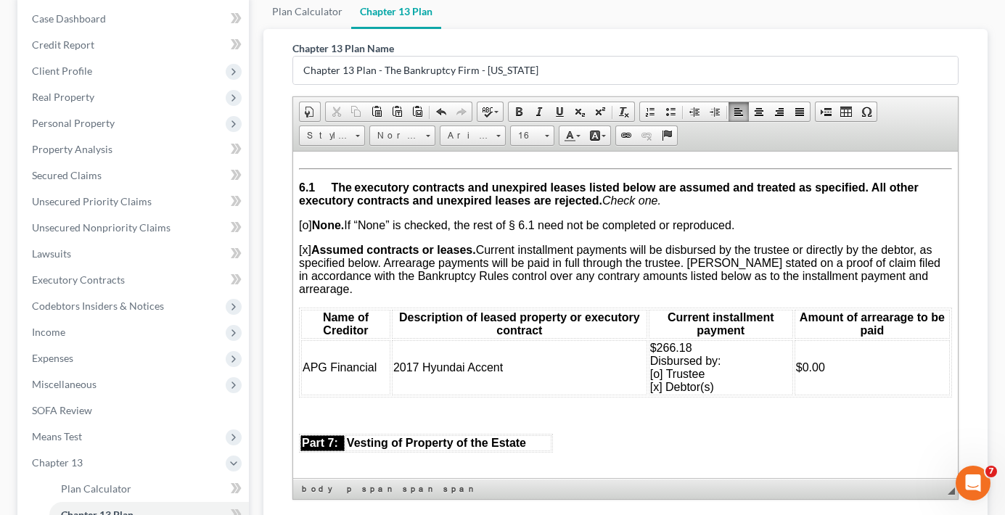
scroll to position [3338, 0]
drag, startPoint x: 687, startPoint y: 347, endPoint x: 649, endPoint y: 351, distance: 38.7
click at [649, 351] on td "$266.18 Disbursed by: [o] Trustee [x] Debtor(s)" at bounding box center [721, 366] width 144 height 55
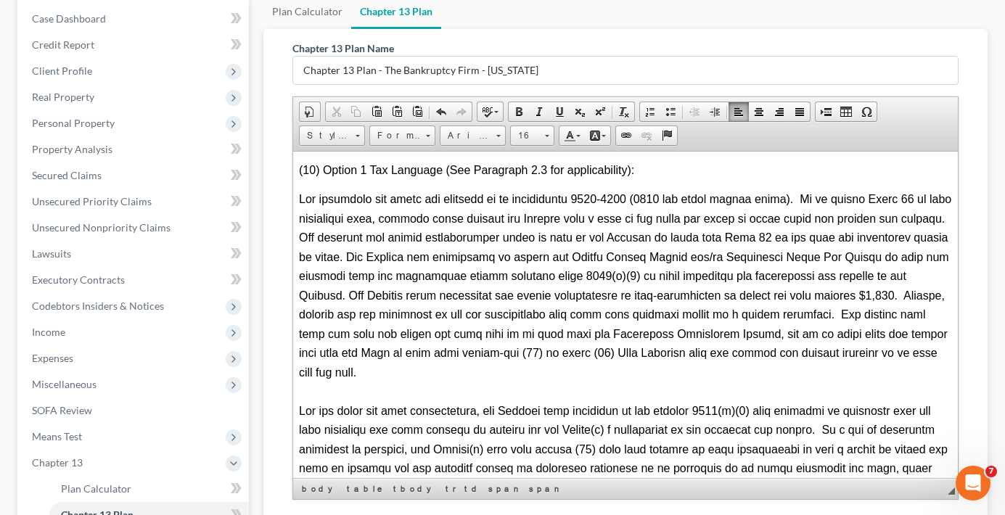
scroll to position [4499, 0]
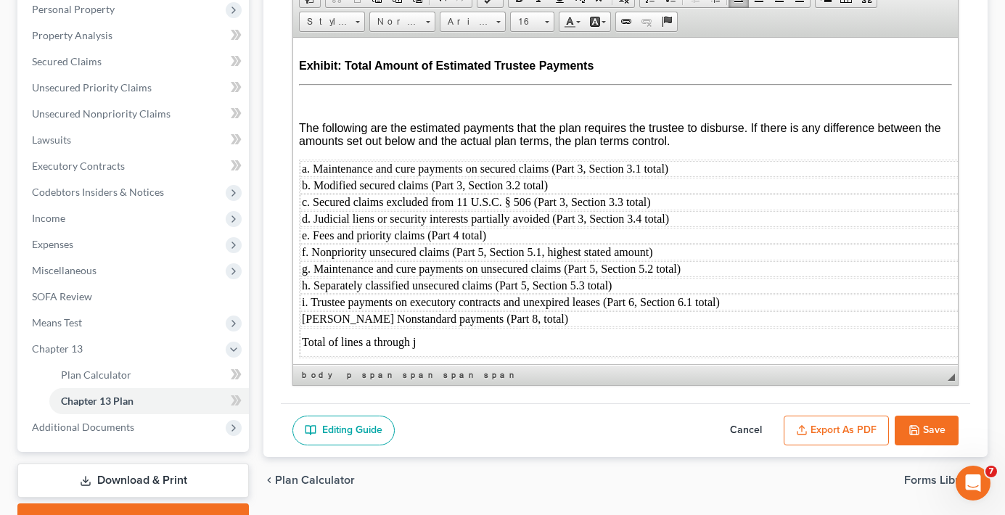
scroll to position [335, 0]
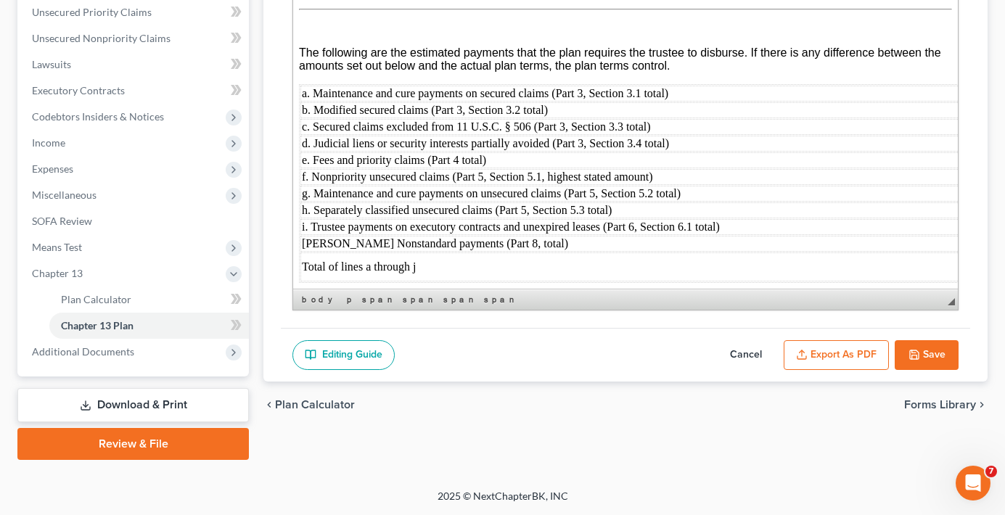
click at [839, 352] on button "Export as PDF" at bounding box center [836, 355] width 105 height 30
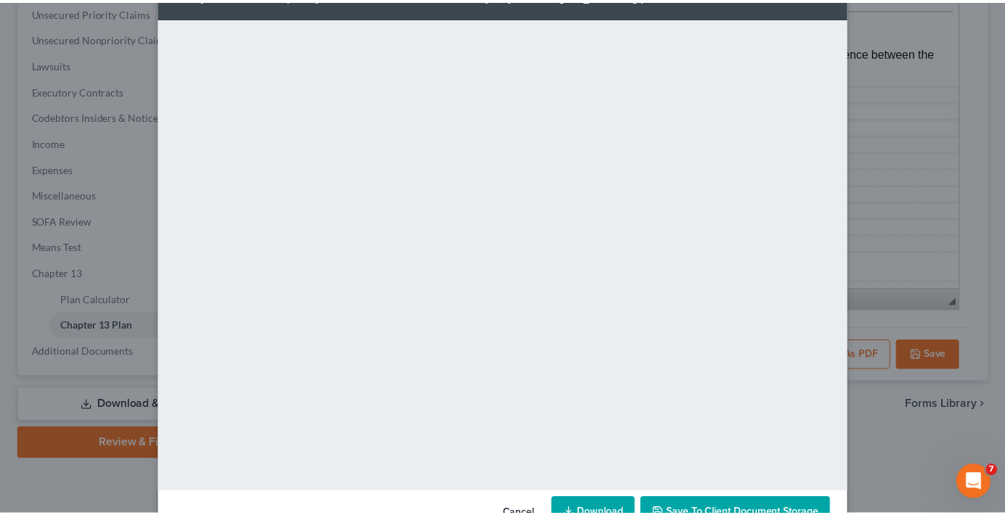
scroll to position [92, 0]
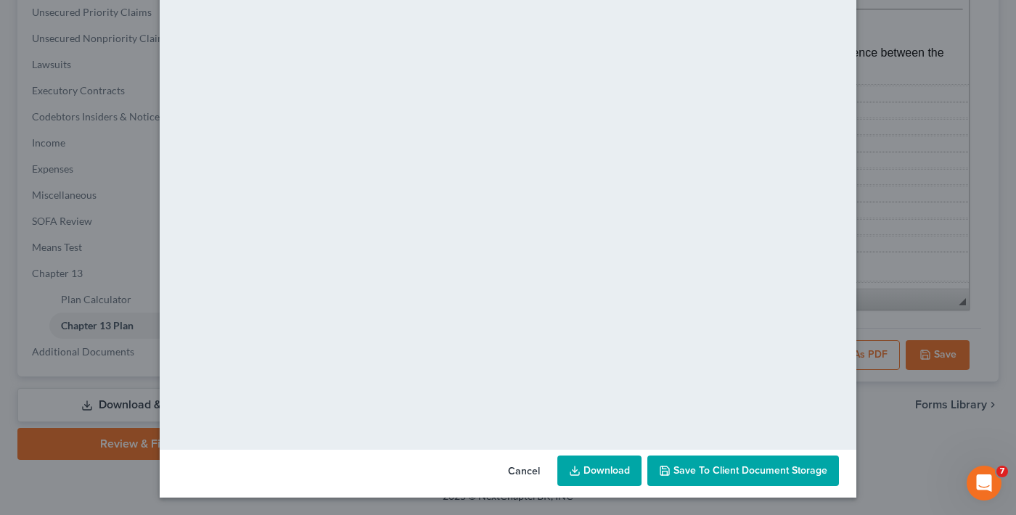
click at [694, 470] on span "Save to Client Document Storage" at bounding box center [750, 470] width 154 height 12
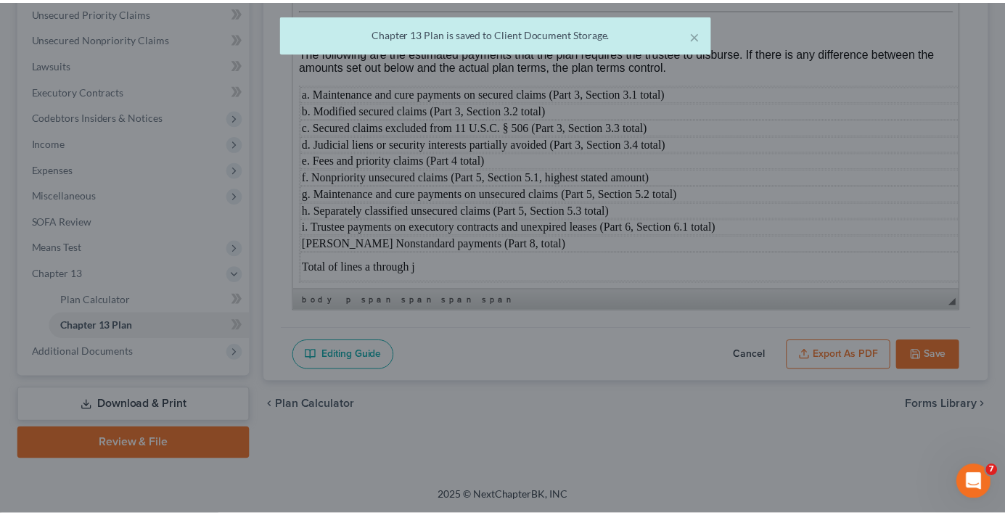
scroll to position [5863, 0]
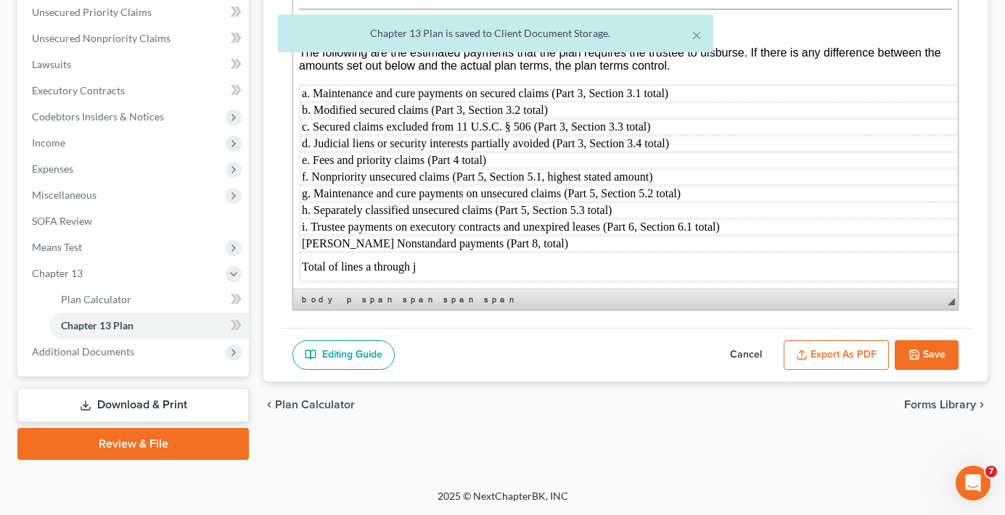
click at [933, 348] on button "Save" at bounding box center [927, 355] width 64 height 30
select select "0"
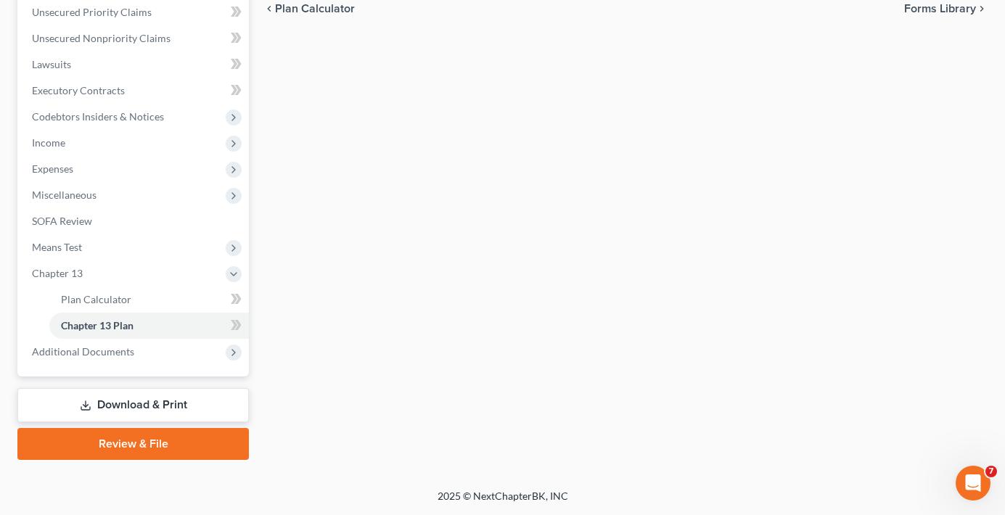
click at [266, 358] on div "Plan Calculator Chapter 13 Plan Chapter 13 Plan Editor Please select your Chapt…" at bounding box center [625, 132] width 739 height 655
click at [123, 351] on span "Additional Documents" at bounding box center [83, 351] width 102 height 12
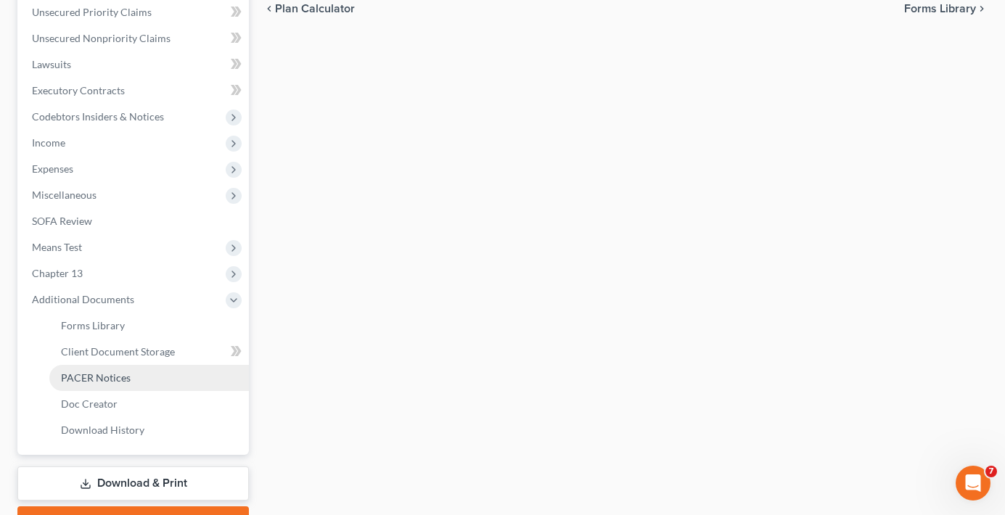
click at [116, 372] on span "PACER Notices" at bounding box center [96, 378] width 70 height 12
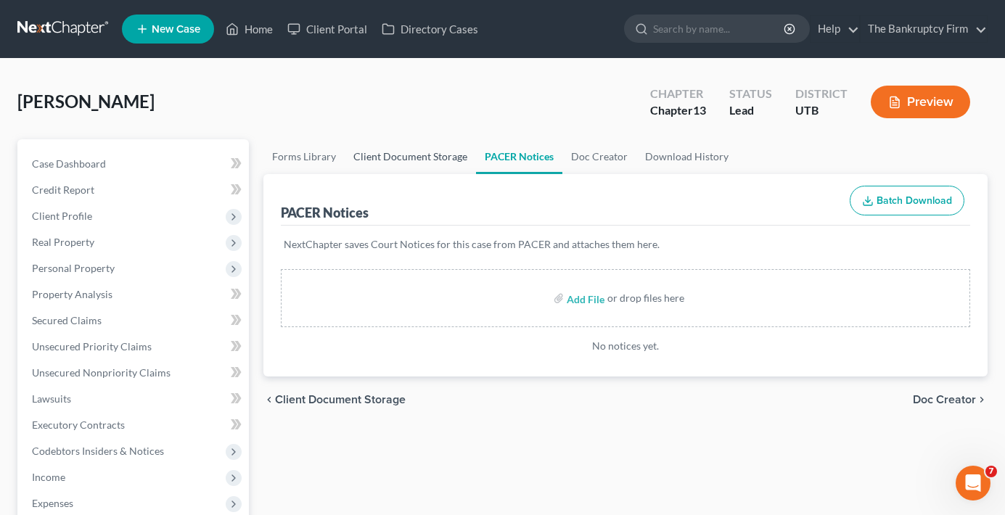
click at [407, 165] on link "Client Document Storage" at bounding box center [410, 156] width 131 height 35
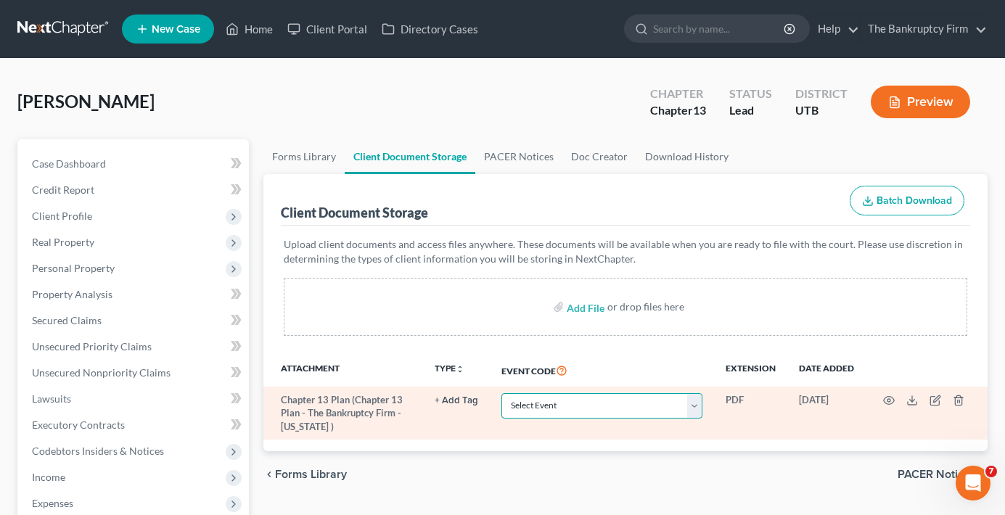
click at [593, 401] on select "Select Event Affidavit/Declaration Amended Chapter 11 Plan Amended Disclosure S…" at bounding box center [601, 405] width 201 height 25
select select "26"
click at [501, 393] on select "Select Event Affidavit/Declaration Amended Chapter 11 Plan Amended Disclosure S…" at bounding box center [601, 405] width 201 height 25
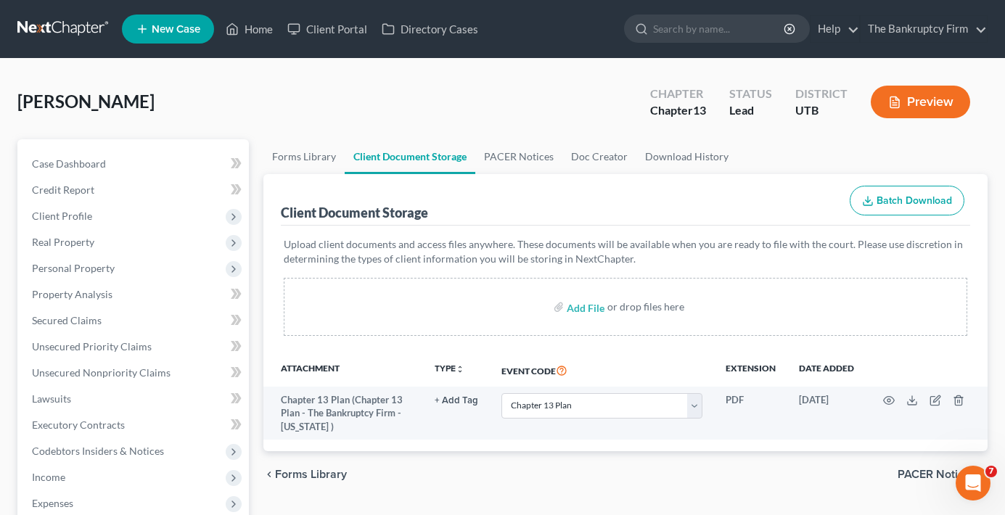
click at [256, 216] on div "Forms Library Client Document Storage PACER Notices Doc Creator Download Histor…" at bounding box center [625, 506] width 739 height 734
select select "26"
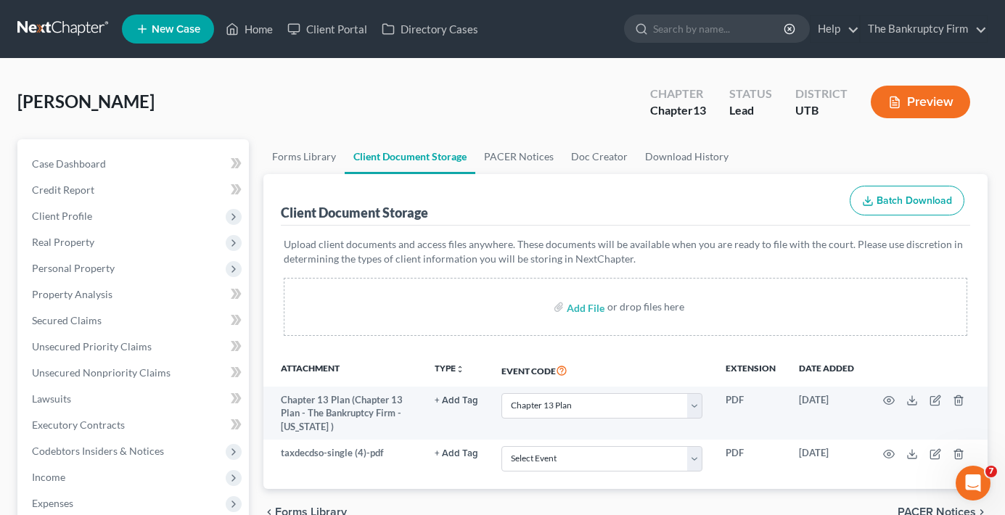
click at [245, 83] on div "Rice, Alissa Upgraded Chapter Chapter 13 Status Lead District UTB Preview" at bounding box center [502, 107] width 970 height 63
drag, startPoint x: 188, startPoint y: 73, endPoint x: 215, endPoint y: 54, distance: 32.8
click at [188, 73] on div "Rice, Alissa Upgraded Chapter Chapter 13 Status Lead District UTB Preview Petit…" at bounding box center [502, 480] width 1005 height 843
click at [273, 28] on link "Home" at bounding box center [249, 29] width 62 height 26
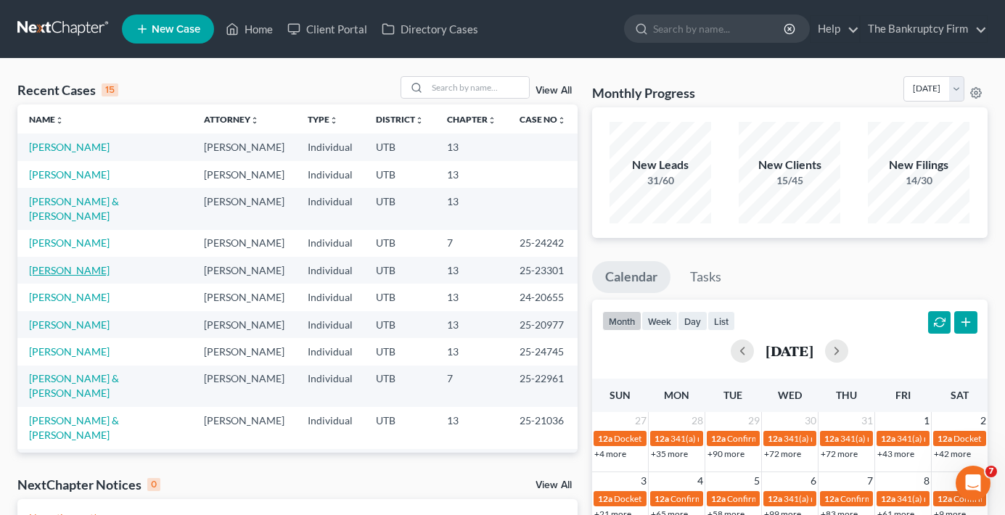
click at [58, 264] on link "[PERSON_NAME]" at bounding box center [69, 270] width 81 height 12
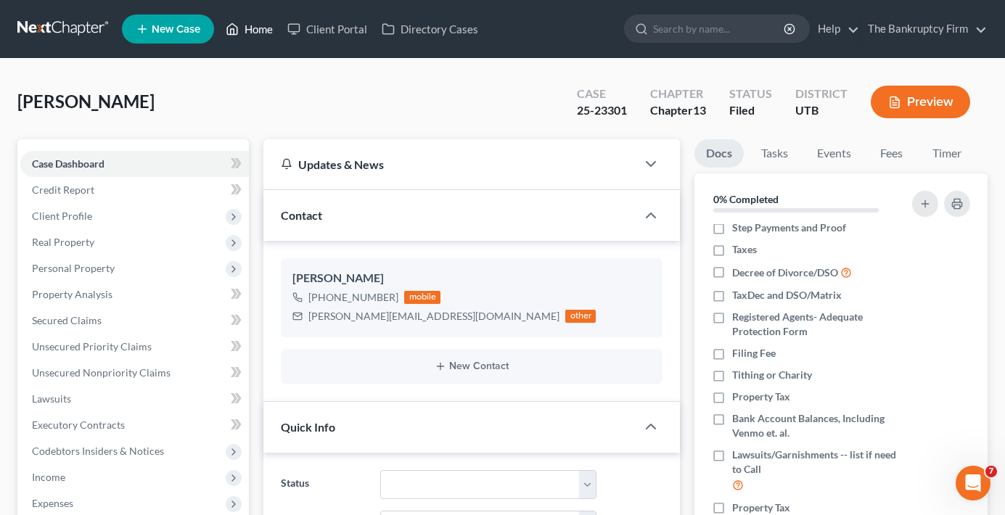
click at [250, 28] on link "Home" at bounding box center [249, 29] width 62 height 26
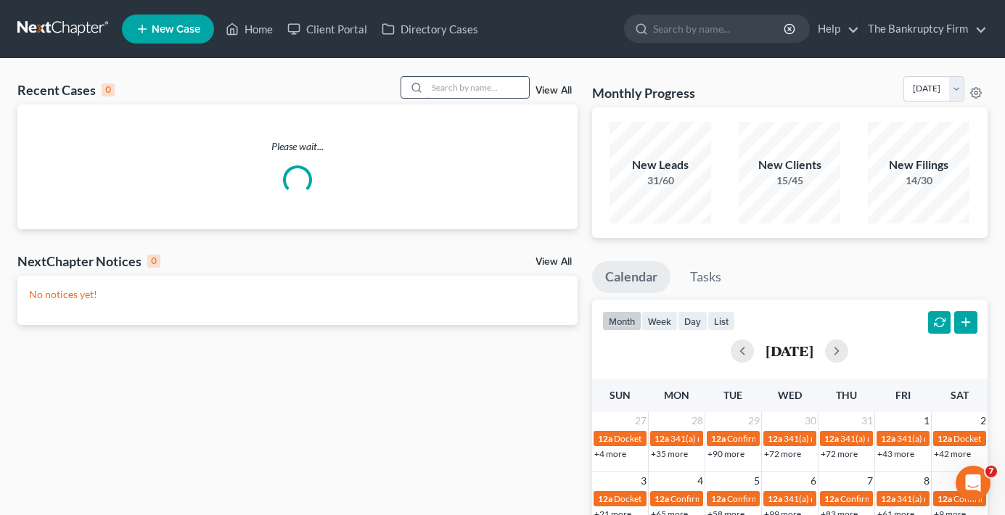
click at [461, 86] on input "search" at bounding box center [478, 87] width 102 height 21
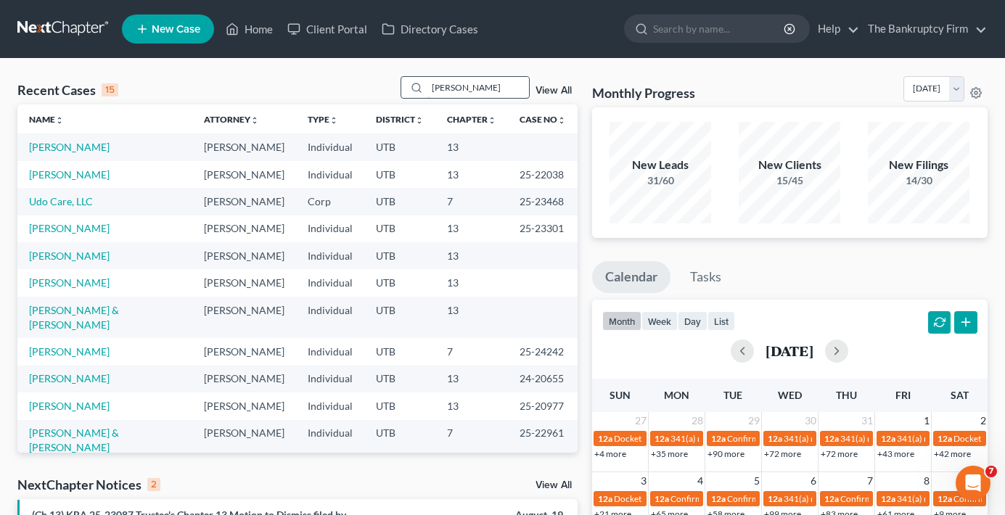
type input "hanks"
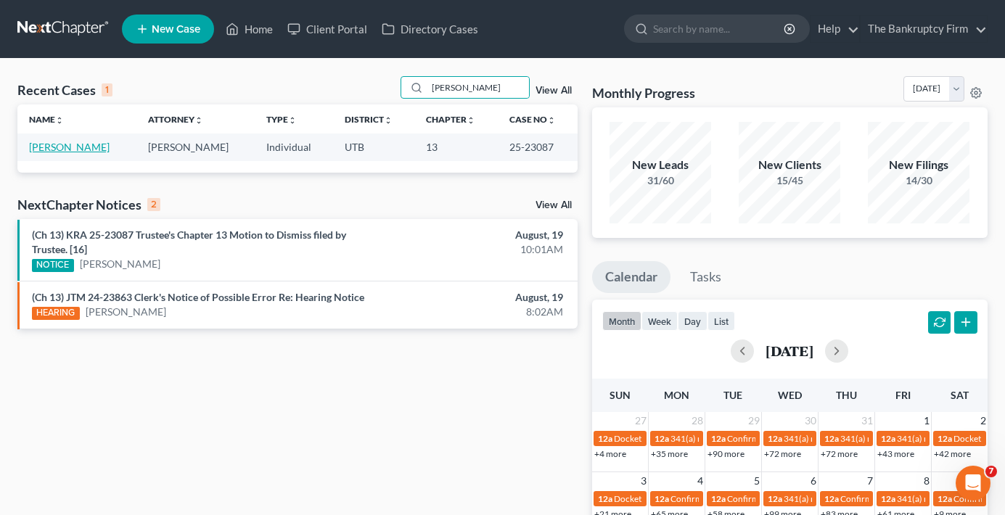
click at [78, 147] on link "[PERSON_NAME]" at bounding box center [69, 147] width 81 height 12
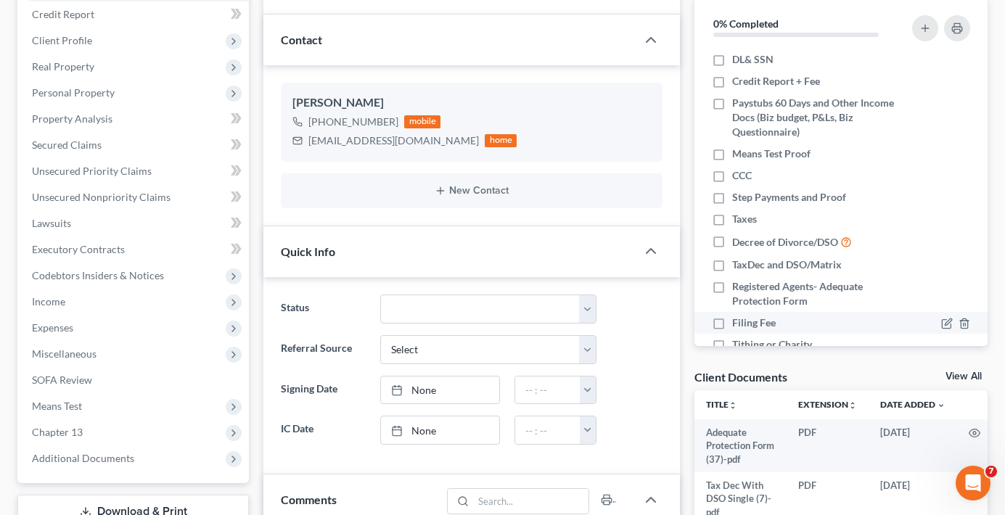
scroll to position [218, 0]
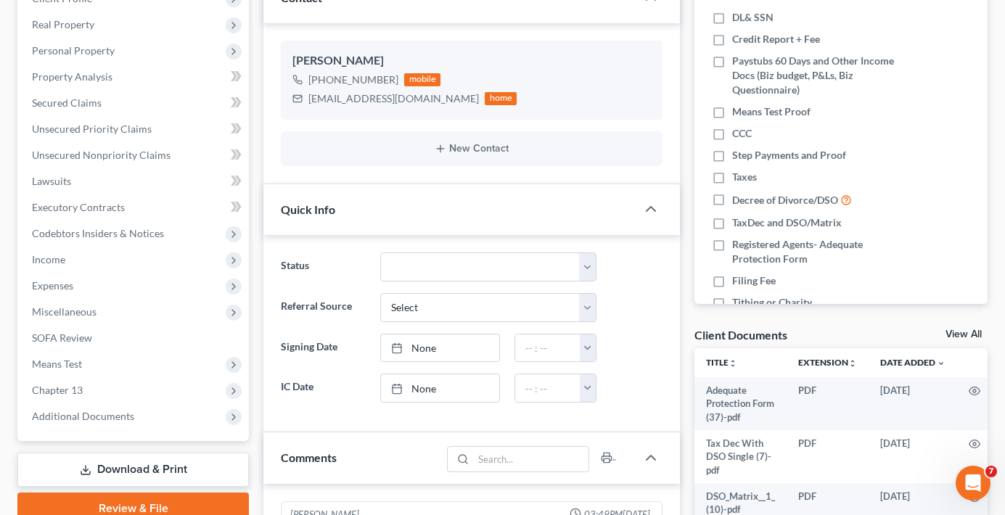
click at [962, 333] on link "View All" at bounding box center [963, 334] width 36 height 10
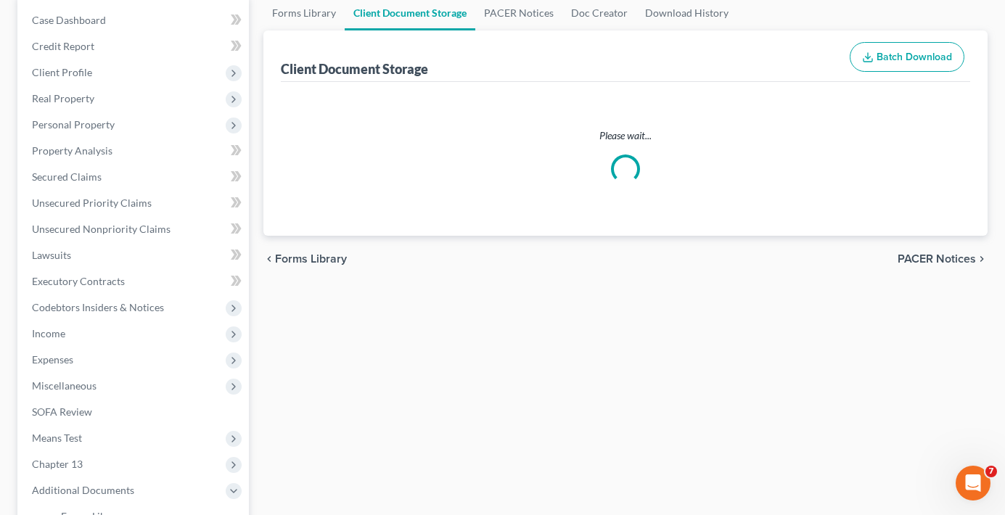
select select "30"
select select "26"
select select "41"
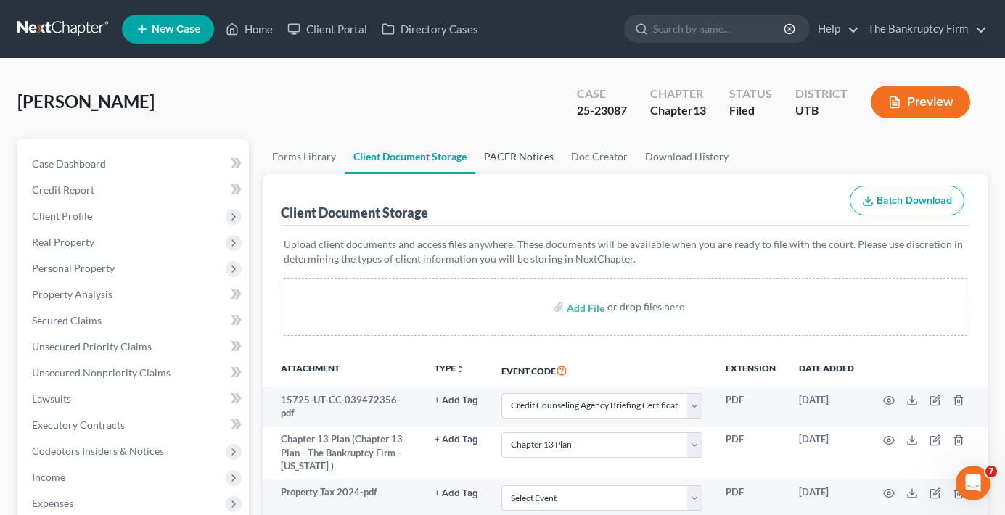
click at [501, 162] on link "PACER Notices" at bounding box center [518, 156] width 87 height 35
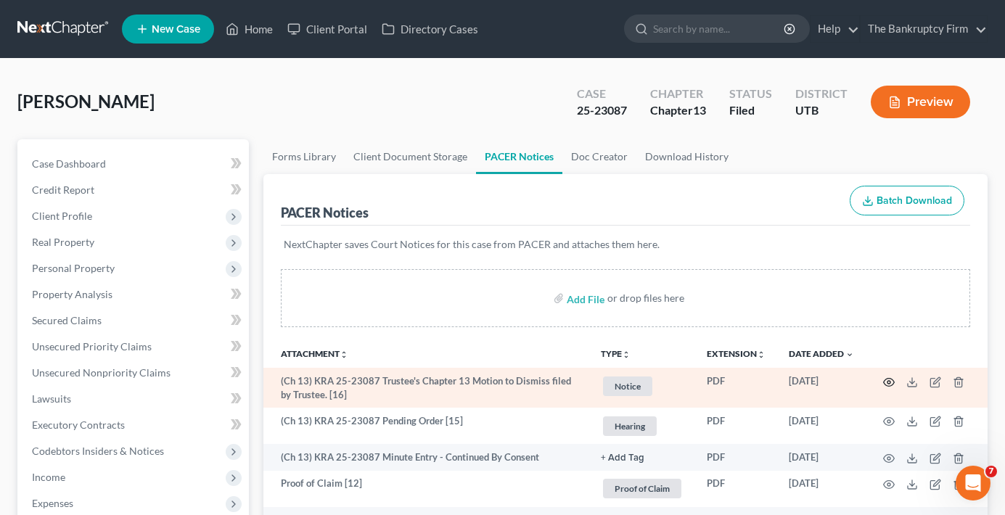
click at [885, 379] on icon "button" at bounding box center [889, 383] width 12 height 12
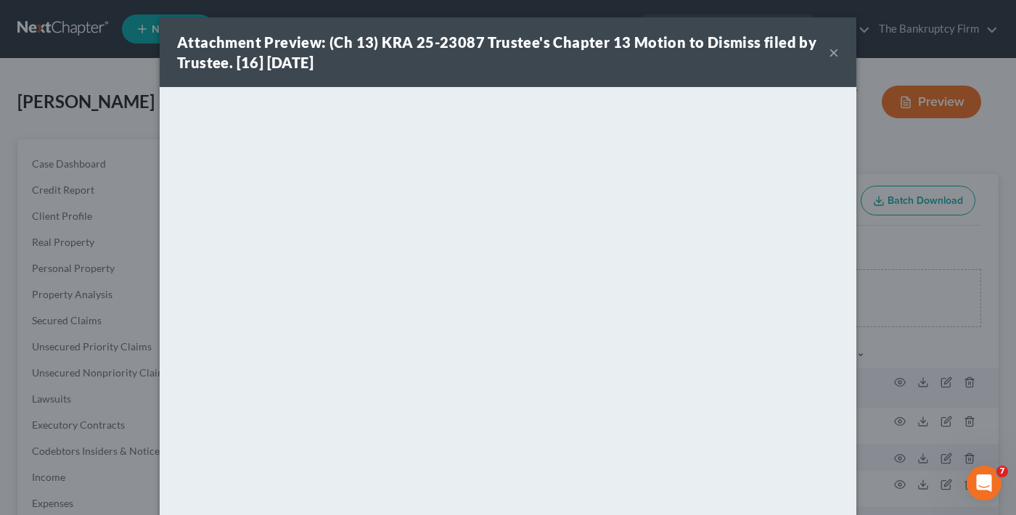
click at [829, 52] on button "×" at bounding box center [834, 52] width 10 height 17
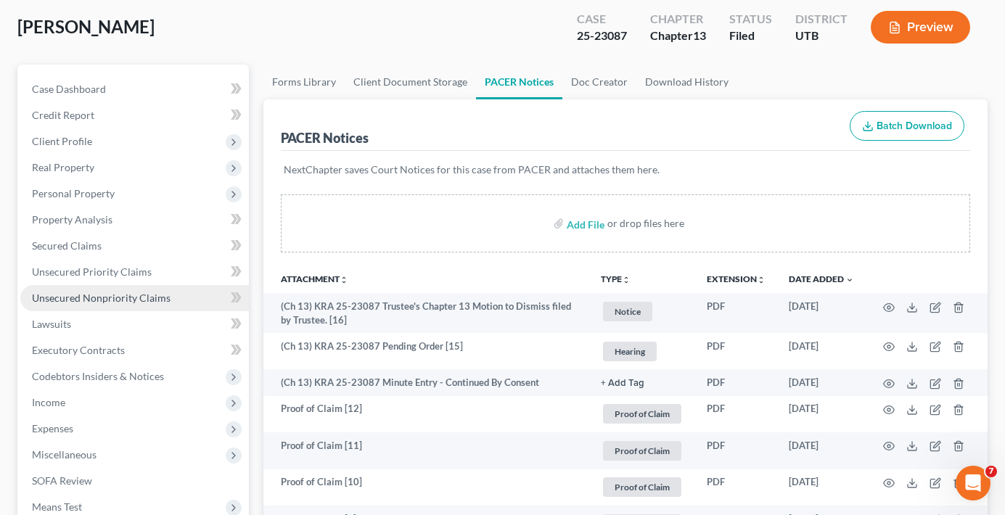
scroll to position [218, 0]
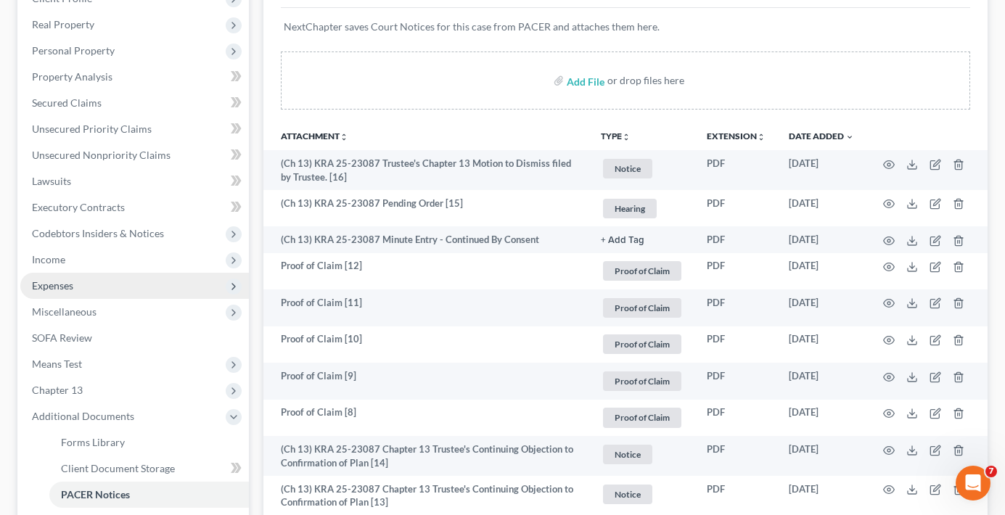
click at [61, 284] on span "Expenses" at bounding box center [52, 285] width 41 height 12
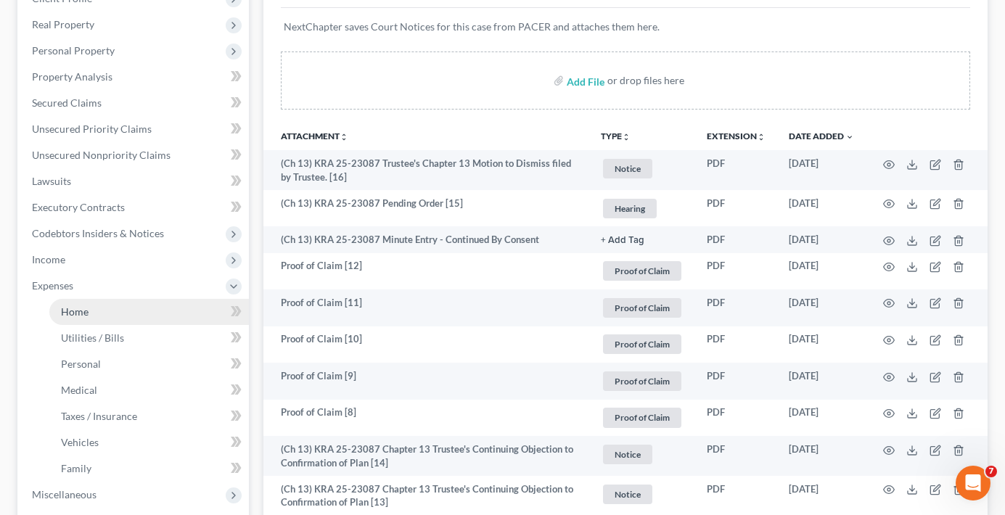
click at [88, 307] on span "Home" at bounding box center [75, 311] width 28 height 12
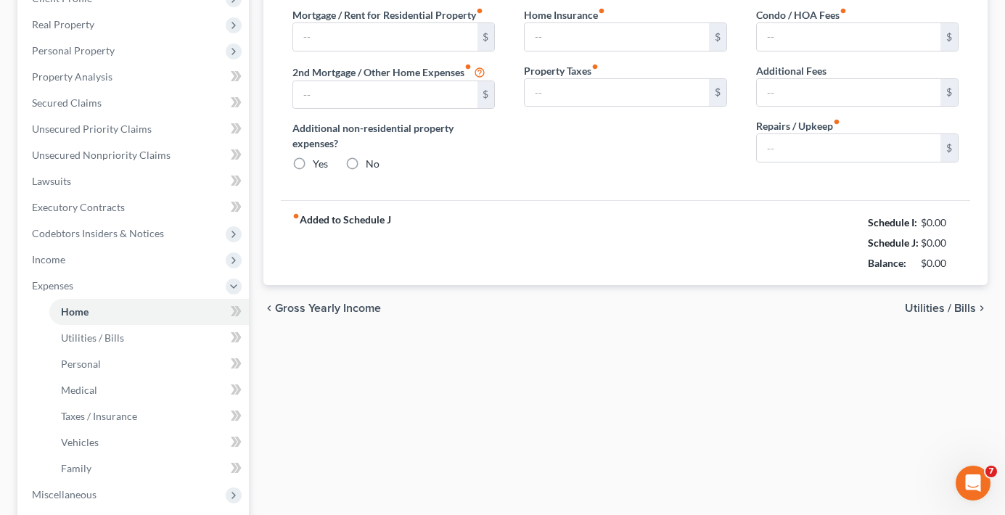
scroll to position [43, 0]
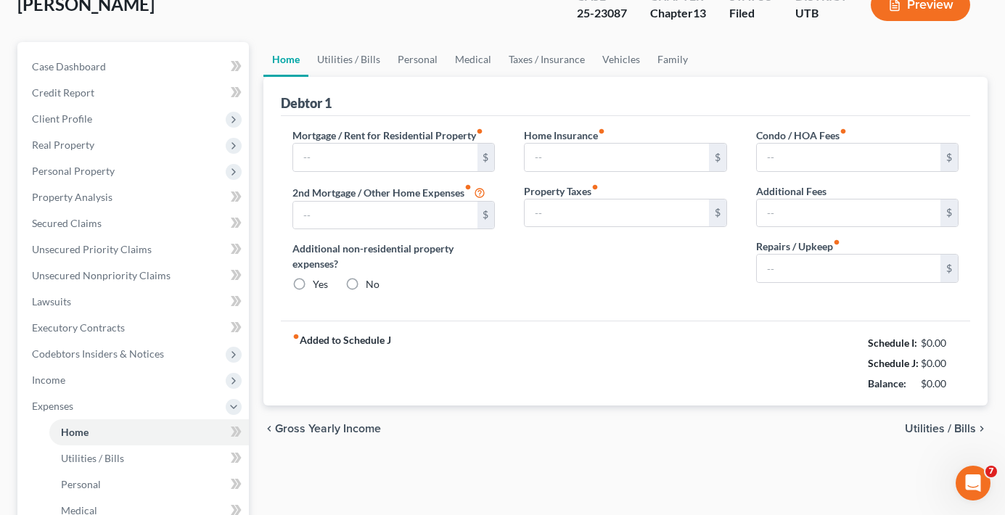
type input "2,377.80"
type input "0.00"
radio input "true"
type input "0.00"
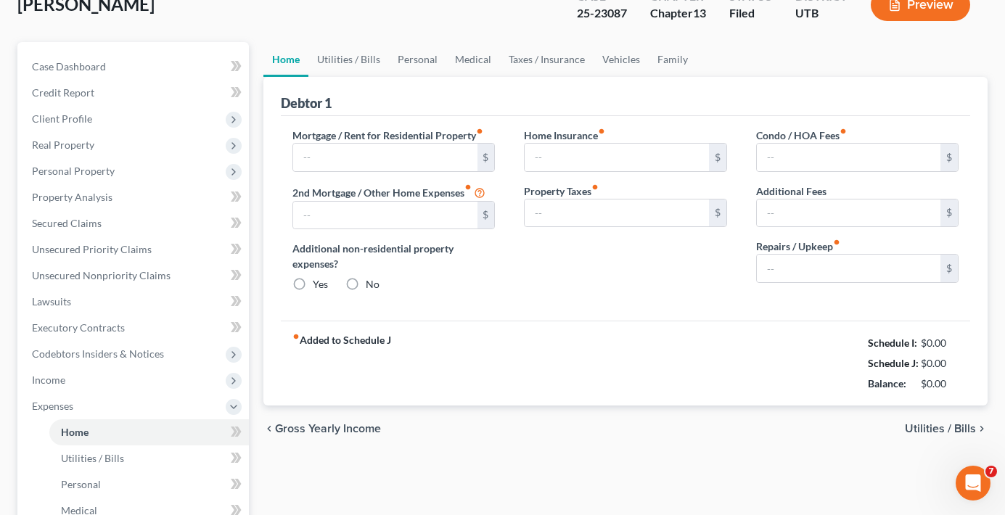
type input "0.00"
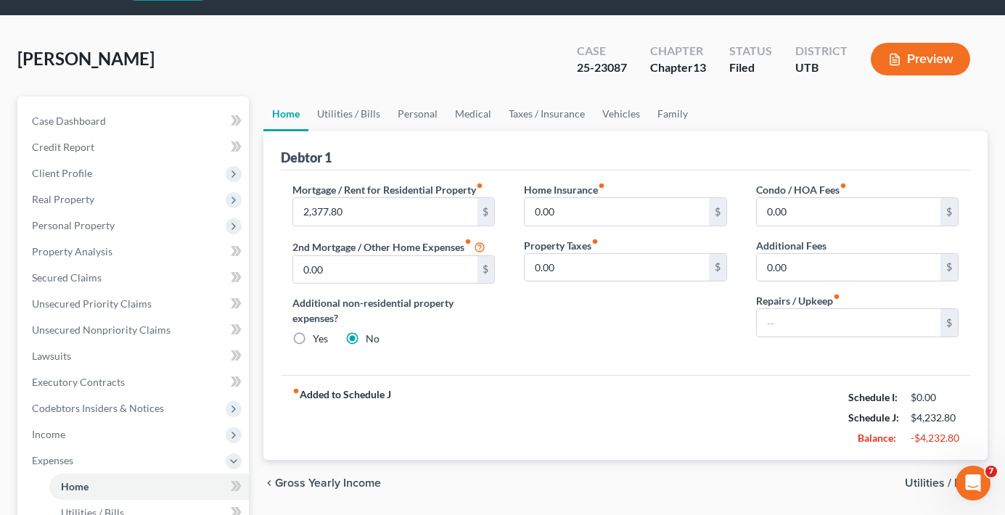
scroll to position [0, 0]
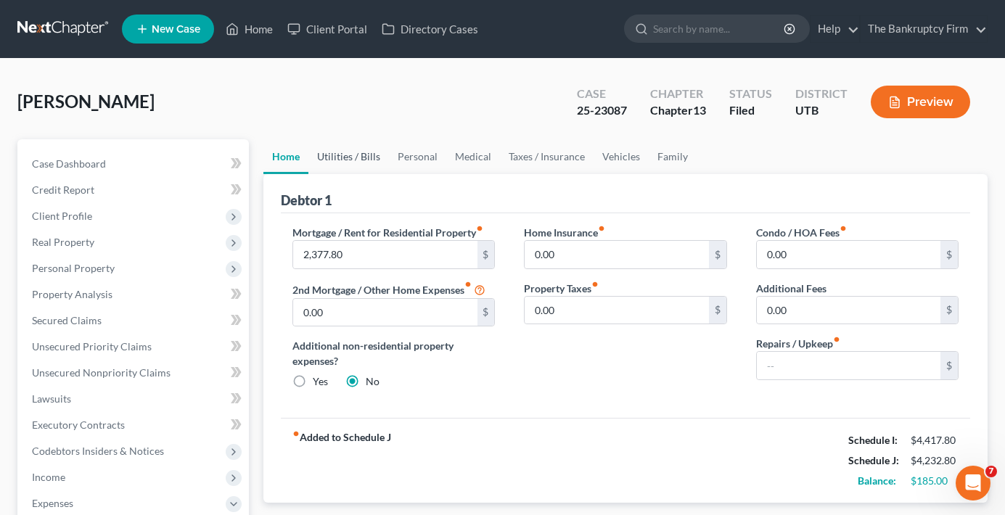
click at [344, 149] on link "Utilities / Bills" at bounding box center [348, 156] width 81 height 35
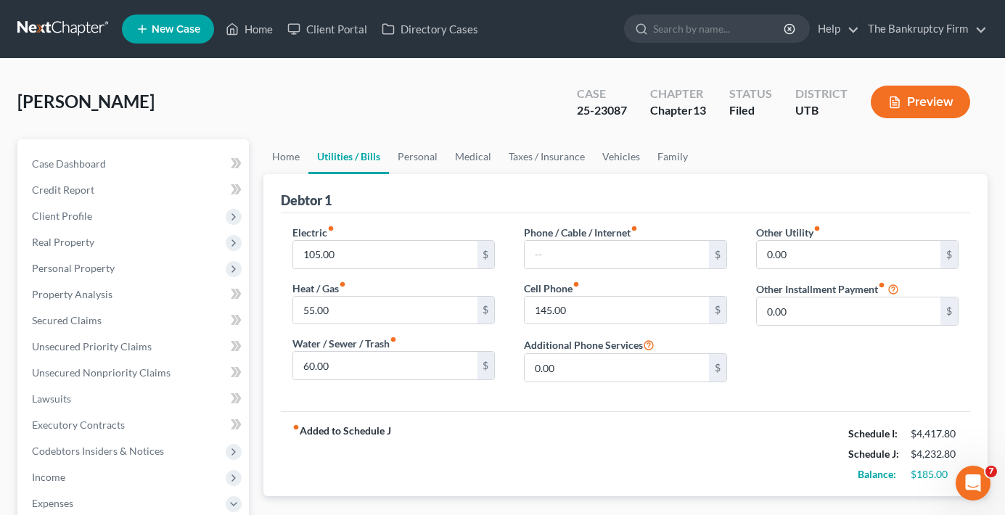
click at [412, 179] on div "Debtor 1" at bounding box center [625, 193] width 689 height 39
click at [412, 168] on link "Personal" at bounding box center [417, 156] width 57 height 35
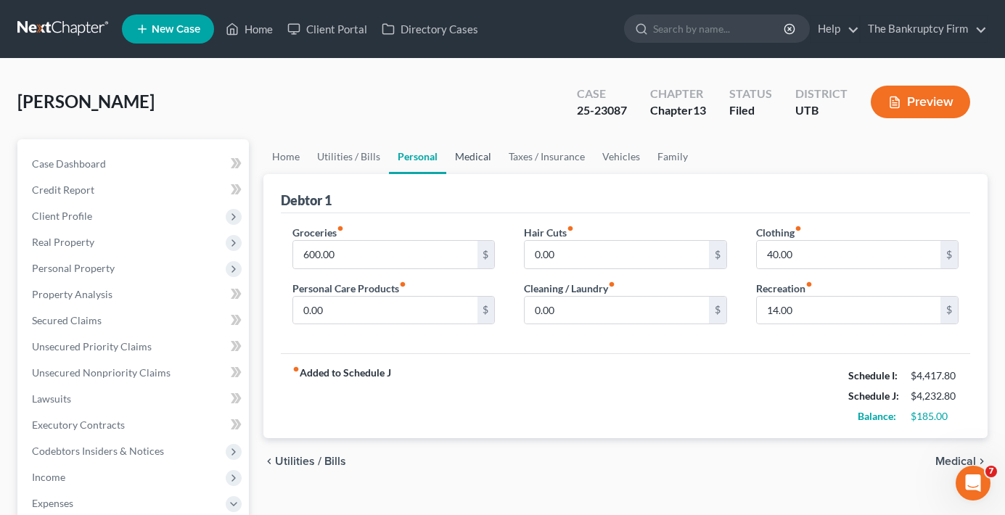
click at [474, 163] on link "Medical" at bounding box center [473, 156] width 54 height 35
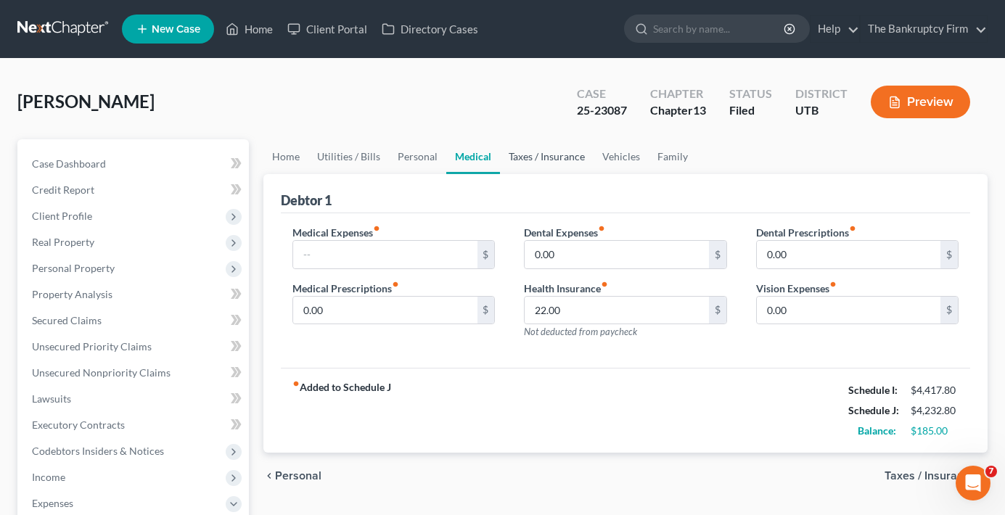
click at [539, 160] on link "Taxes / Insurance" at bounding box center [547, 156] width 94 height 35
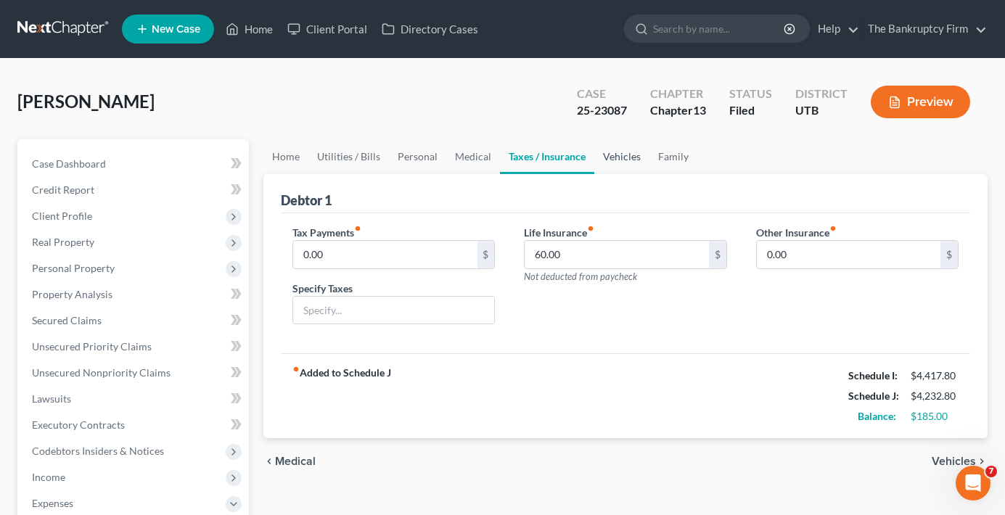
click at [618, 157] on link "Vehicles" at bounding box center [621, 156] width 55 height 35
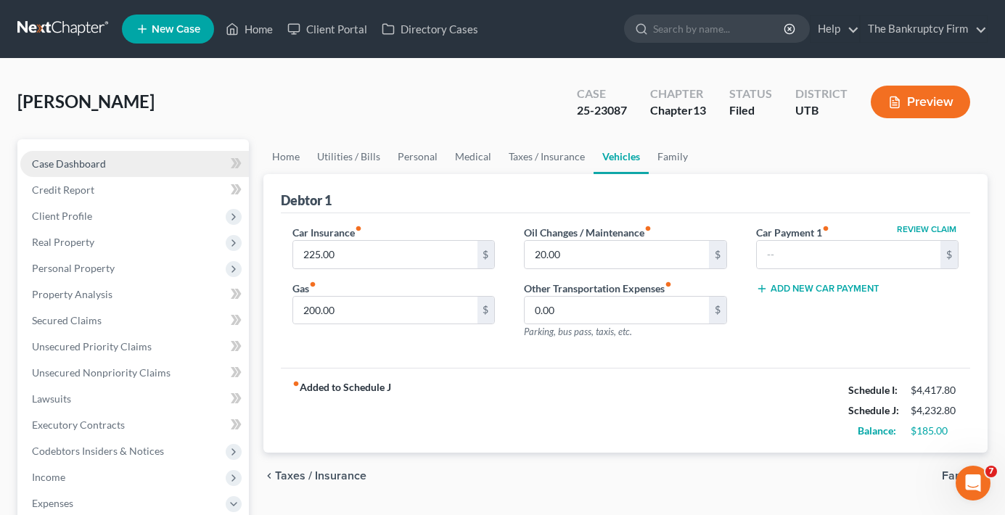
click at [95, 168] on span "Case Dashboard" at bounding box center [69, 163] width 74 height 12
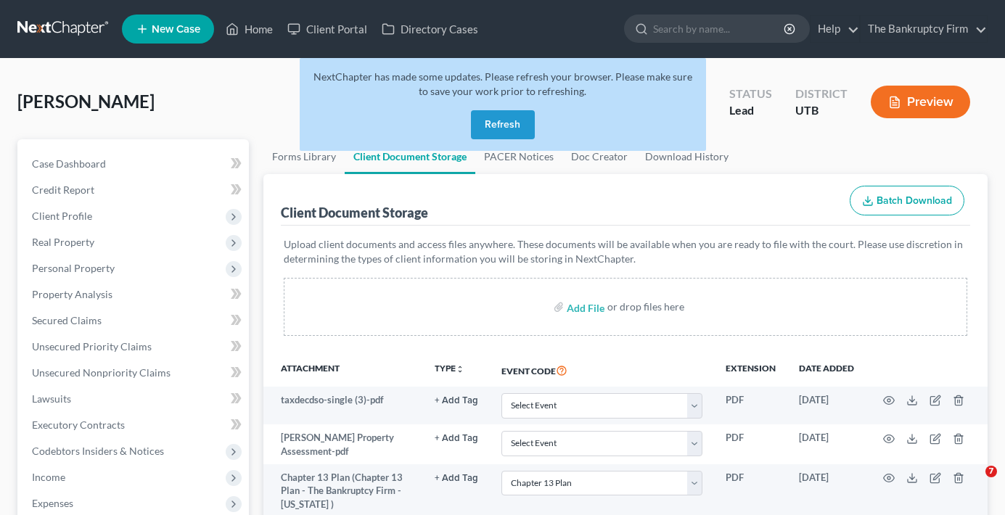
select select "26"
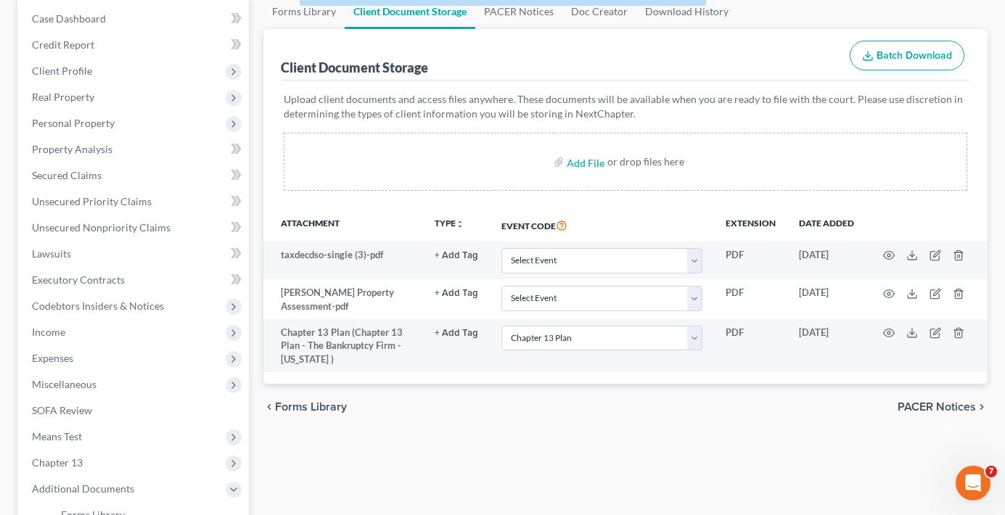
drag, startPoint x: 785, startPoint y: 45, endPoint x: 774, endPoint y: 1, distance: 44.9
click at [780, 30] on div "Client Document Storage Batch Download" at bounding box center [625, 55] width 689 height 52
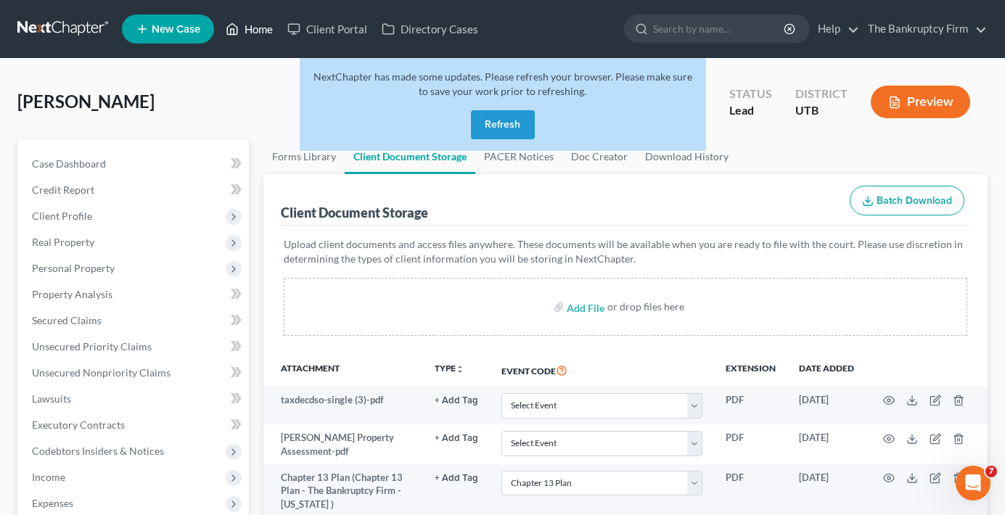
click at [255, 22] on link "Home" at bounding box center [249, 29] width 62 height 26
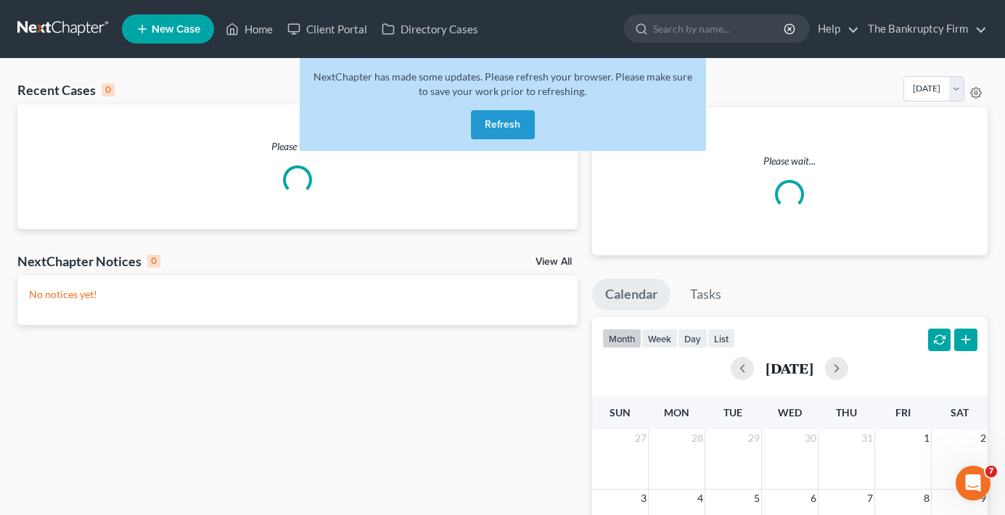
click at [502, 120] on button "Refresh" at bounding box center [503, 124] width 64 height 29
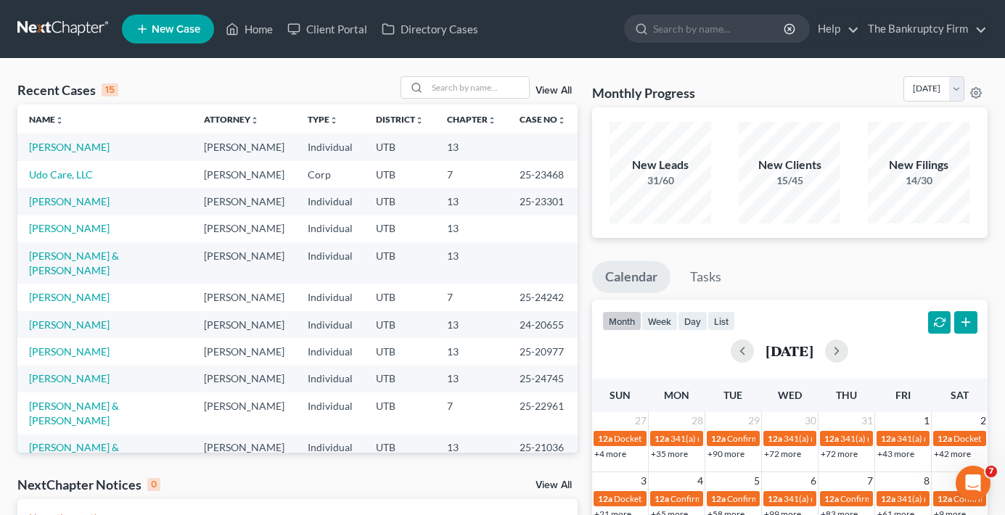
click at [80, 208] on td "[PERSON_NAME]" at bounding box center [104, 201] width 175 height 27
click at [78, 197] on link "[PERSON_NAME]" at bounding box center [69, 201] width 81 height 12
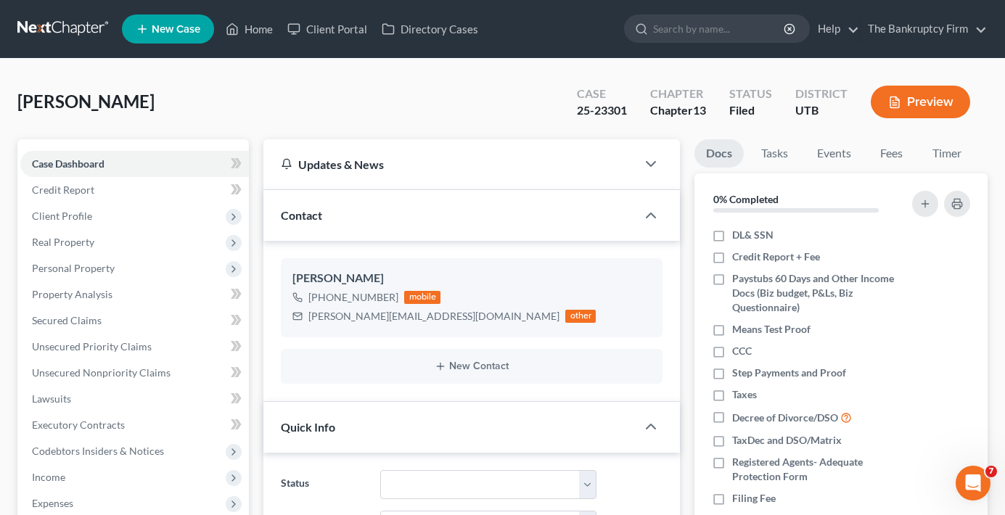
scroll to position [41, 0]
click at [66, 265] on span "Personal Property" at bounding box center [73, 268] width 83 height 12
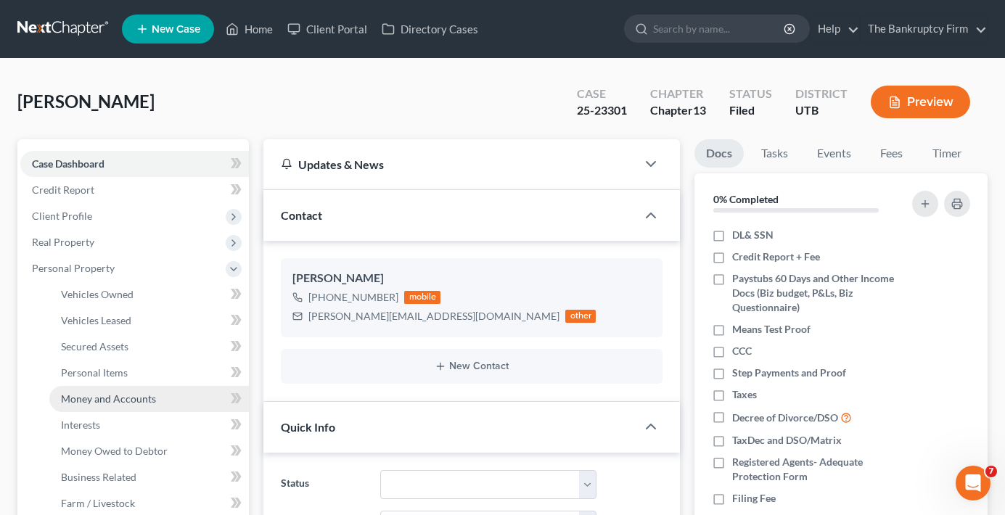
click at [89, 401] on span "Money and Accounts" at bounding box center [108, 399] width 95 height 12
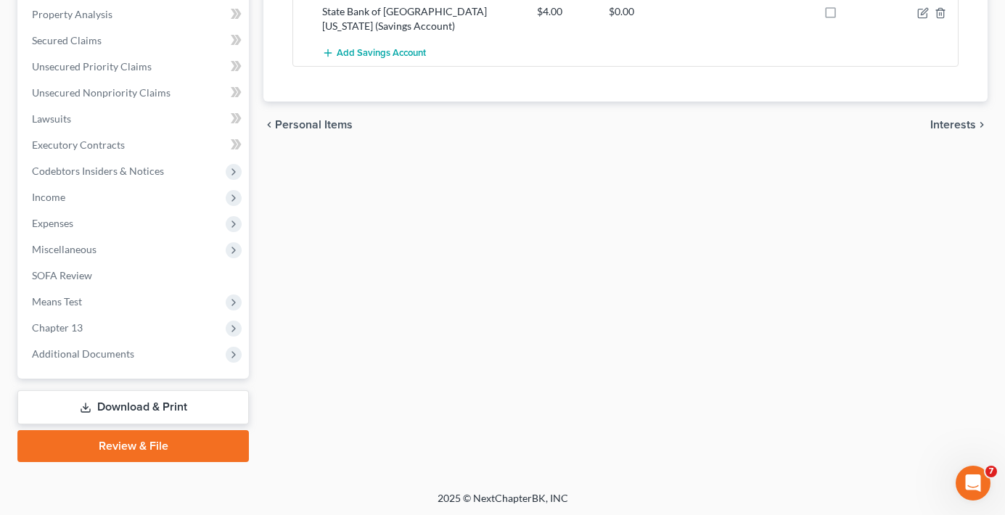
scroll to position [543, 0]
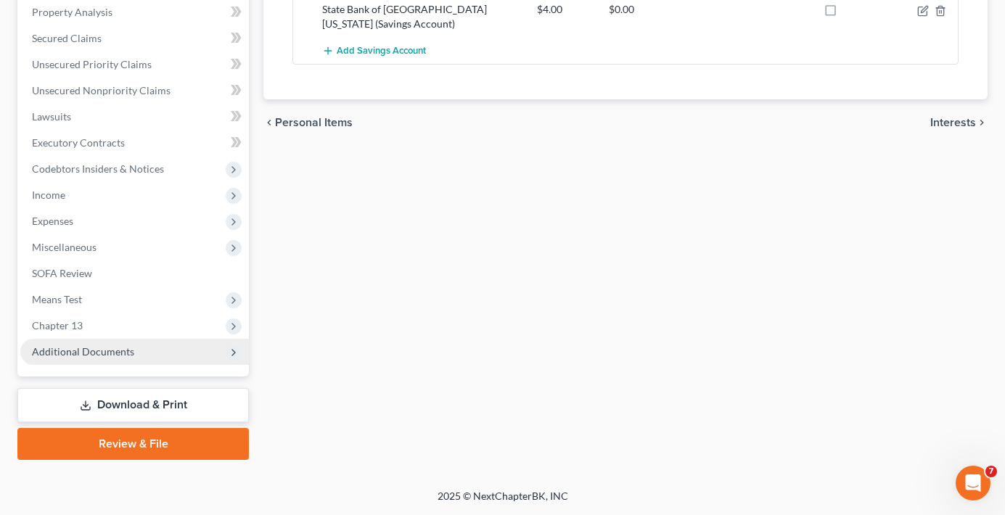
click at [70, 343] on span "Additional Documents" at bounding box center [134, 352] width 229 height 26
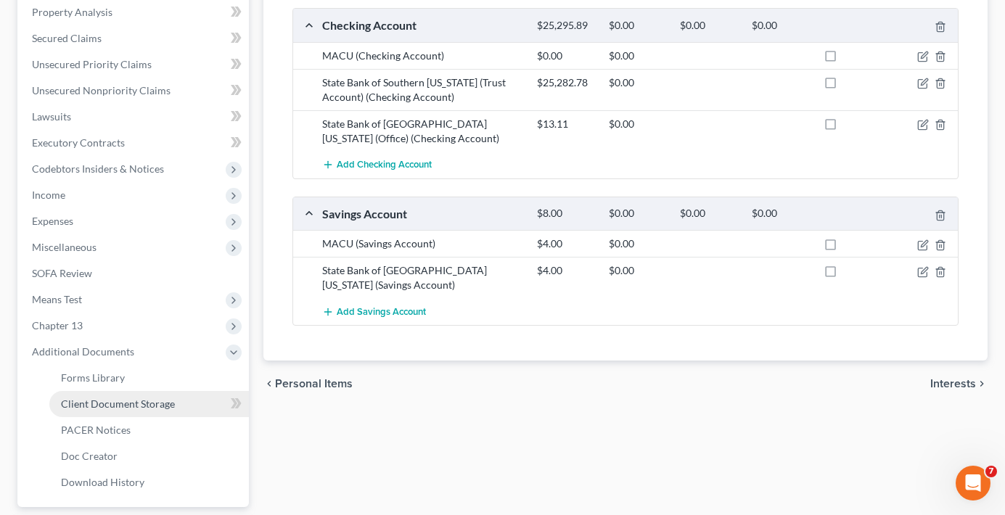
click at [126, 398] on span "Client Document Storage" at bounding box center [118, 404] width 114 height 12
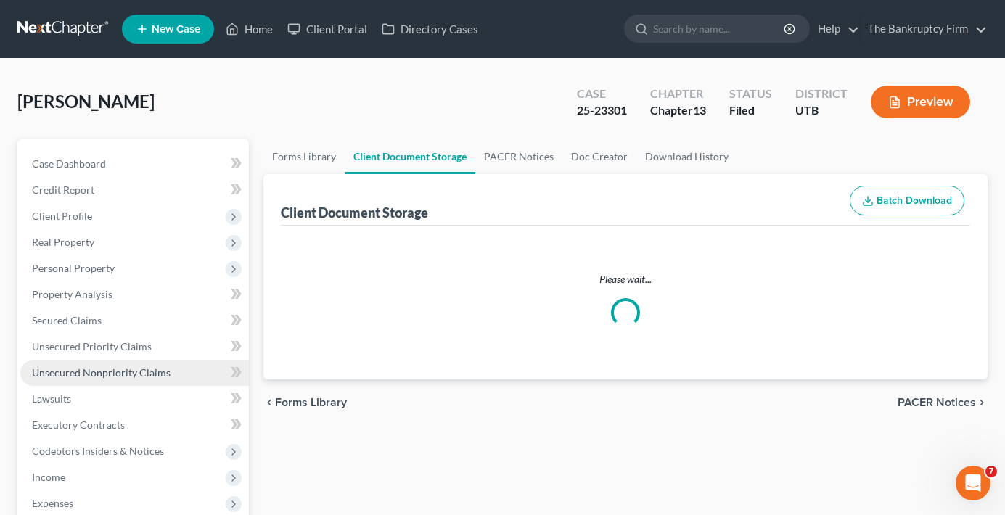
select select "26"
select select "30"
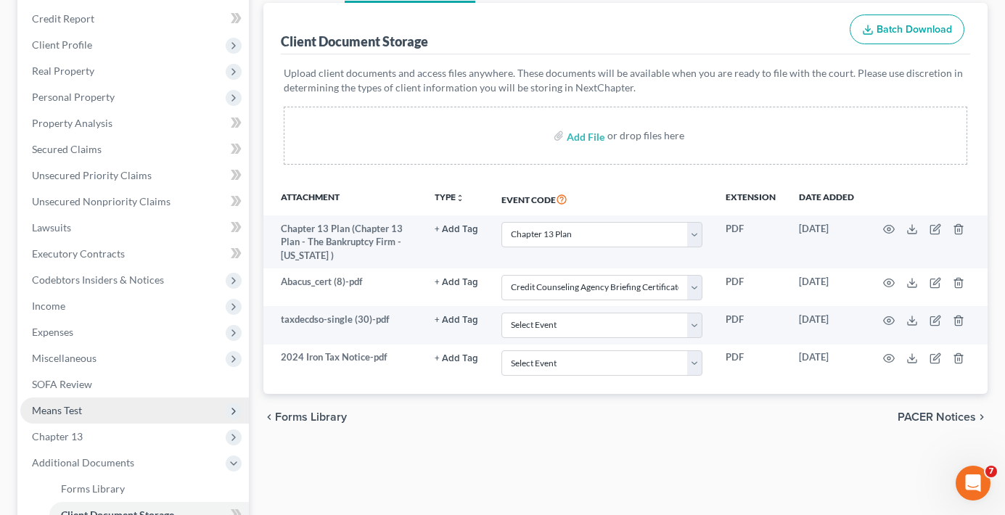
scroll to position [123, 0]
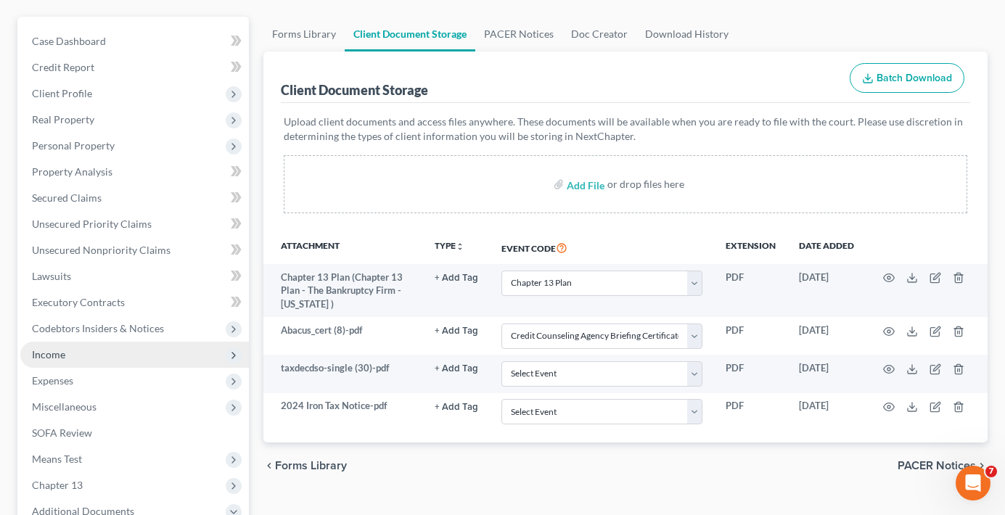
click at [56, 352] on span "Income" at bounding box center [48, 354] width 33 height 12
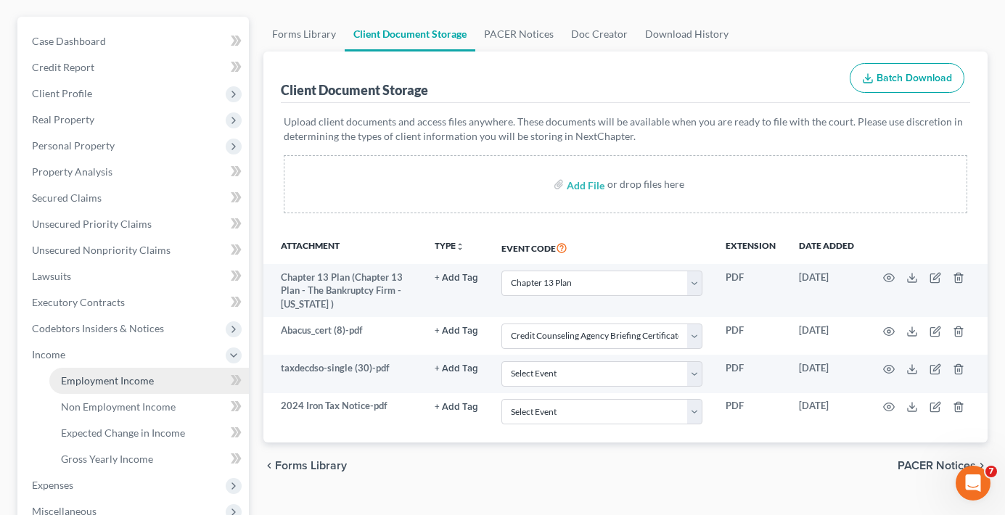
click at [109, 391] on link "Employment Income" at bounding box center [149, 381] width 200 height 26
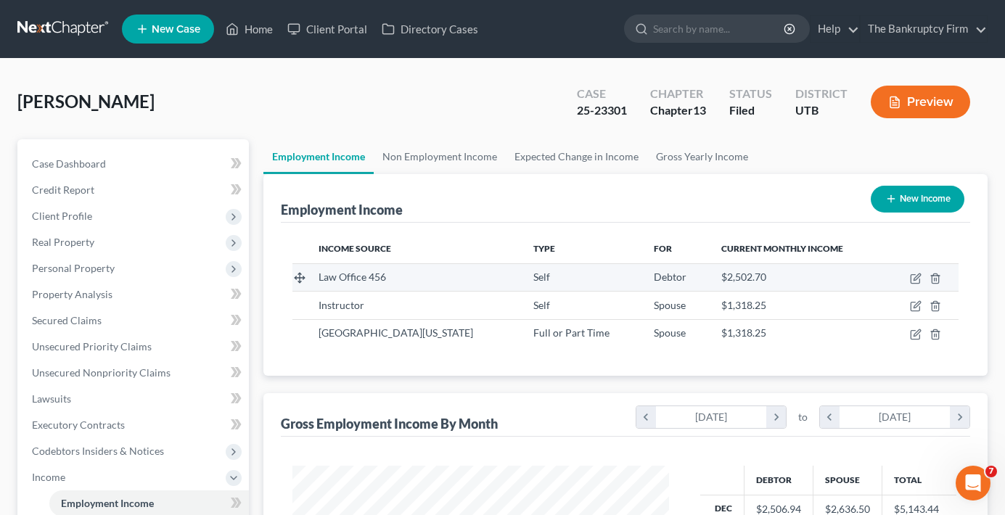
scroll to position [261, 405]
click at [468, 106] on div "[PERSON_NAME] Upgraded Case 25-23301 Chapter Chapter 13 Status Filed District […" at bounding box center [502, 107] width 970 height 63
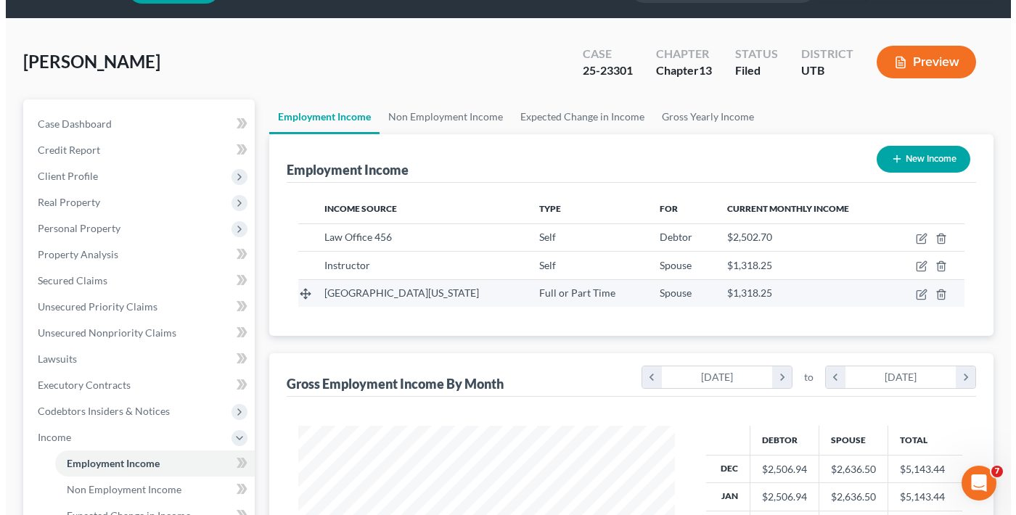
scroll to position [73, 0]
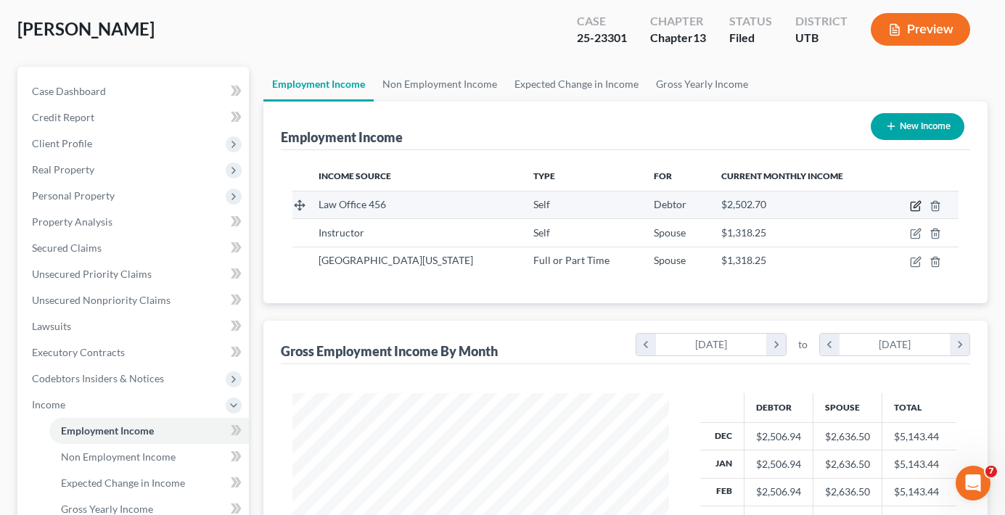
click at [914, 204] on icon "button" at bounding box center [916, 206] width 12 height 12
select select "1"
select select "46"
select select "0"
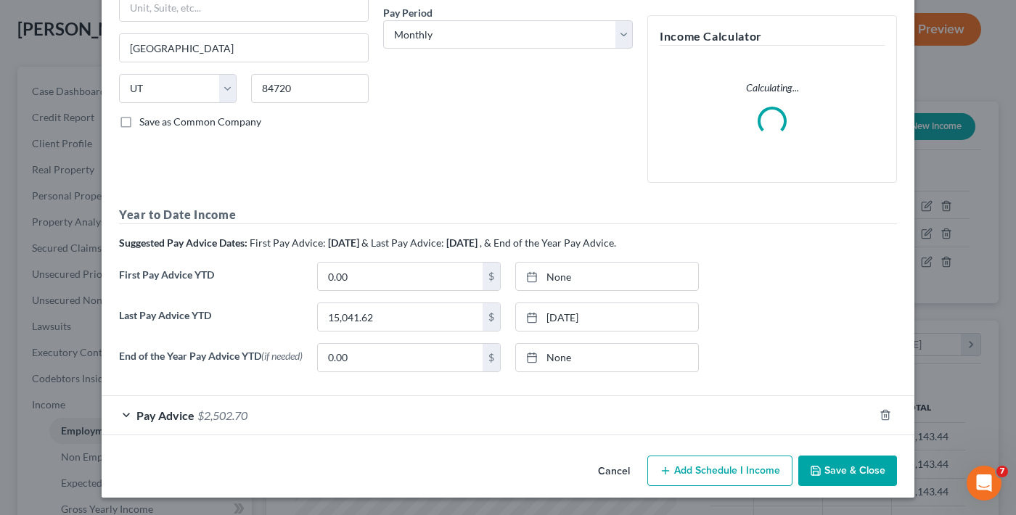
scroll to position [229, 0]
click at [380, 411] on div "Pay Advice $2,502.70" at bounding box center [488, 415] width 772 height 38
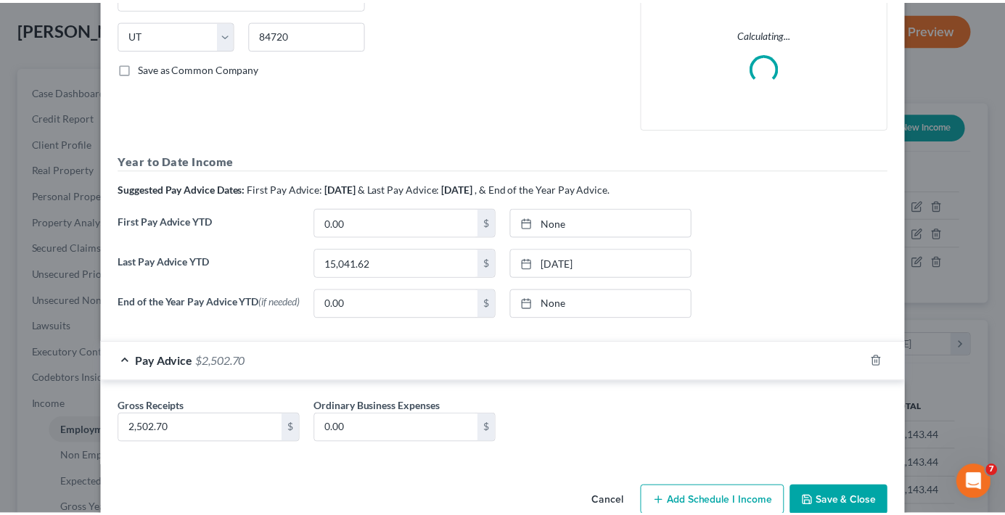
scroll to position [313, 0]
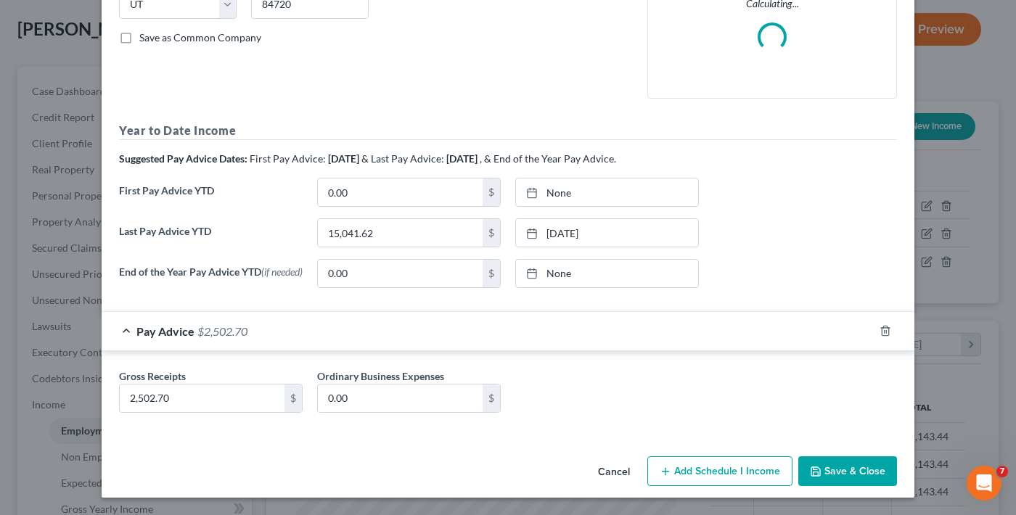
click at [604, 466] on button "Cancel" at bounding box center [613, 472] width 55 height 29
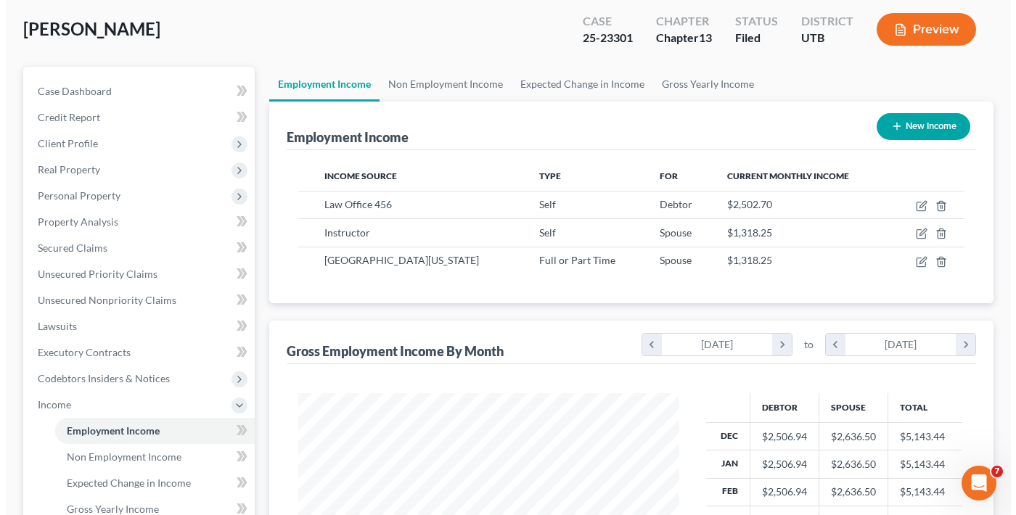
scroll to position [725368, 725222]
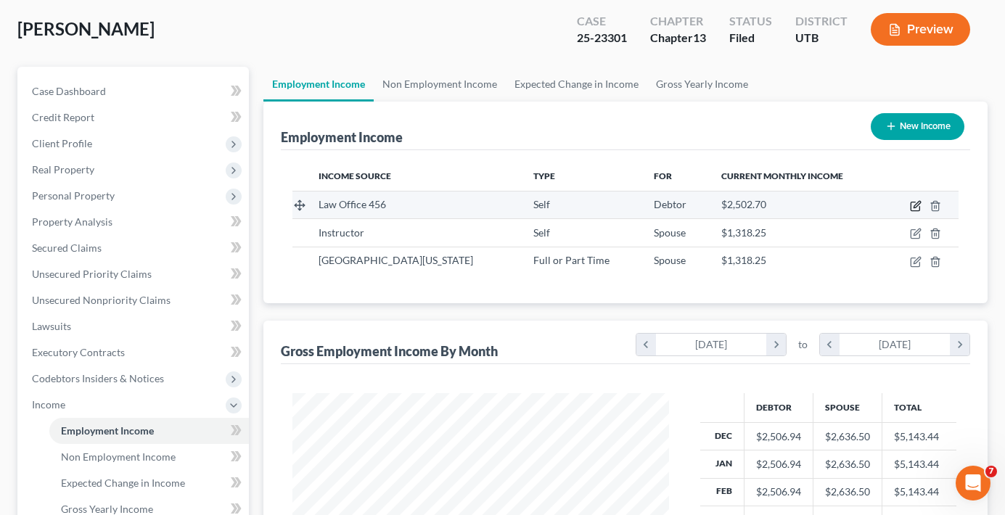
click at [915, 207] on icon "button" at bounding box center [916, 206] width 12 height 12
select select "1"
select select "46"
select select "0"
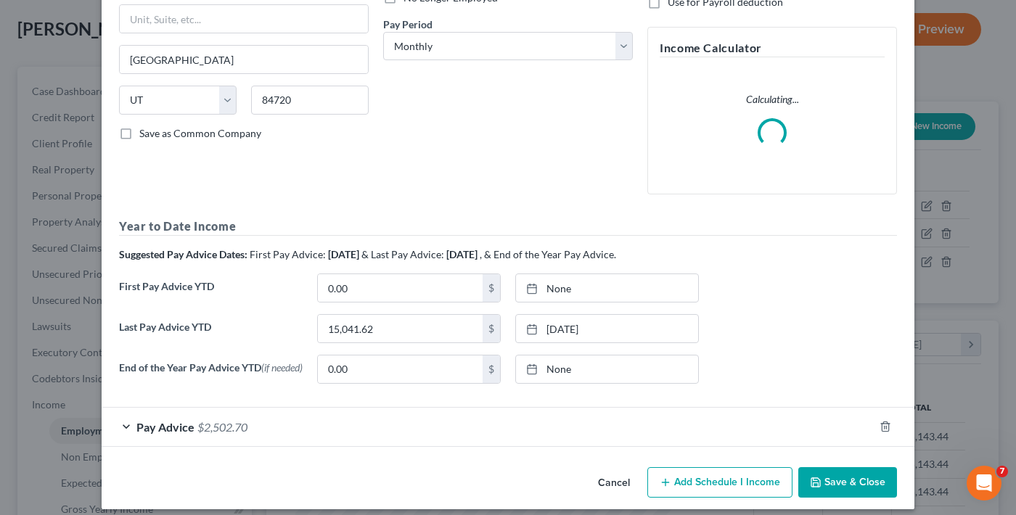
scroll to position [229, 0]
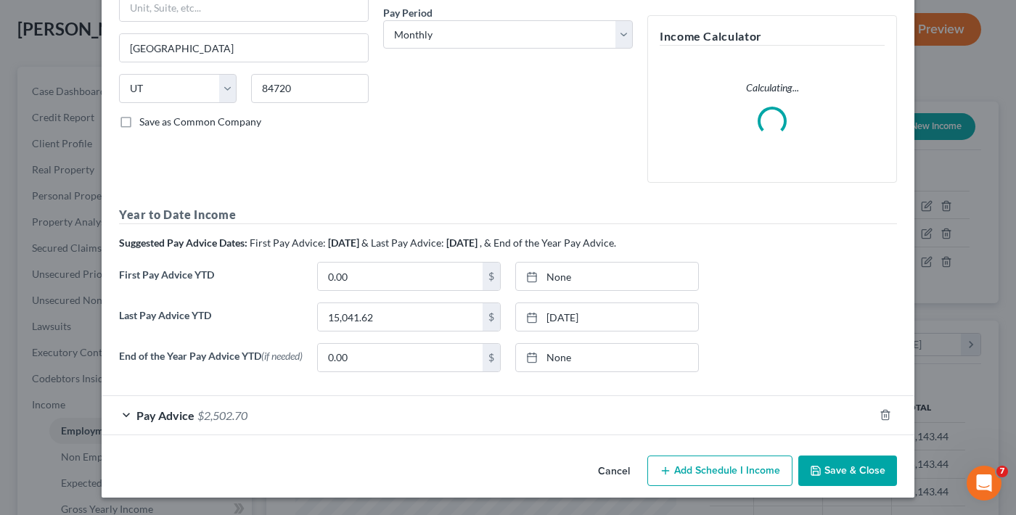
click at [372, 422] on div "Pay Advice $2,502.70" at bounding box center [488, 415] width 772 height 38
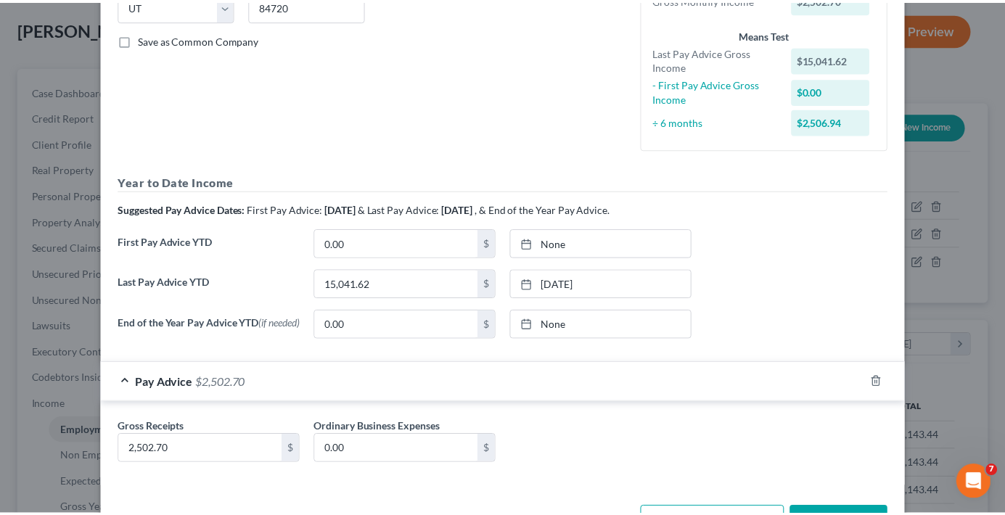
scroll to position [363, 0]
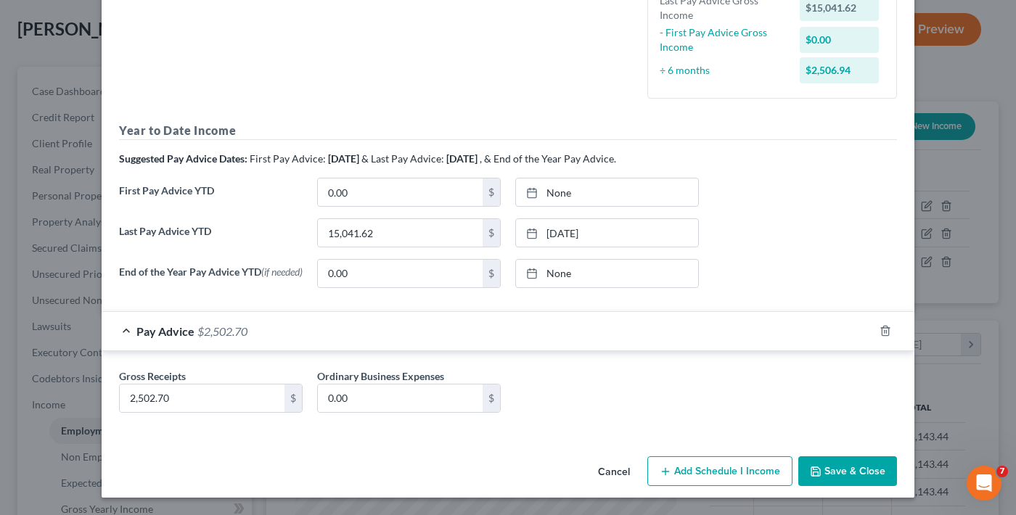
click at [605, 470] on button "Cancel" at bounding box center [613, 472] width 55 height 29
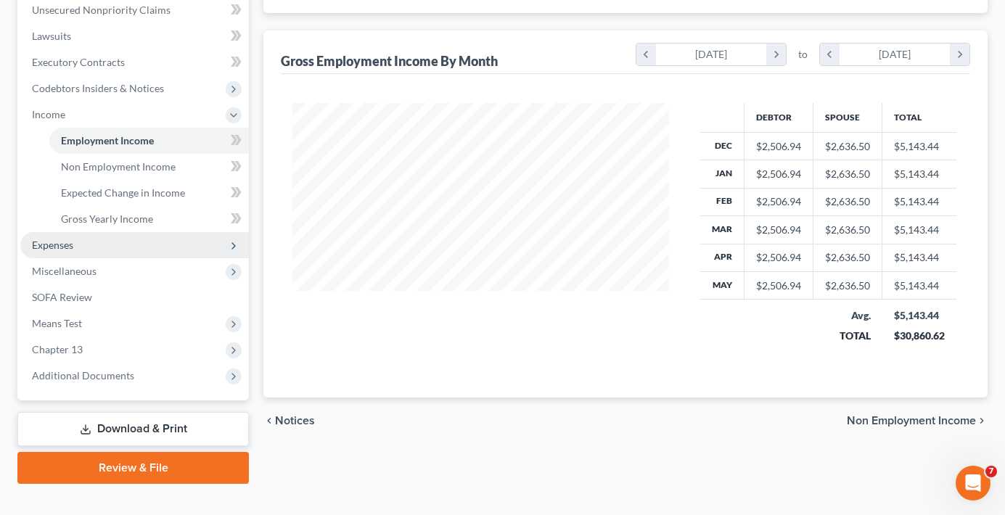
click at [64, 250] on span "Expenses" at bounding box center [52, 245] width 41 height 12
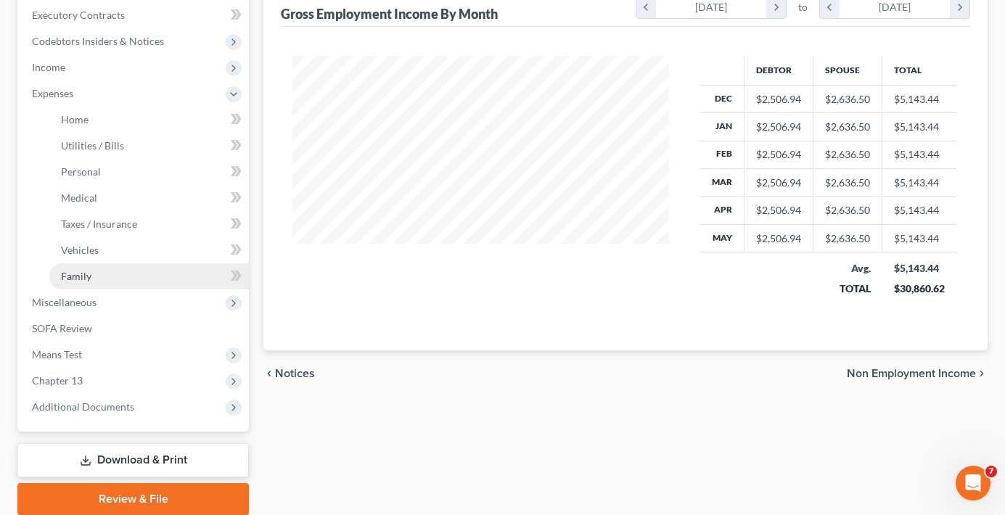
scroll to position [435, 0]
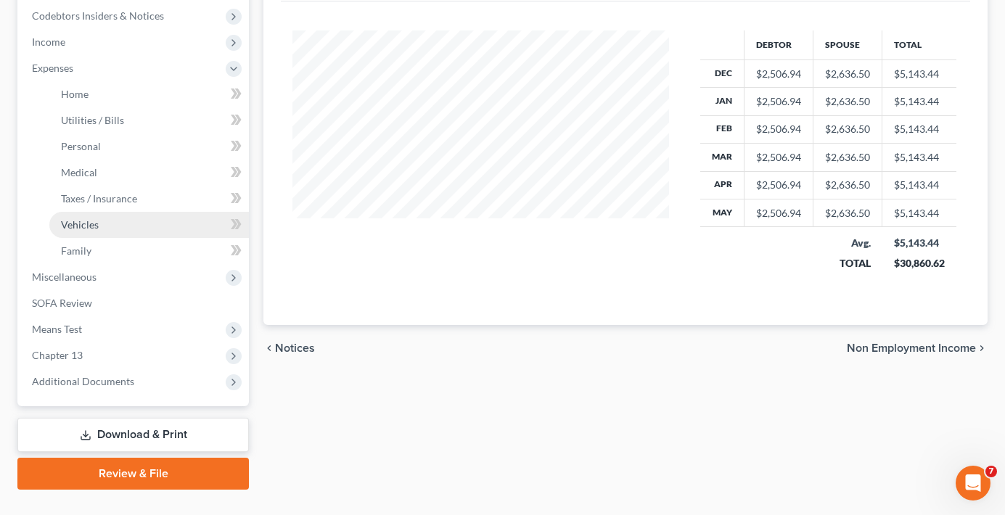
click at [97, 221] on span "Vehicles" at bounding box center [80, 224] width 38 height 12
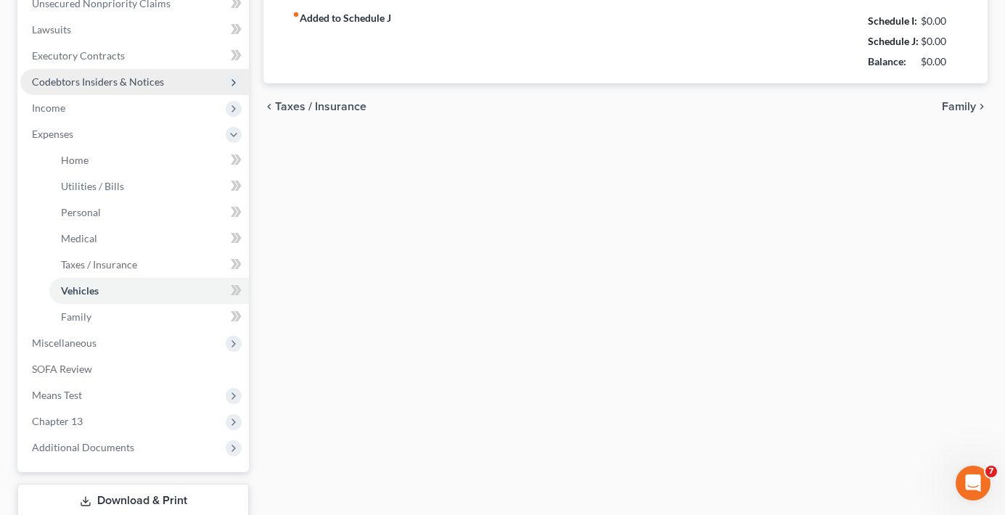
type input "92.29"
type input "300.00"
type input "0.00"
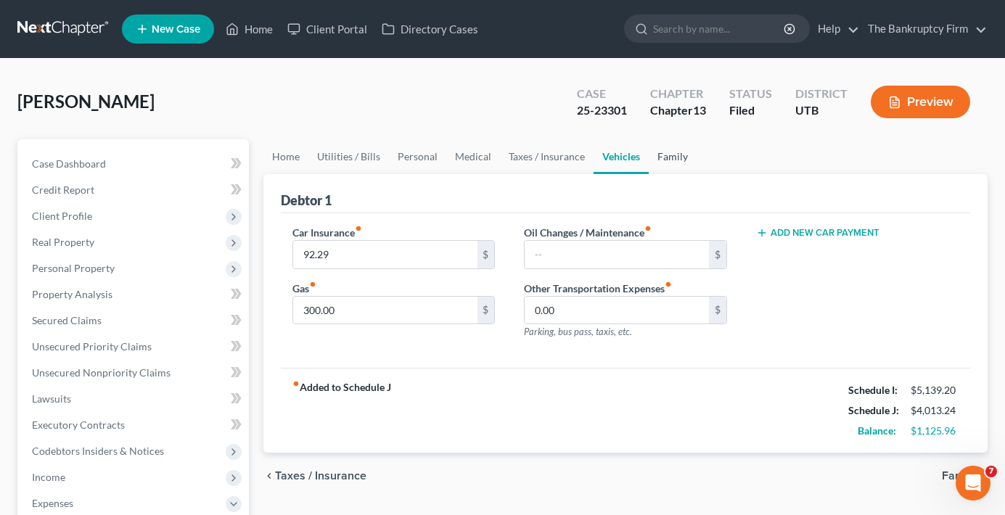
click at [667, 157] on link "Family" at bounding box center [673, 156] width 48 height 35
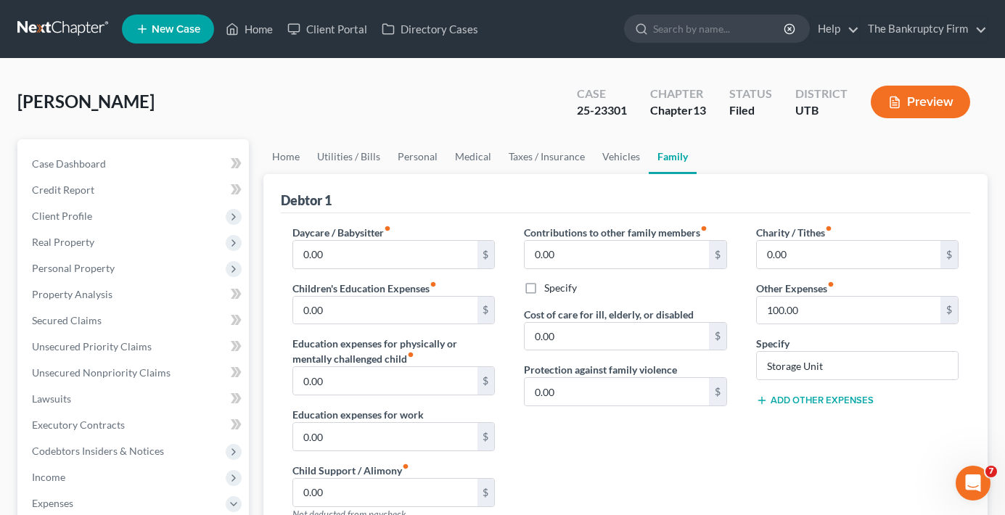
click at [782, 115] on div "Status Filed" at bounding box center [751, 103] width 66 height 43
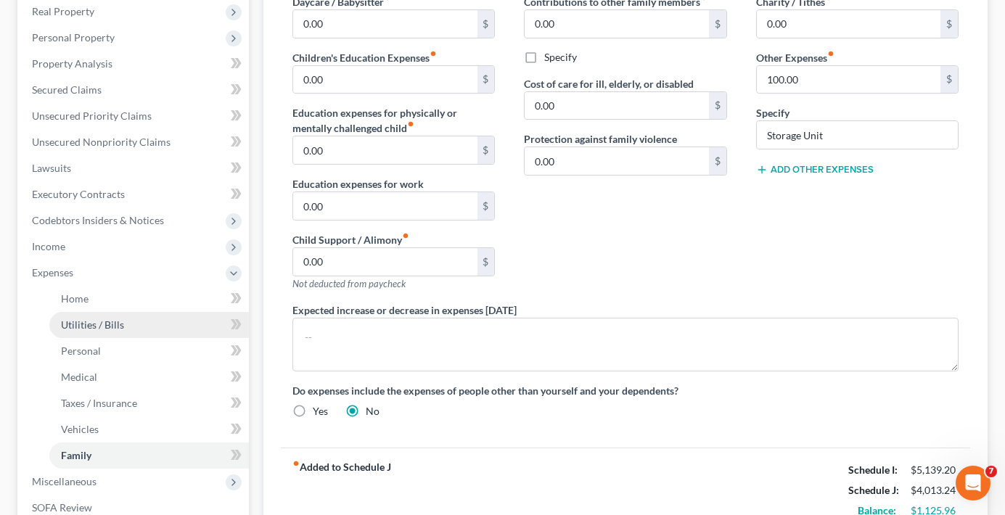
scroll to position [290, 0]
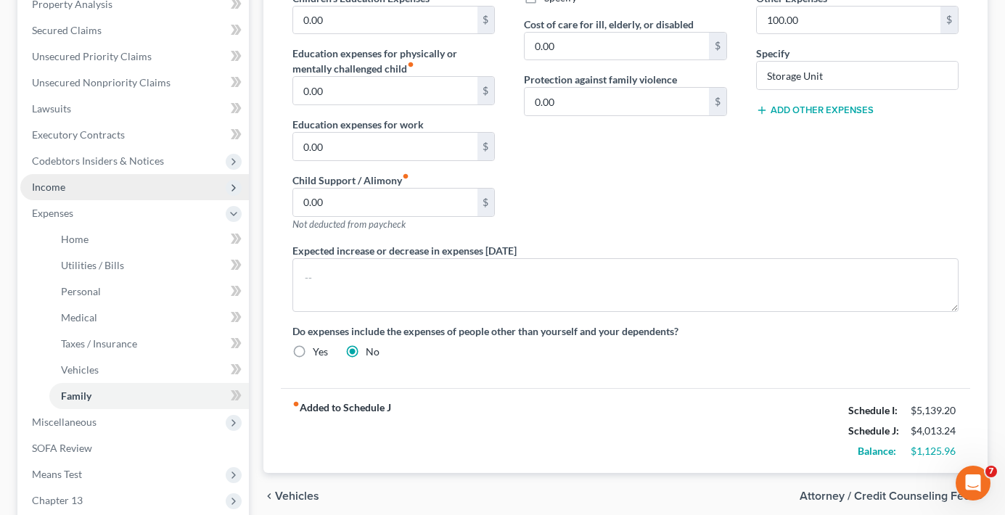
click at [47, 196] on span "Income" at bounding box center [134, 187] width 229 height 26
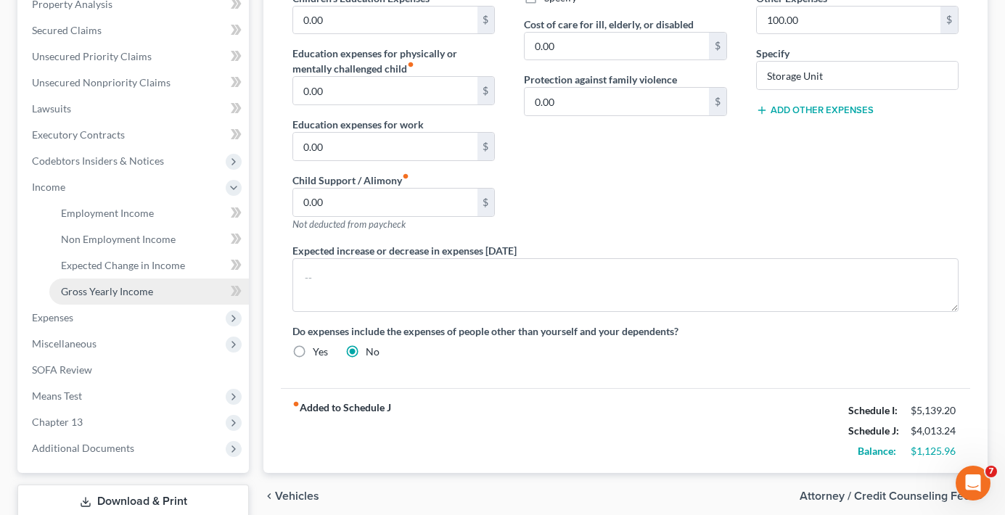
click at [110, 297] on link "Gross Yearly Income" at bounding box center [149, 292] width 200 height 26
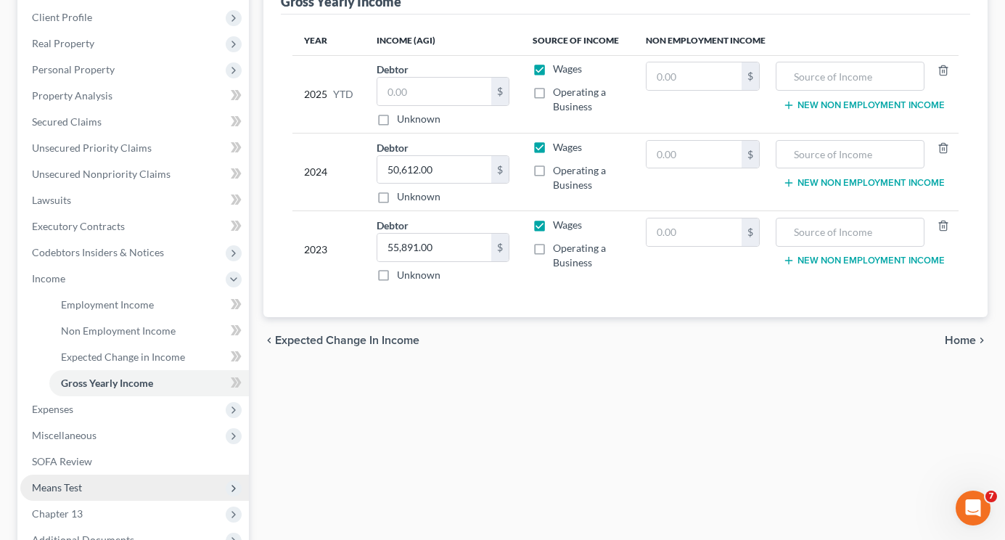
scroll to position [362, 0]
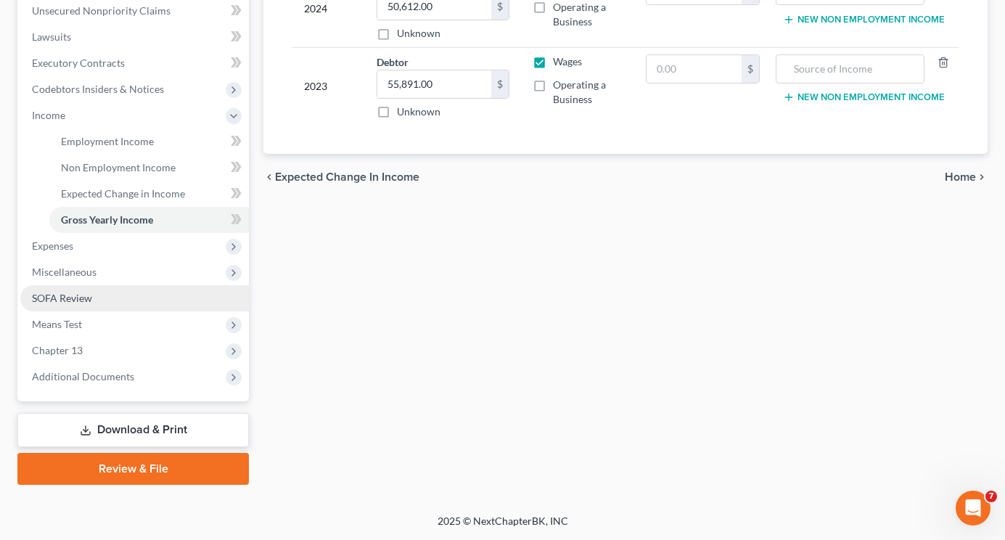
click at [65, 287] on link "SOFA Review" at bounding box center [134, 298] width 229 height 26
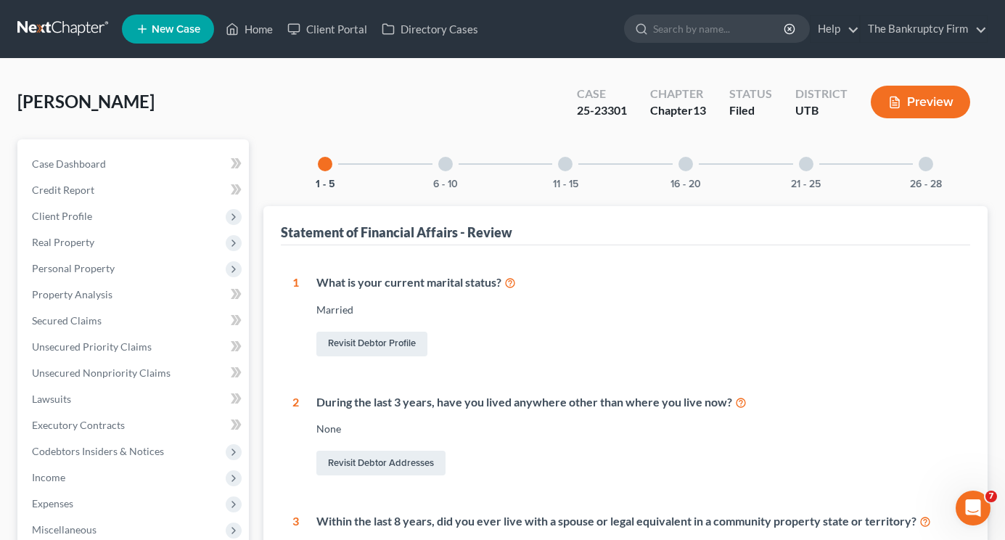
click at [920, 165] on div at bounding box center [926, 164] width 15 height 15
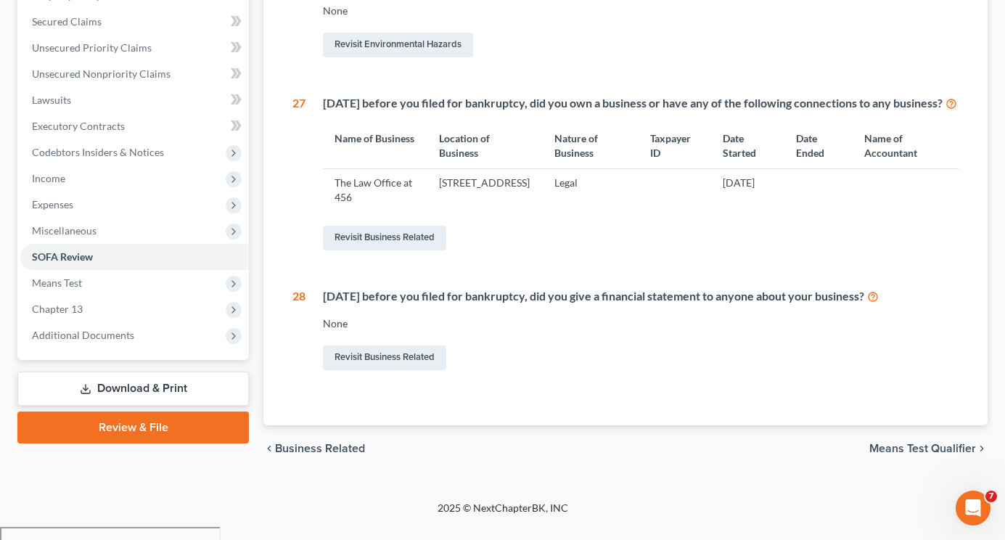
scroll to position [302, 0]
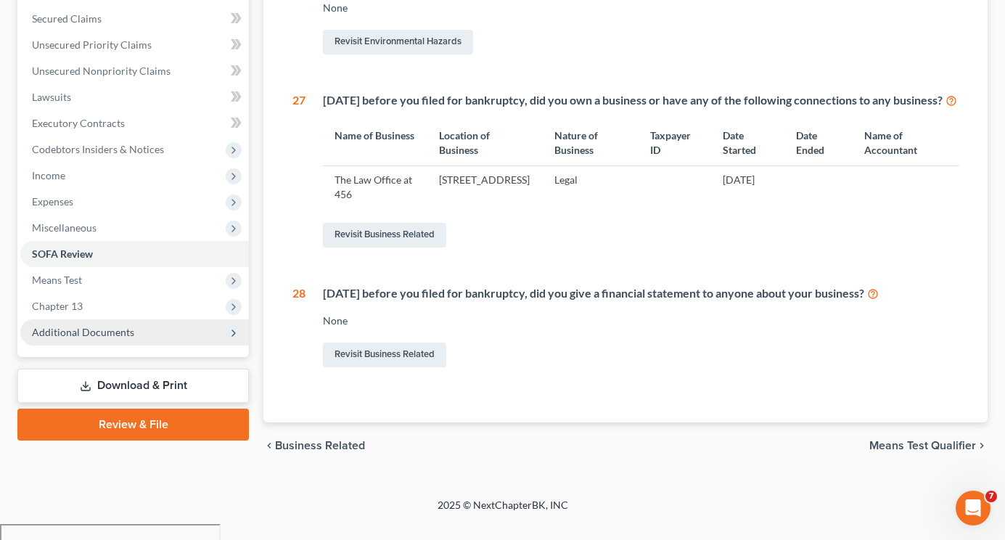
click at [147, 329] on span "Additional Documents" at bounding box center [134, 332] width 229 height 26
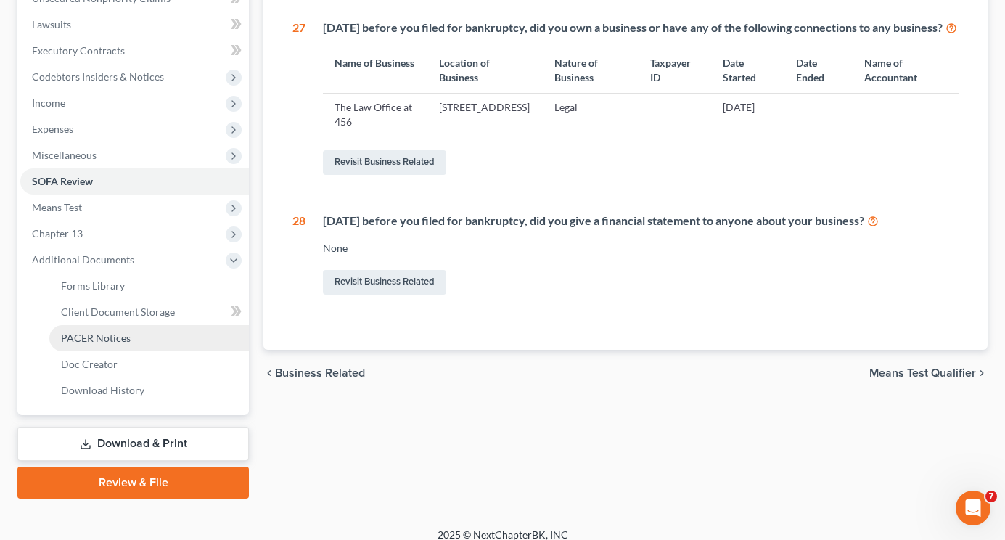
click at [103, 337] on span "PACER Notices" at bounding box center [96, 338] width 70 height 12
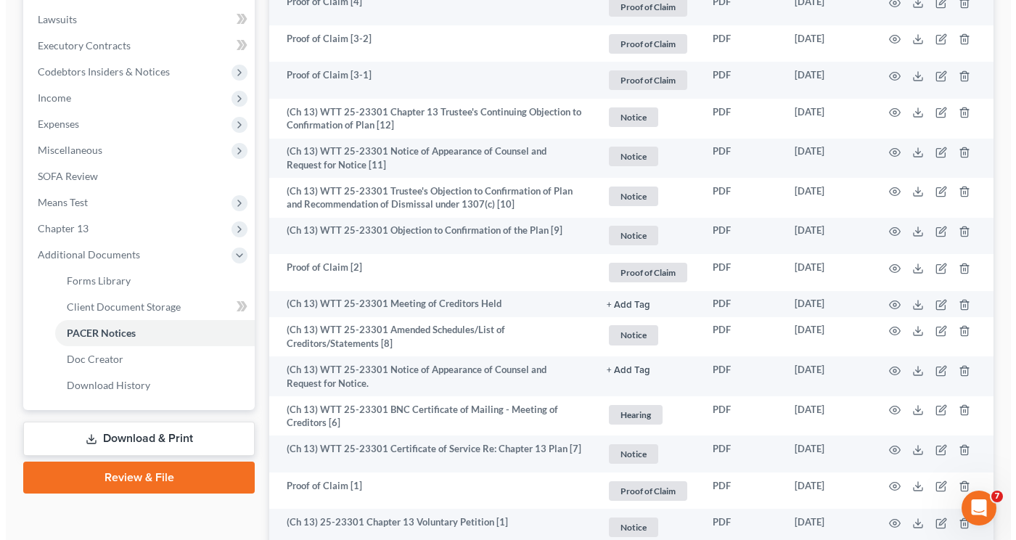
scroll to position [693, 0]
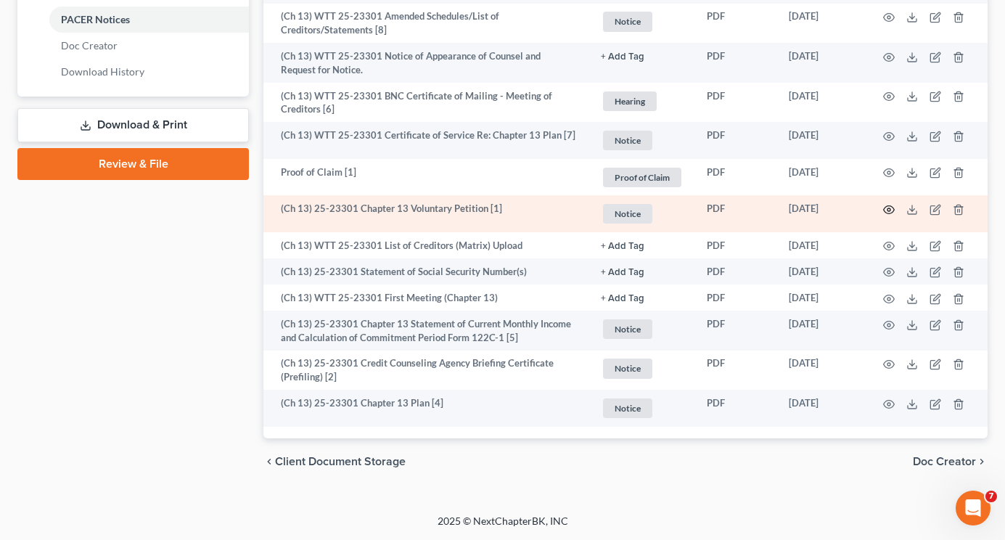
click at [885, 210] on icon "button" at bounding box center [889, 210] width 12 height 12
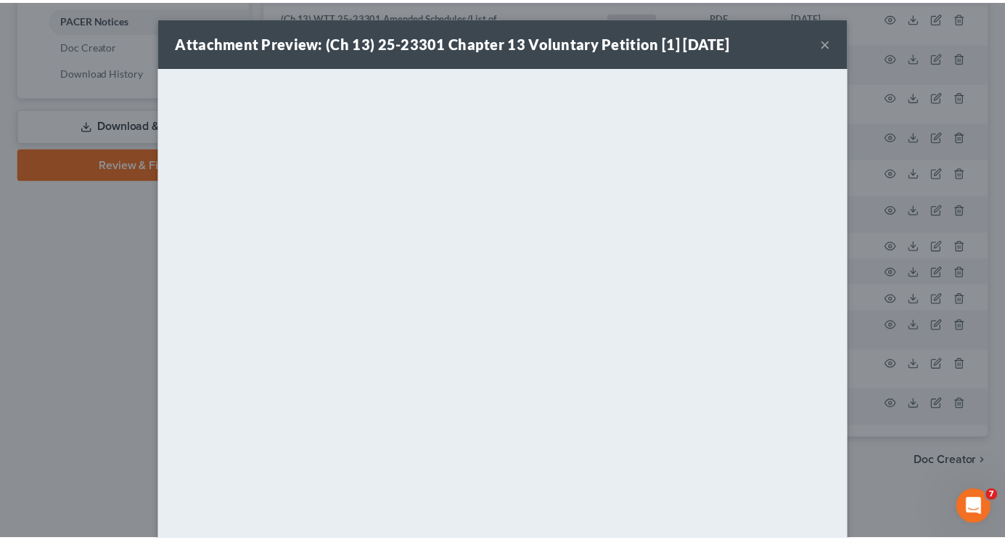
scroll to position [67, 0]
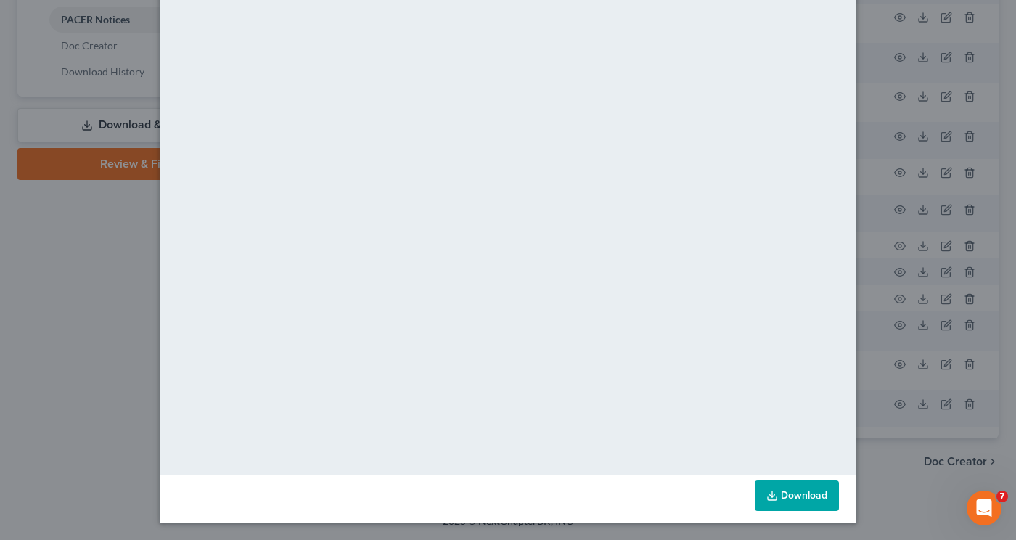
click at [713, 509] on div "Download" at bounding box center [508, 499] width 697 height 48
click at [895, 127] on div "Attachment Preview: (Ch 13) 25-23301 Chapter 13 Voluntary Petition [1] [DATE] ×…" at bounding box center [508, 270] width 1016 height 540
